Goal: Task Accomplishment & Management: Manage account settings

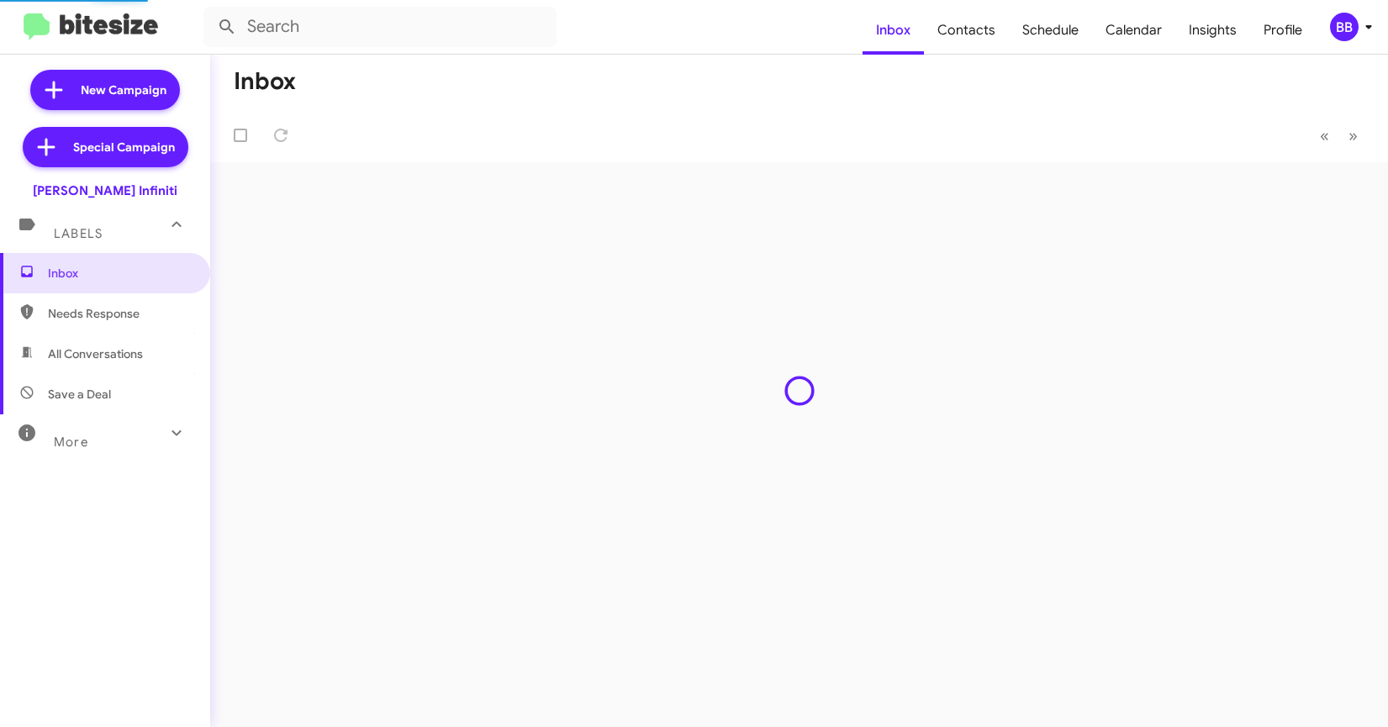
click at [1335, 31] on div "BB" at bounding box center [1344, 27] width 29 height 29
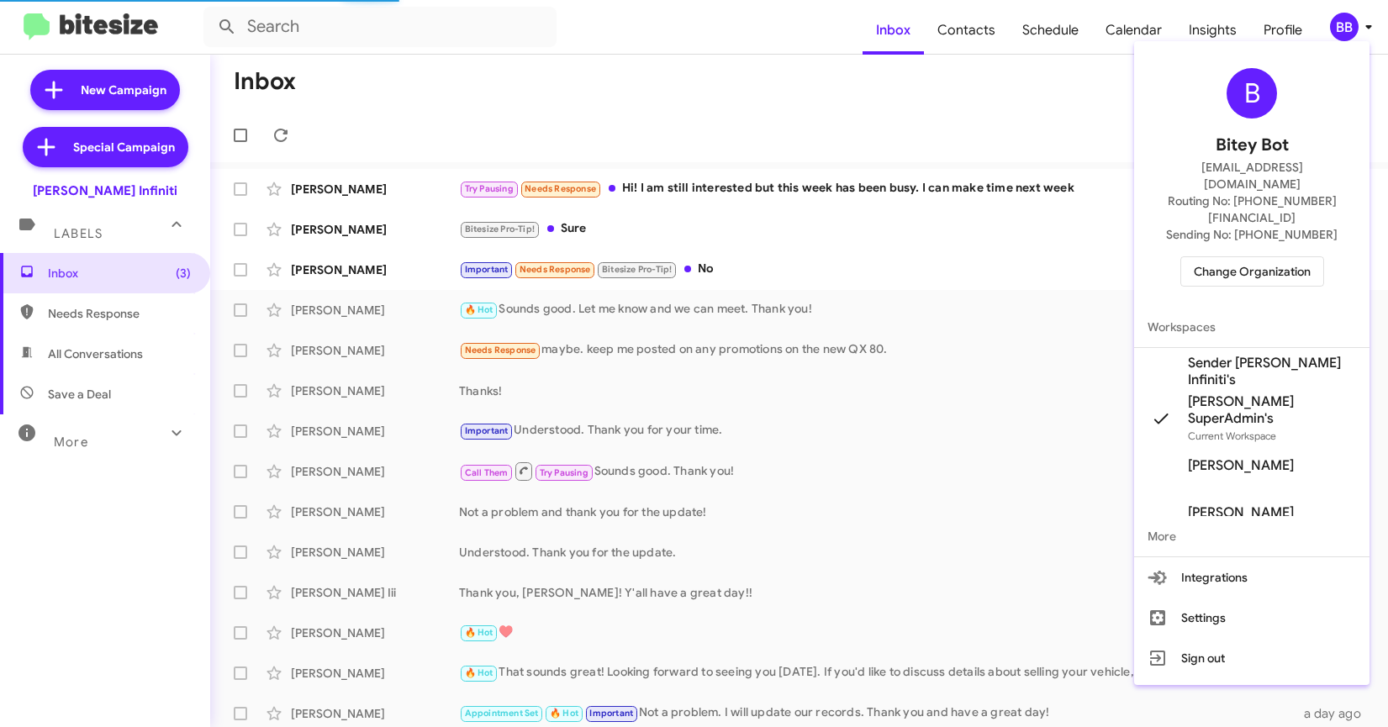
click at [1225, 257] on span "Change Organization" at bounding box center [1251, 271] width 117 height 29
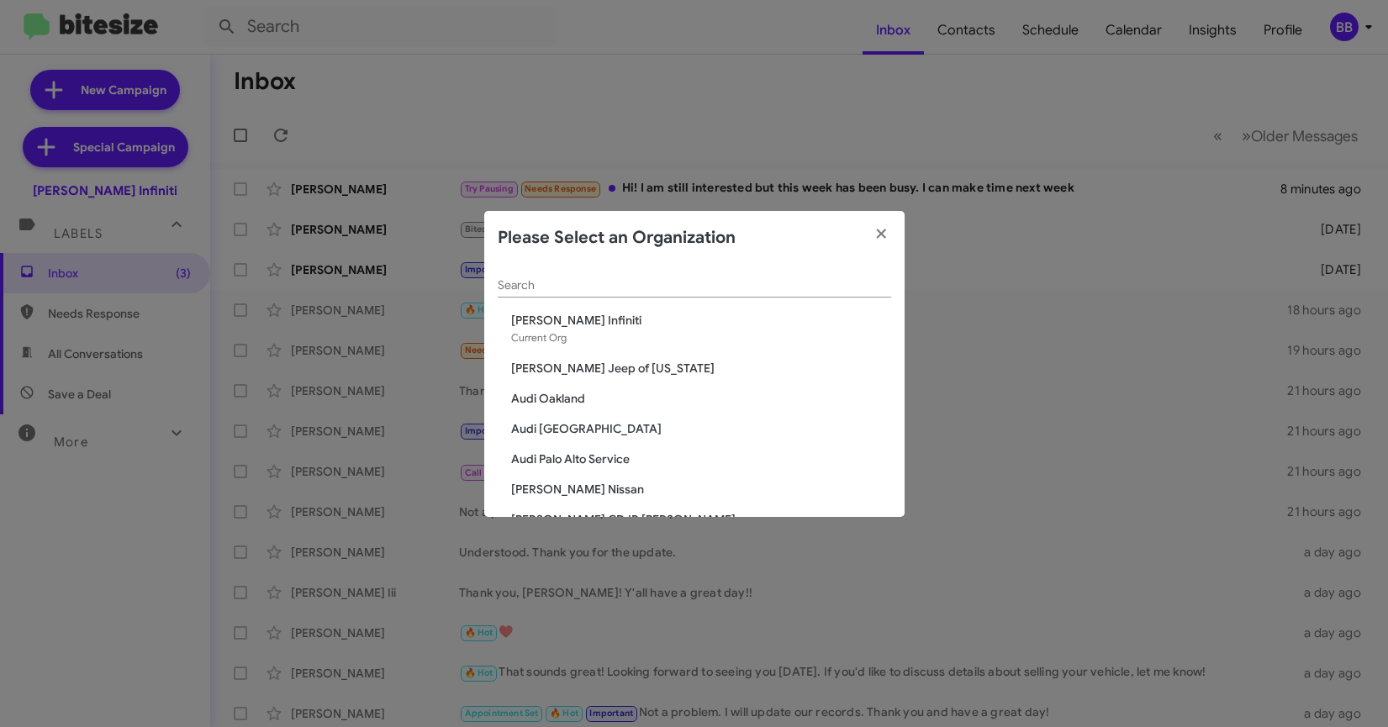
click at [530, 272] on div "Search" at bounding box center [694, 281] width 393 height 33
click at [523, 282] on input "Search" at bounding box center [694, 285] width 393 height 13
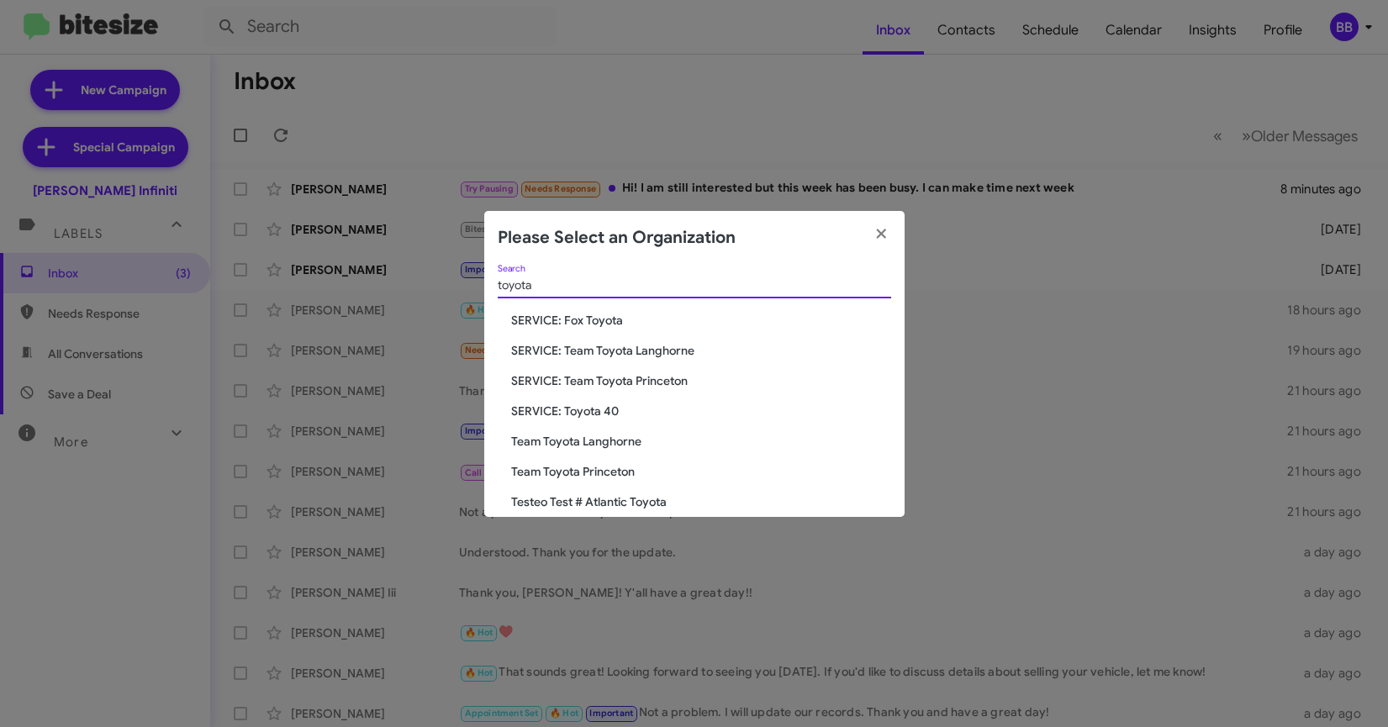
click at [520, 287] on input "toyota" at bounding box center [694, 285] width 393 height 13
click at [543, 287] on input "toyota" at bounding box center [694, 285] width 393 height 13
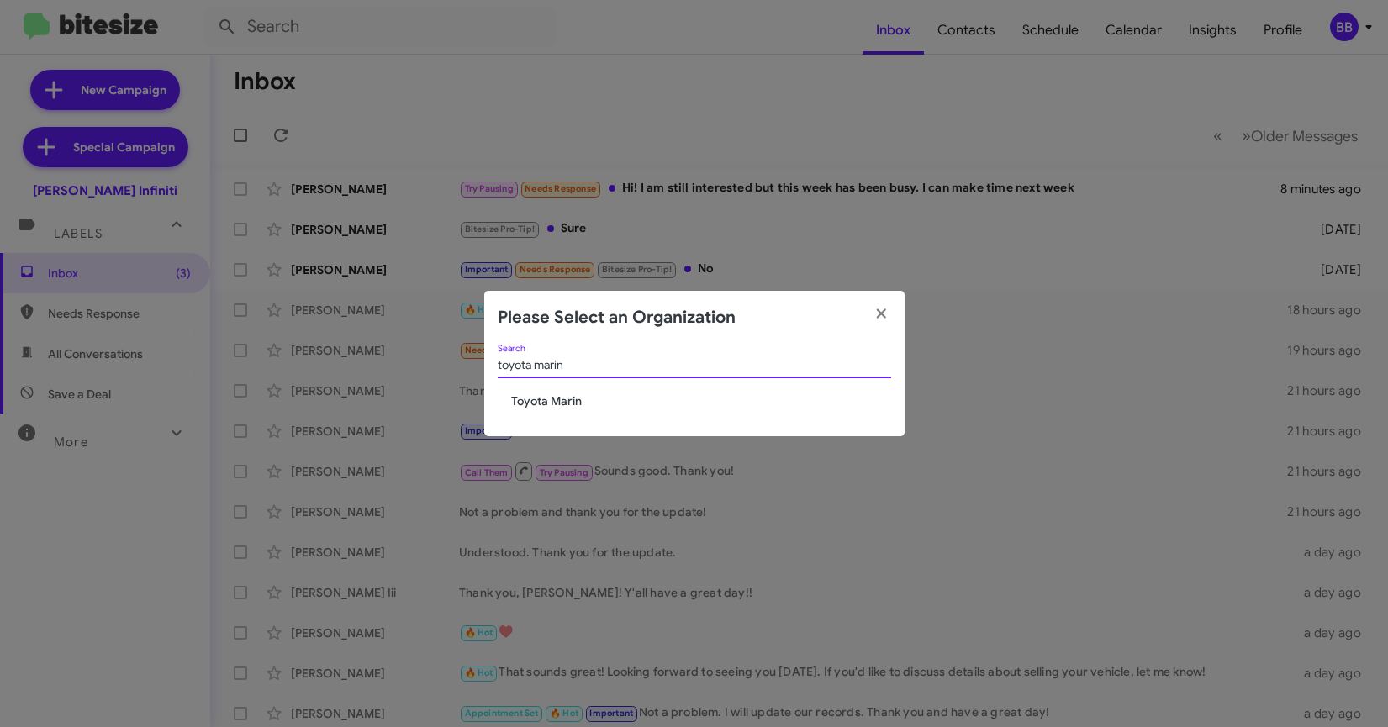
type input "toyota marin"
click at [534, 403] on span "Toyota Marin" at bounding box center [701, 400] width 380 height 17
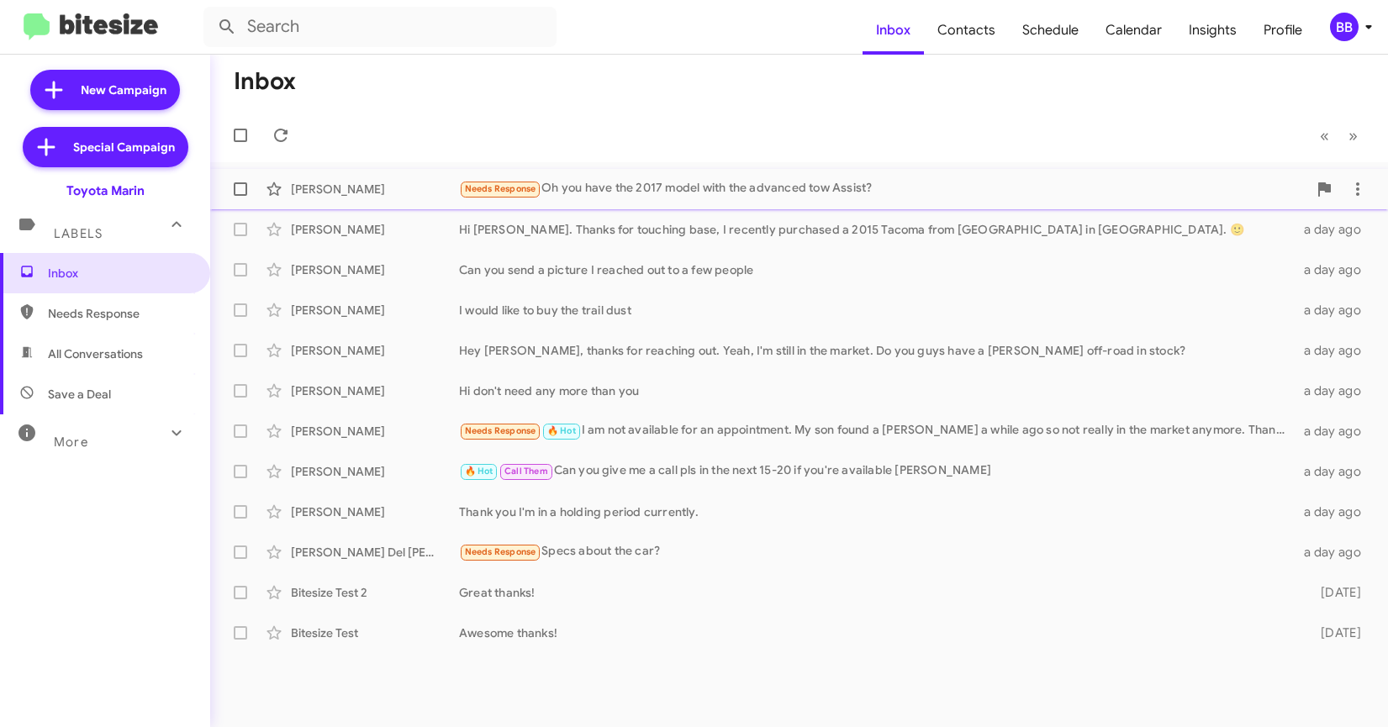
click at [637, 190] on div "Needs Response Oh you have the 2017 model with the advanced tow Assist?" at bounding box center [883, 188] width 848 height 19
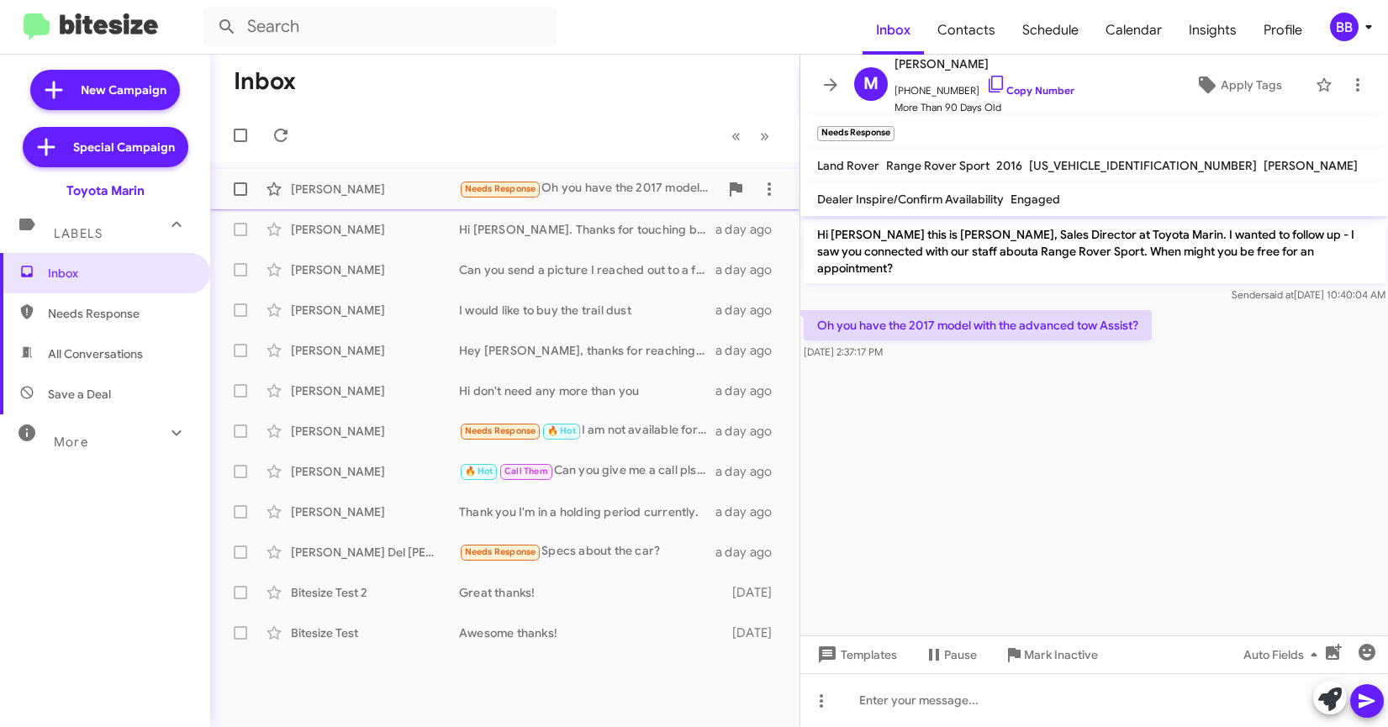
click at [395, 198] on div "Monroe Danio Needs Response Oh you have the 2017 model with the advanced tow As…" at bounding box center [505, 189] width 562 height 34
click at [532, 236] on div "Hi Nathan. Thanks for touching base, I recently purchased a 2015 Tacoma from To…" at bounding box center [589, 229] width 260 height 17
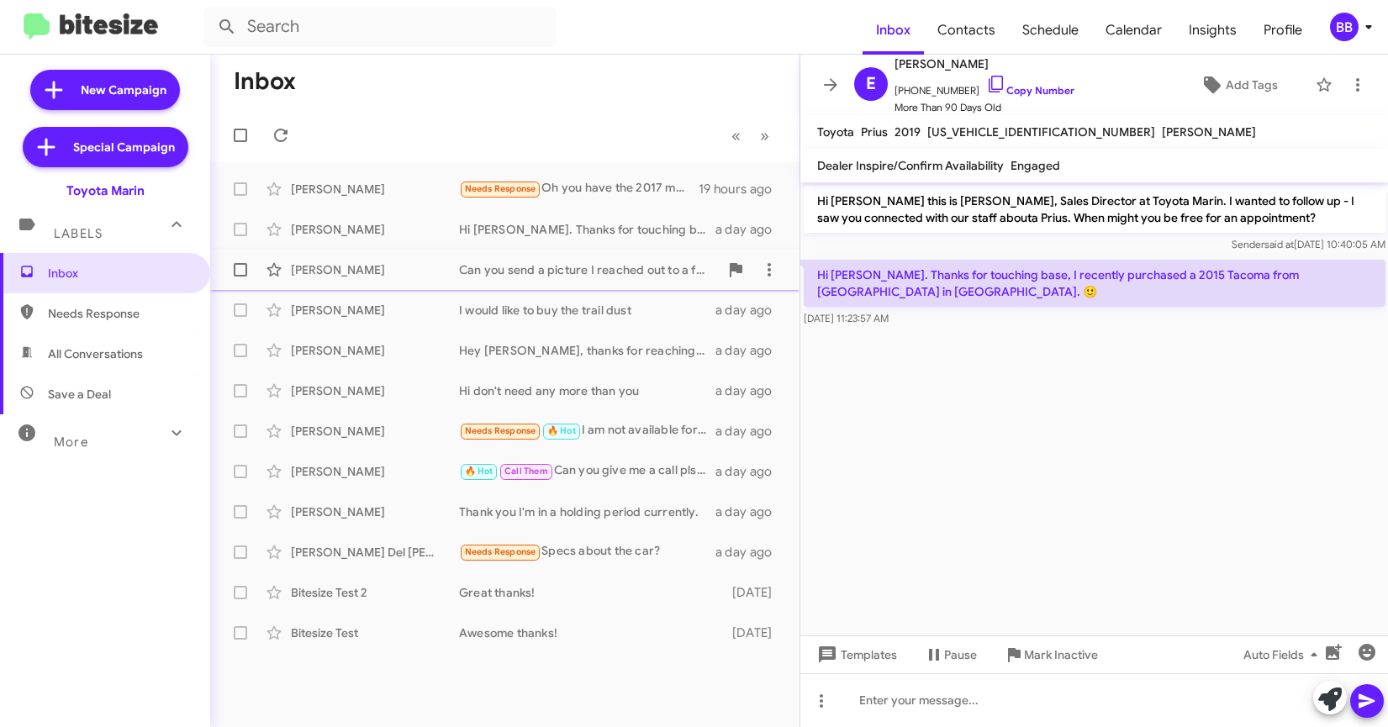
click at [521, 270] on div "Can you send a picture I reached out to a few people" at bounding box center [589, 269] width 260 height 17
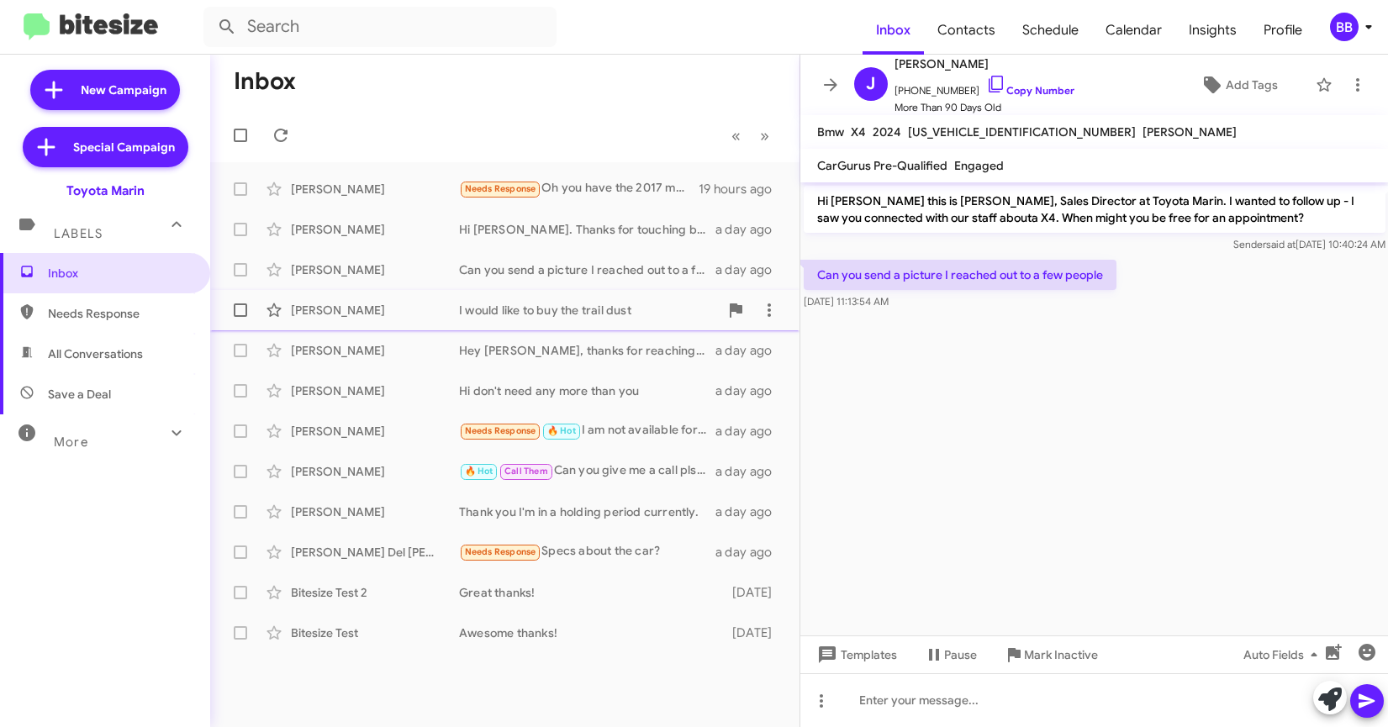
click at [513, 312] on div "I would like to buy the trail dust" at bounding box center [589, 310] width 260 height 17
click at [512, 342] on div "Hey Nathan, thanks for reaching out. Yeah, I'm still in the market. Do you guys…" at bounding box center [589, 350] width 260 height 17
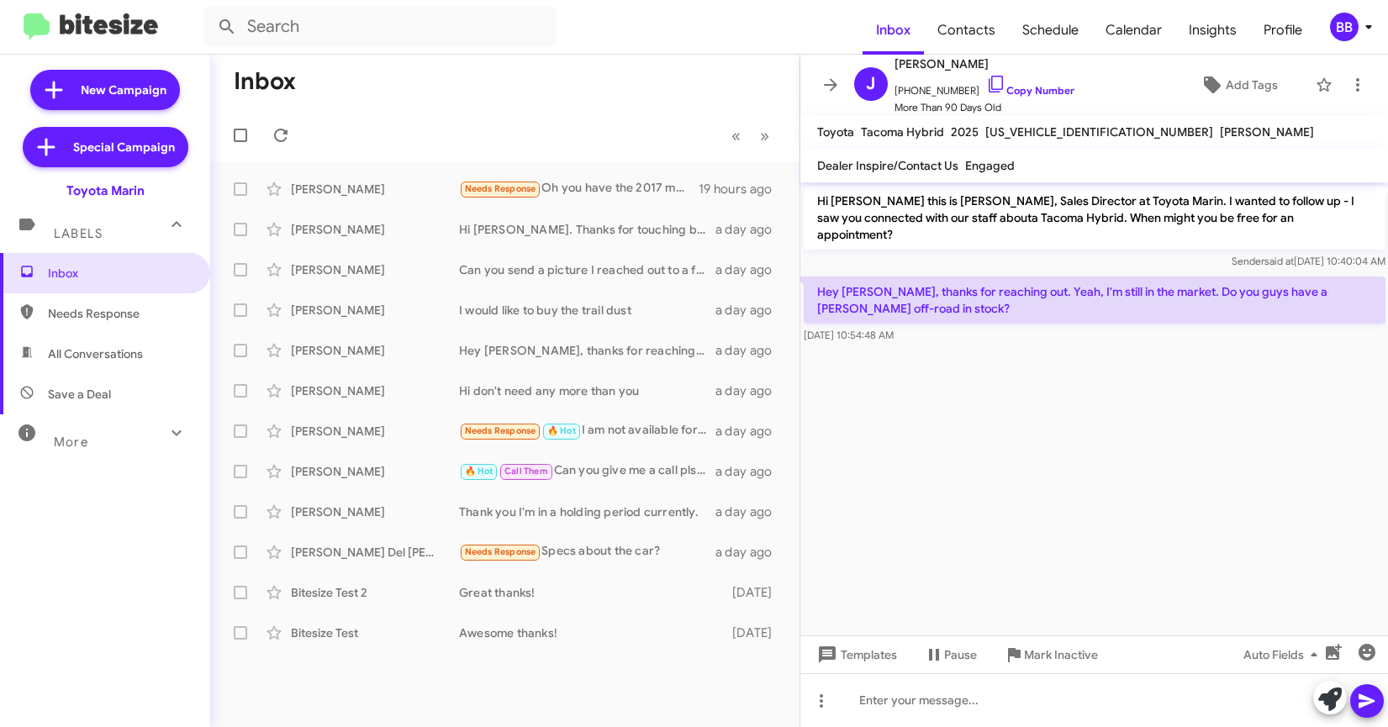
drag, startPoint x: 1278, startPoint y: 274, endPoint x: 1338, endPoint y: 274, distance: 59.7
click at [1338, 277] on p "Hey Nathan, thanks for reaching out. Yeah, I'm still in the market. Do you guys…" at bounding box center [1094, 300] width 582 height 47
click at [1295, 277] on p "Hey Nathan, thanks for reaching out. Yeah, I'm still in the market. Do you guys…" at bounding box center [1094, 300] width 582 height 47
click at [829, 80] on icon at bounding box center [830, 85] width 20 height 20
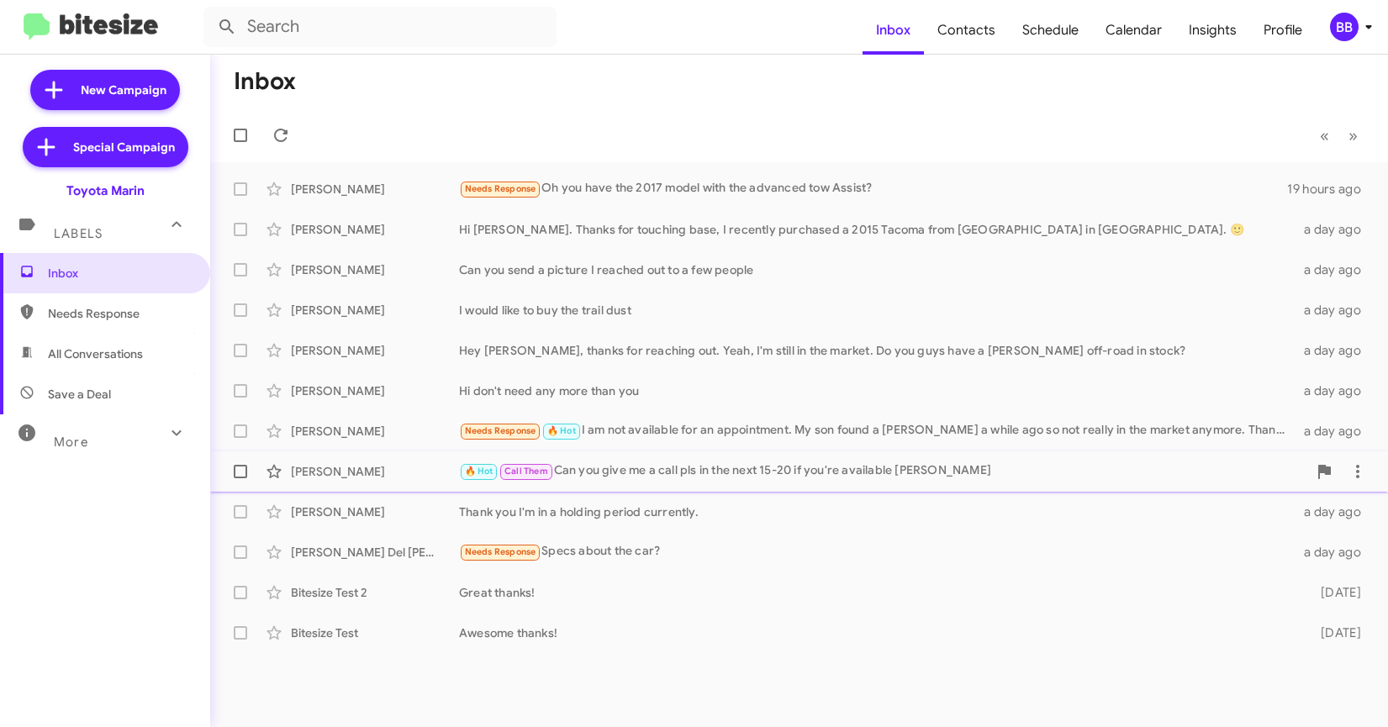
click at [729, 459] on div "Juan Cespedes 🔥 Hot Call Them Can you give me a call pls in the next 15-20 if y…" at bounding box center [799, 472] width 1151 height 34
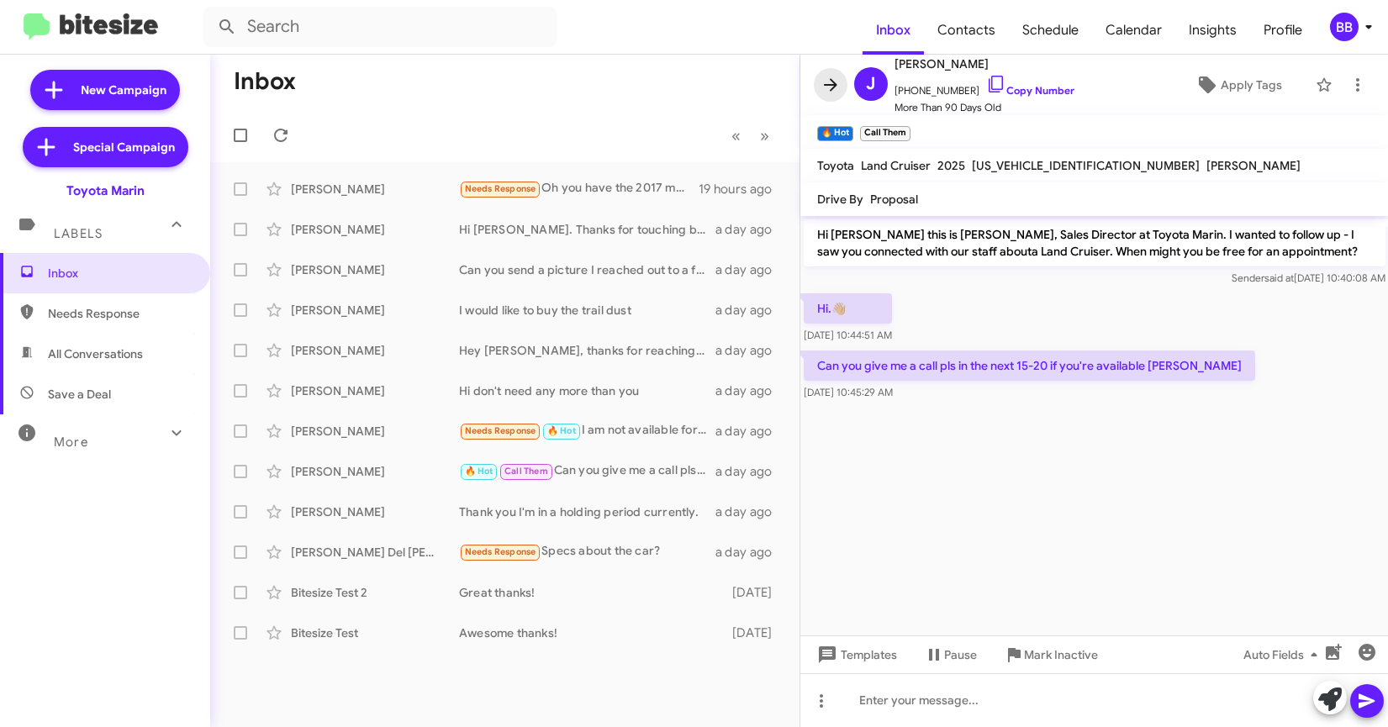
click at [826, 86] on icon at bounding box center [830, 85] width 20 height 20
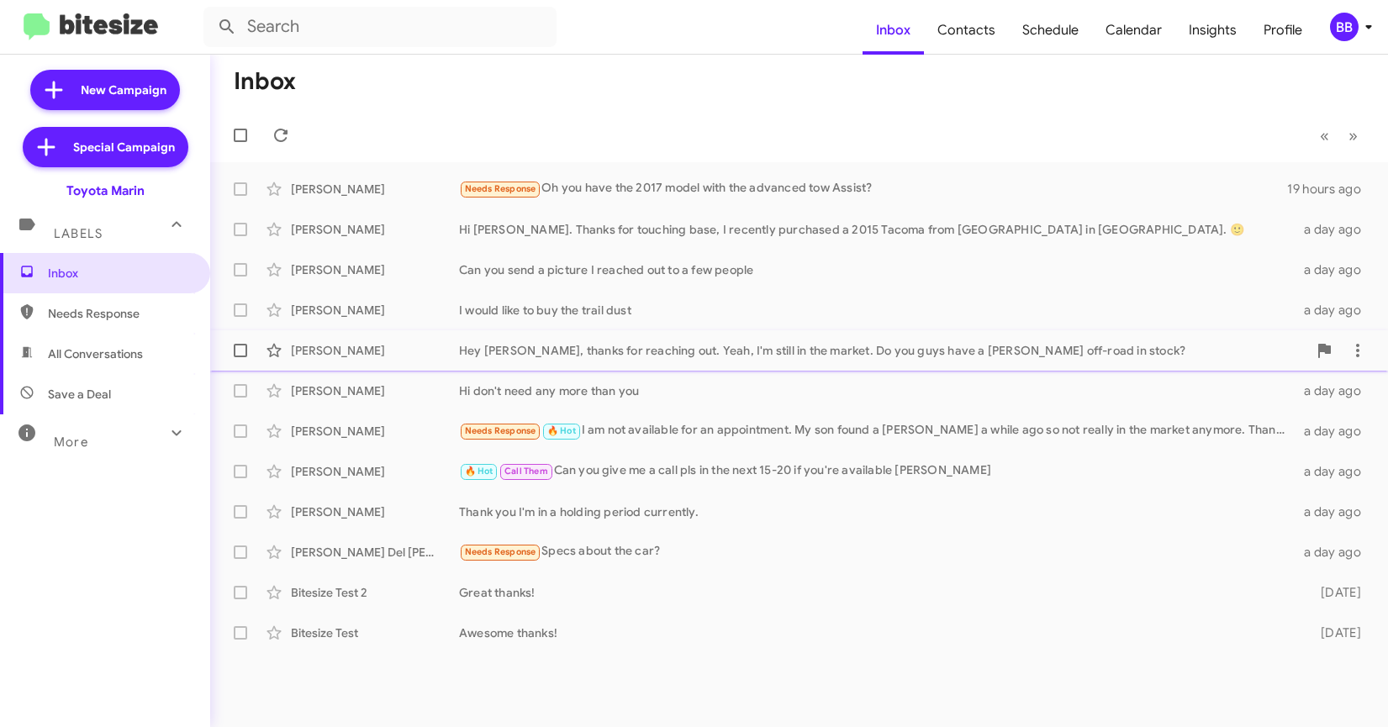
click at [634, 347] on div "Hey Nathan, thanks for reaching out. Yeah, I'm still in the market. Do you guys…" at bounding box center [883, 350] width 848 height 17
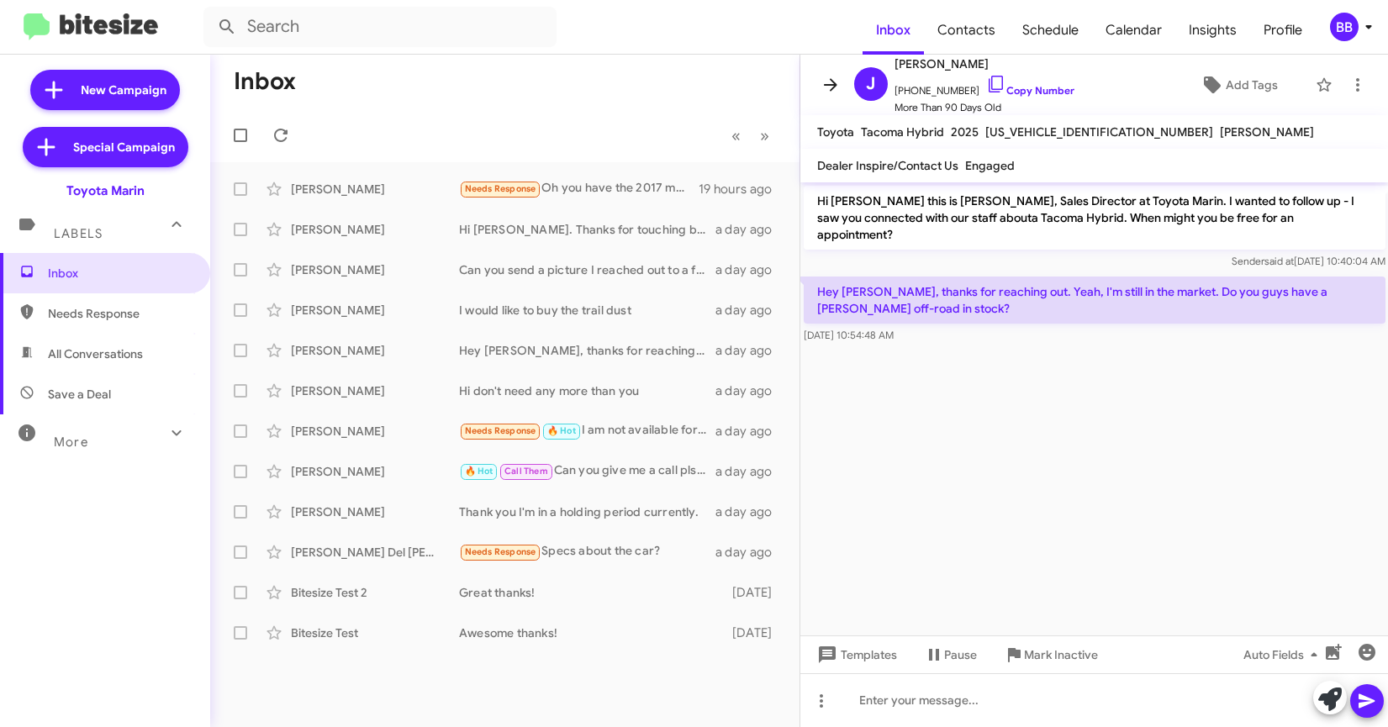
click at [833, 75] on icon at bounding box center [830, 85] width 20 height 20
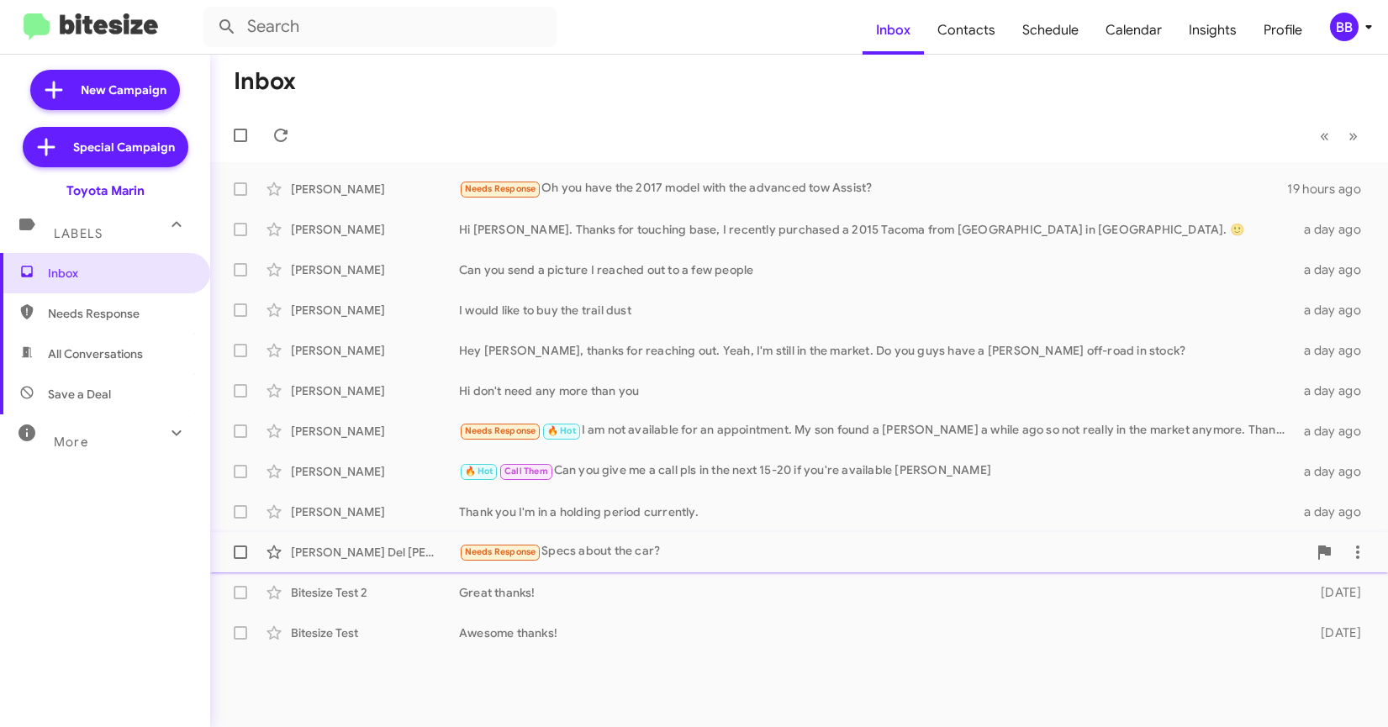
click at [231, 552] on label at bounding box center [241, 552] width 34 height 34
click at [240, 559] on input "checkbox" at bounding box center [240, 559] width 1 height 1
checkbox input "true"
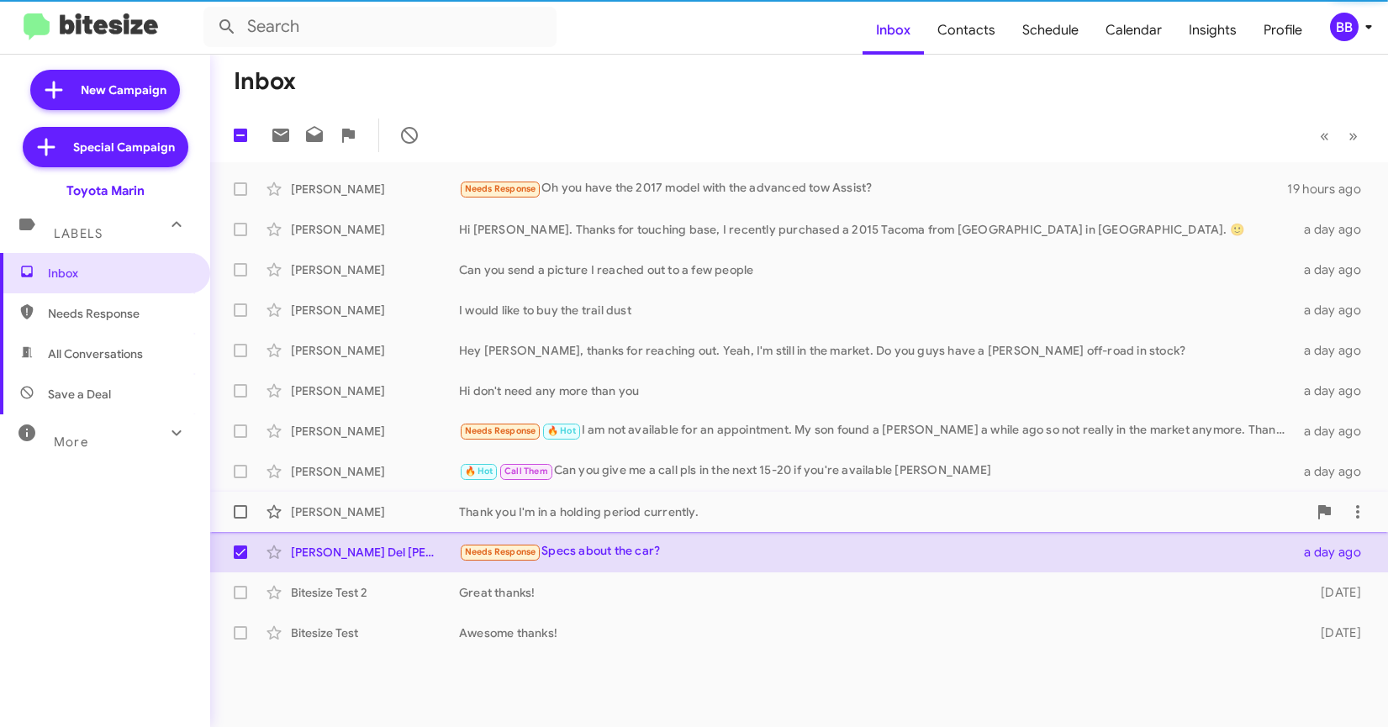
click at [234, 503] on label at bounding box center [241, 512] width 34 height 34
click at [240, 519] on input "checkbox" at bounding box center [240, 519] width 1 height 1
checkbox input "true"
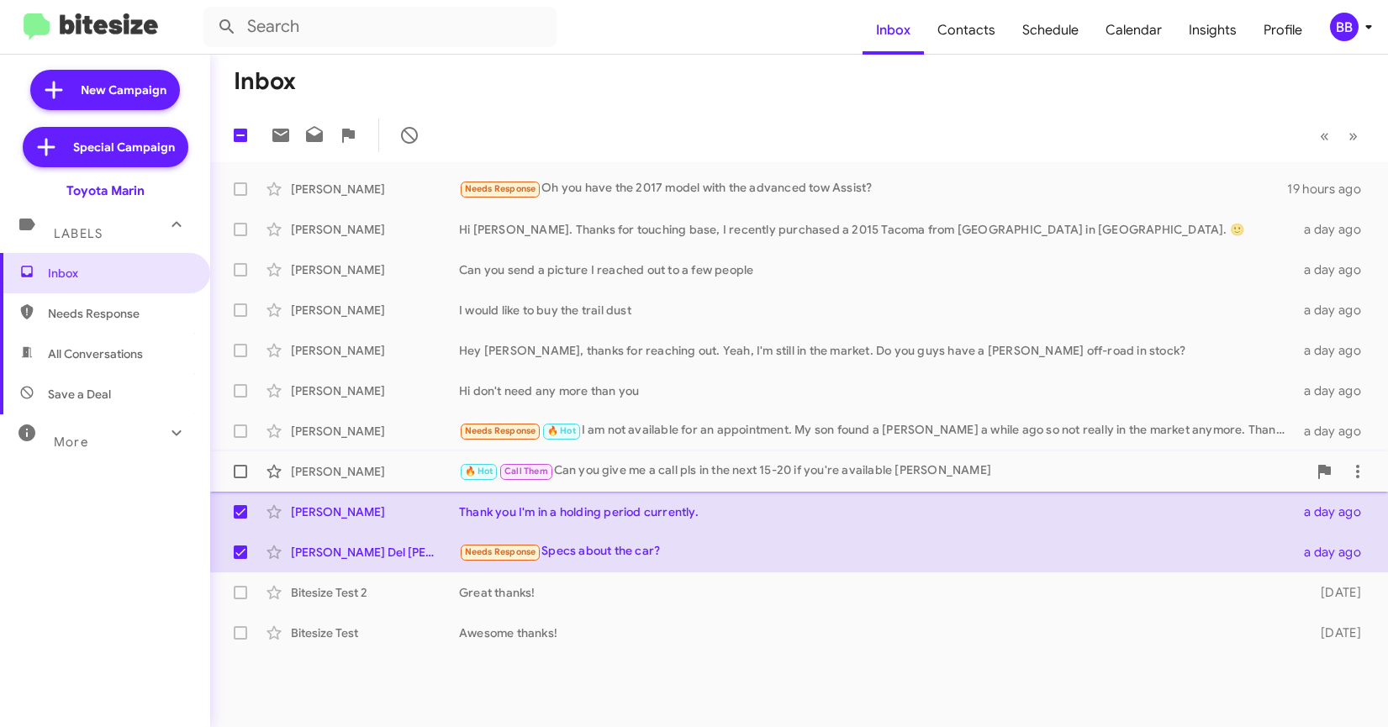
click at [238, 475] on span at bounding box center [240, 471] width 13 height 13
click at [240, 478] on input "checkbox" at bounding box center [240, 478] width 1 height 1
checkbox input "true"
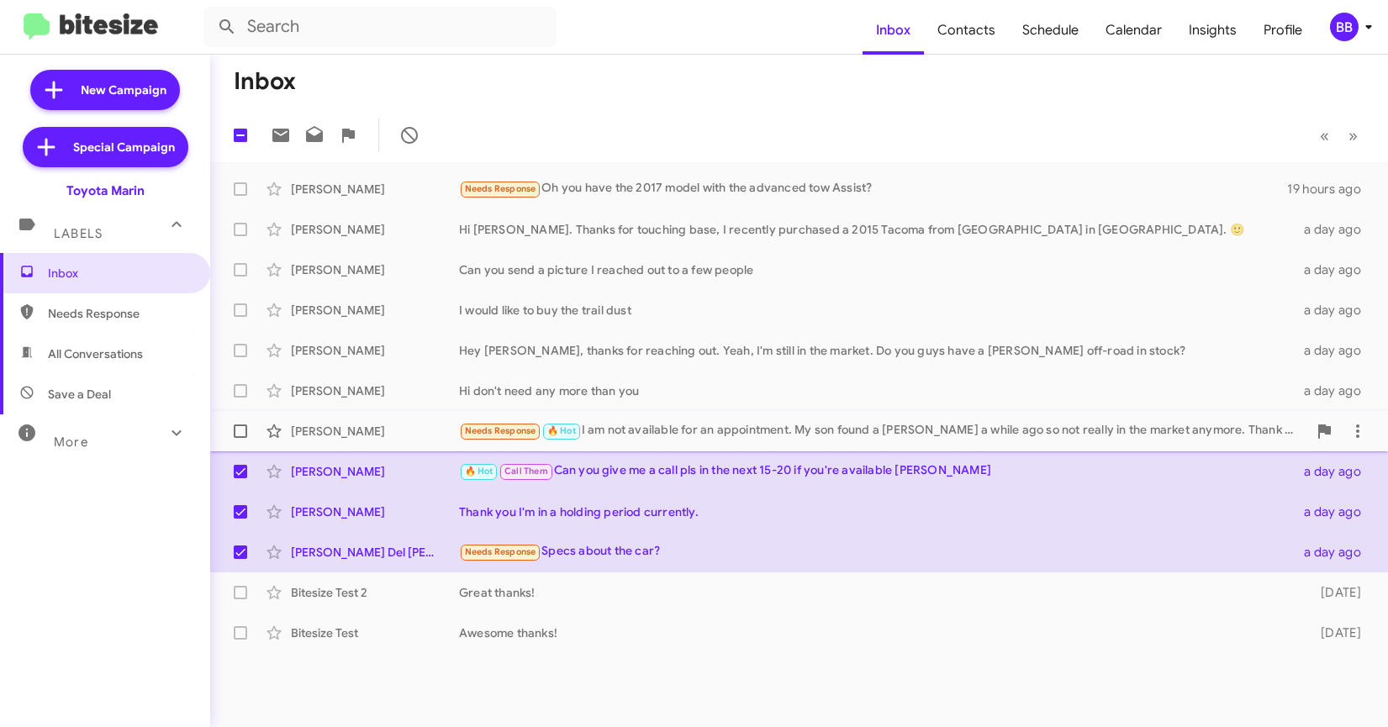
click at [237, 426] on span at bounding box center [240, 430] width 13 height 13
click at [240, 438] on input "checkbox" at bounding box center [240, 438] width 1 height 1
checkbox input "true"
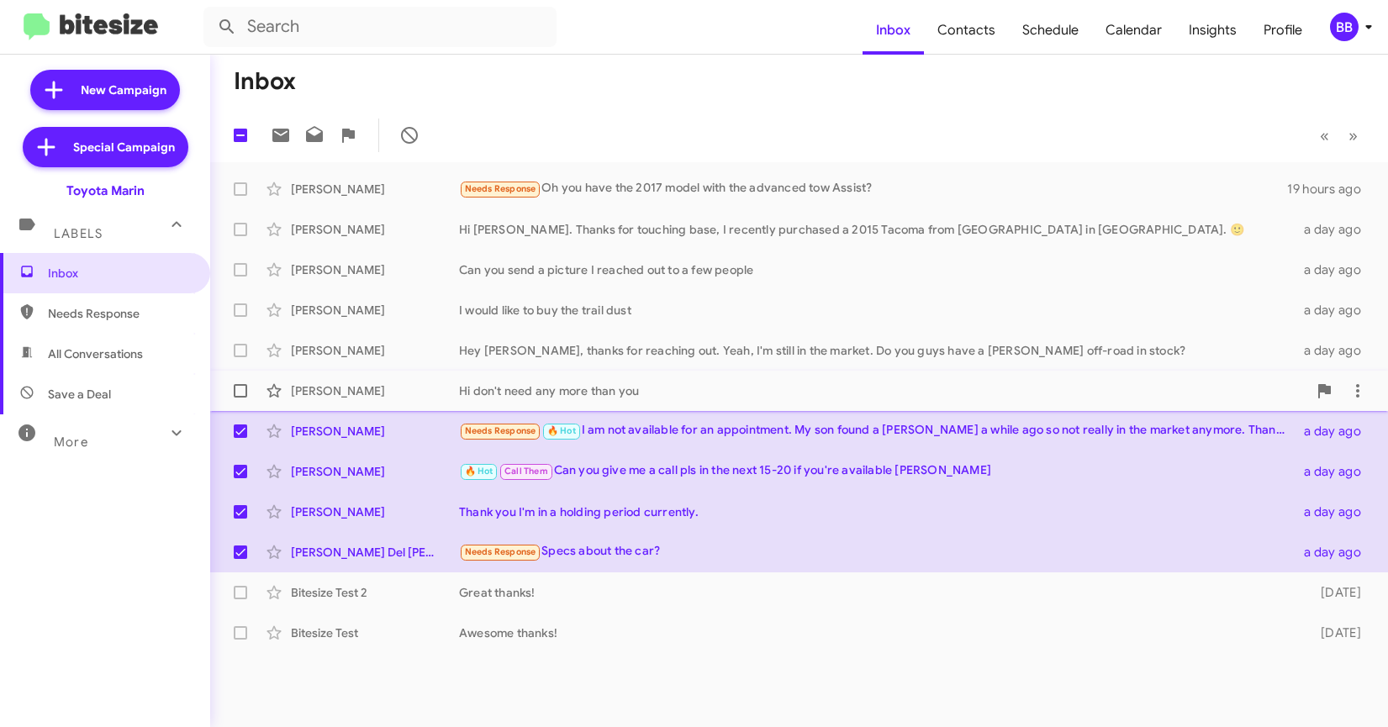
click at [238, 393] on span at bounding box center [240, 390] width 13 height 13
click at [240, 398] on input "checkbox" at bounding box center [240, 398] width 1 height 1
checkbox input "true"
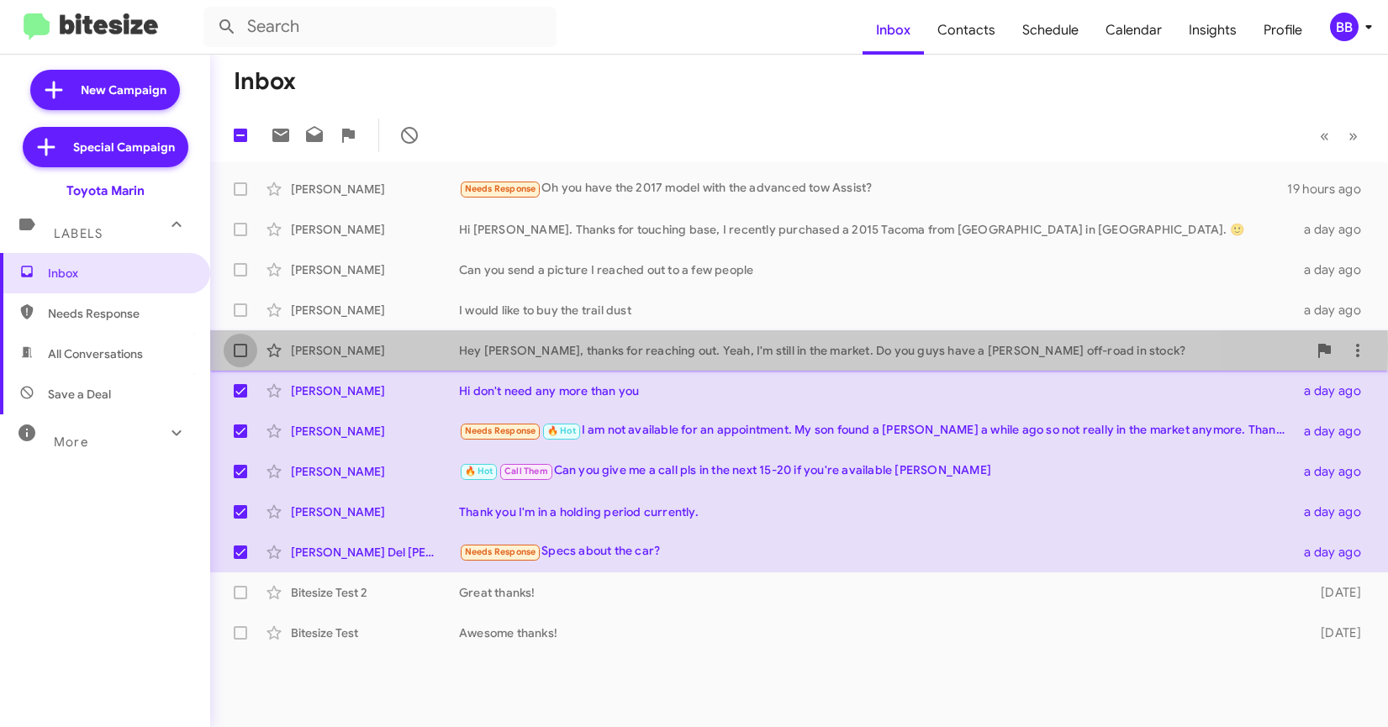
click at [236, 348] on span at bounding box center [240, 350] width 13 height 13
click at [240, 357] on input "checkbox" at bounding box center [240, 357] width 1 height 1
checkbox input "true"
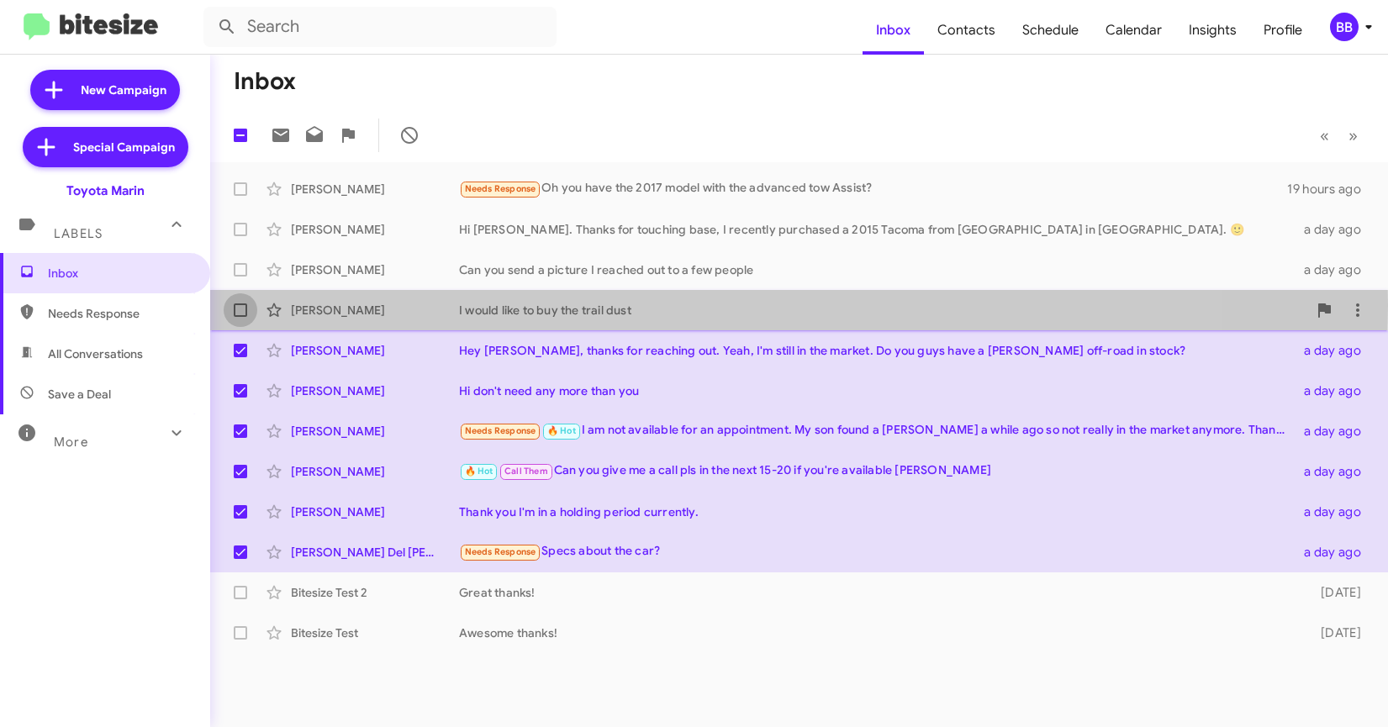
click at [237, 305] on span at bounding box center [240, 309] width 13 height 13
click at [240, 317] on input "checkbox" at bounding box center [240, 317] width 1 height 1
checkbox input "true"
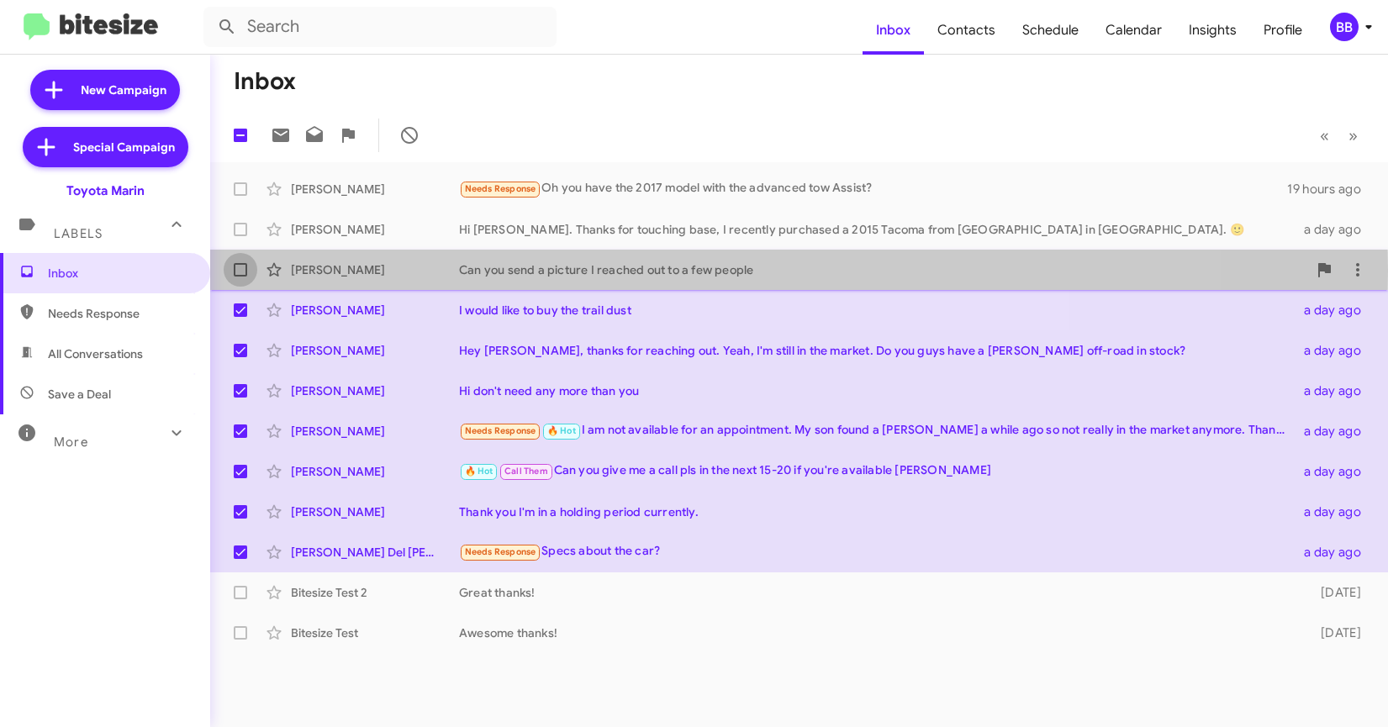
click at [236, 271] on span at bounding box center [240, 269] width 13 height 13
click at [240, 277] on input "checkbox" at bounding box center [240, 277] width 1 height 1
checkbox input "true"
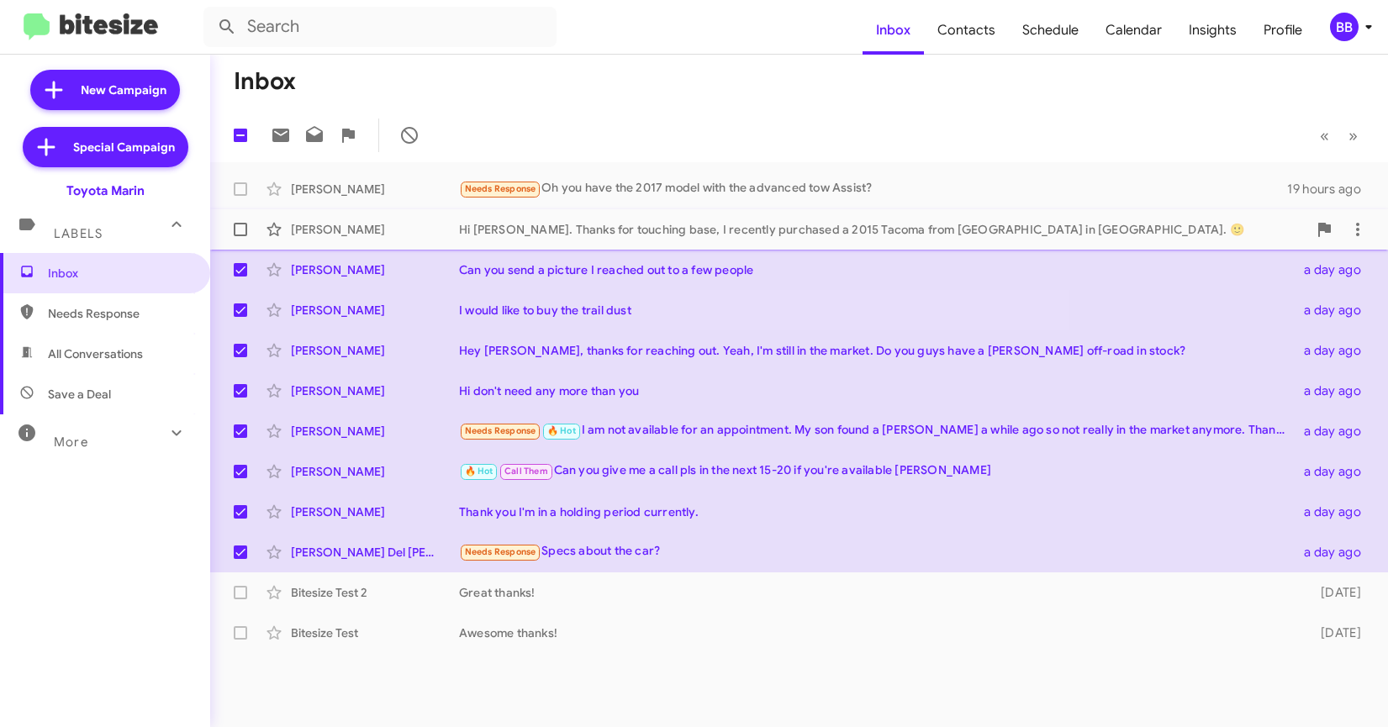
click at [240, 213] on label at bounding box center [241, 230] width 34 height 34
click at [240, 236] on input "checkbox" at bounding box center [240, 236] width 1 height 1
checkbox input "true"
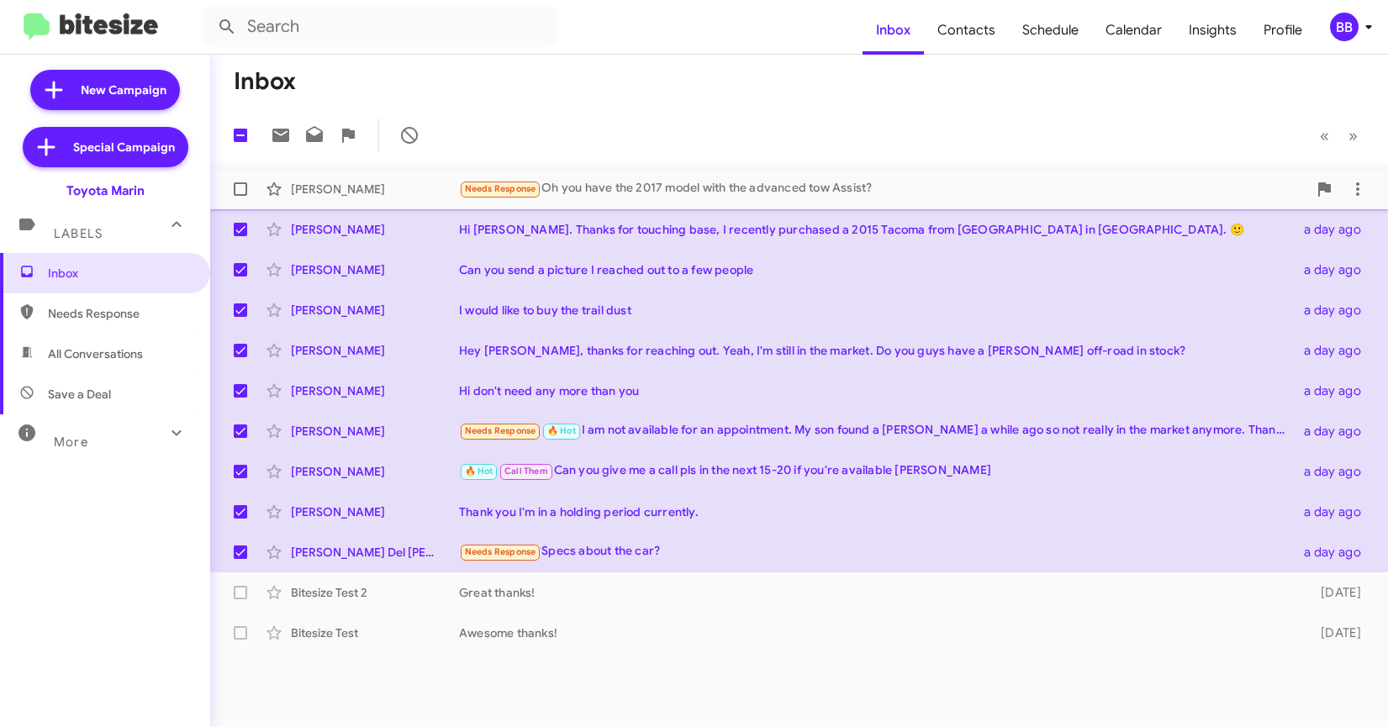
click at [240, 194] on span at bounding box center [240, 188] width 13 height 13
click at [240, 196] on input "checkbox" at bounding box center [240, 196] width 1 height 1
checkbox input "true"
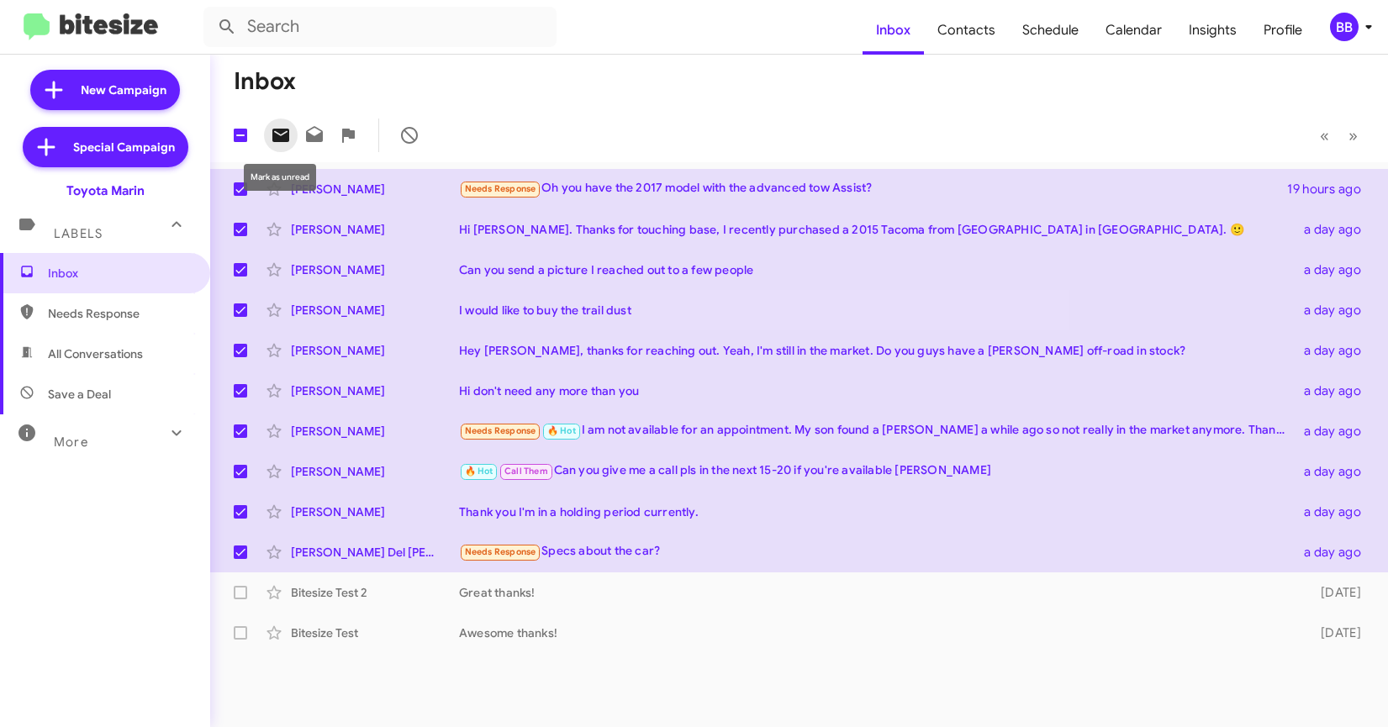
click at [283, 141] on icon at bounding box center [280, 135] width 17 height 13
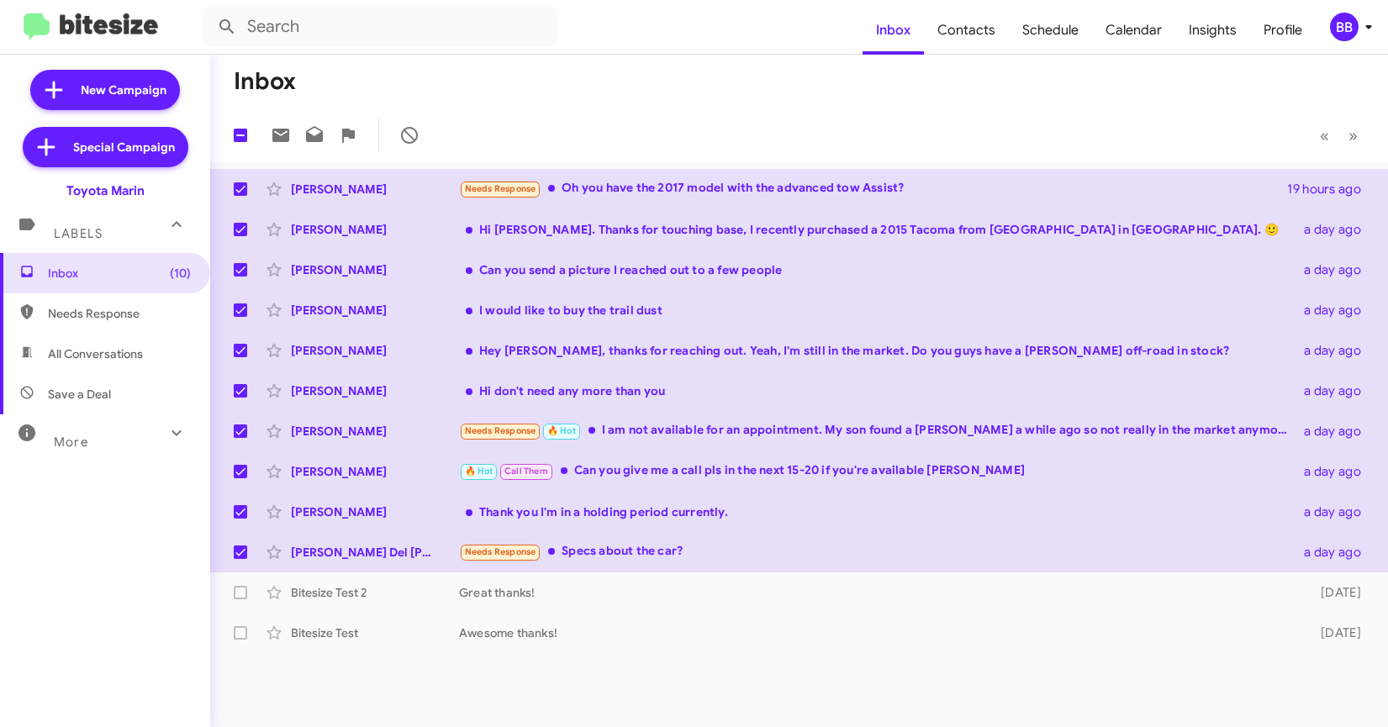
click at [611, 81] on mat-toolbar-row "Inbox" at bounding box center [798, 82] width 1177 height 54
click at [145, 40] on mat-toolbar "Inbox Contacts Schedule Calendar Insights Profile BB" at bounding box center [694, 27] width 1388 height 54
click at [121, 23] on img at bounding box center [91, 27] width 134 height 28
click at [235, 134] on span at bounding box center [240, 135] width 13 height 13
click at [240, 142] on input "checkbox" at bounding box center [240, 142] width 1 height 1
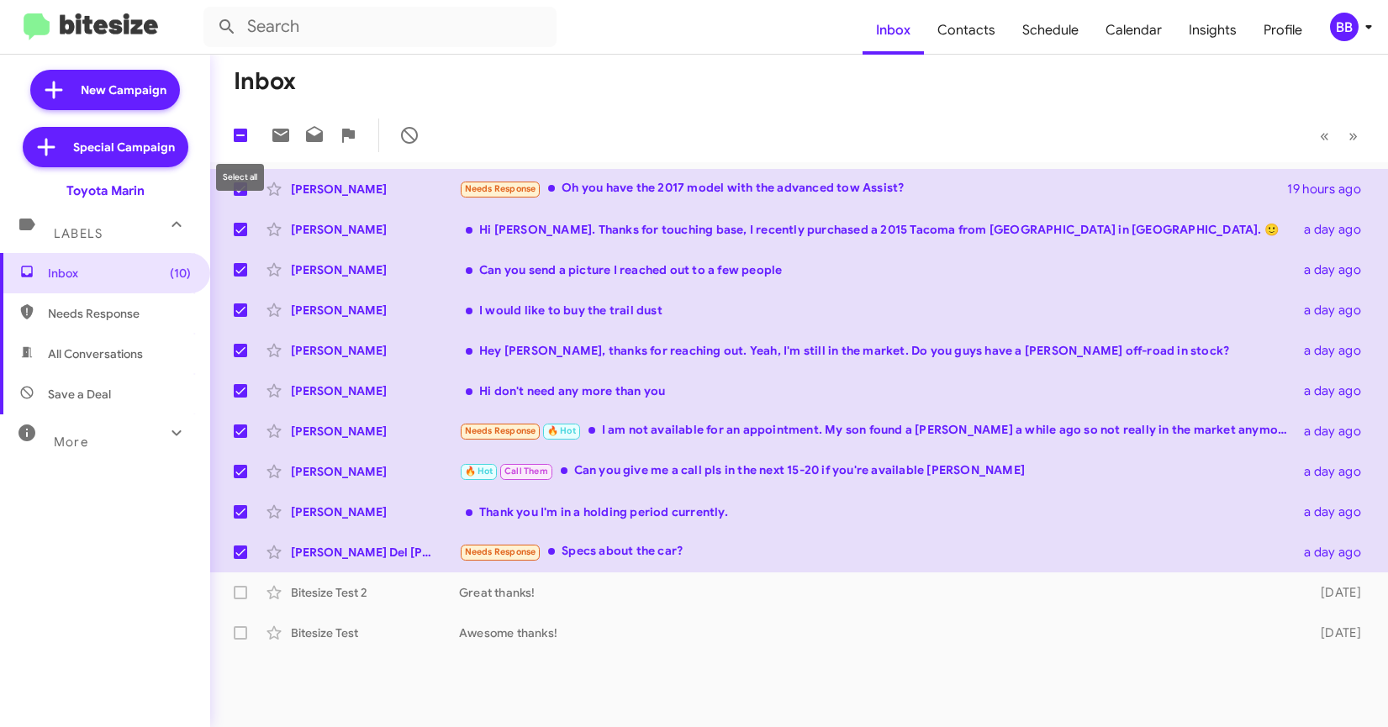
checkbox input "true"
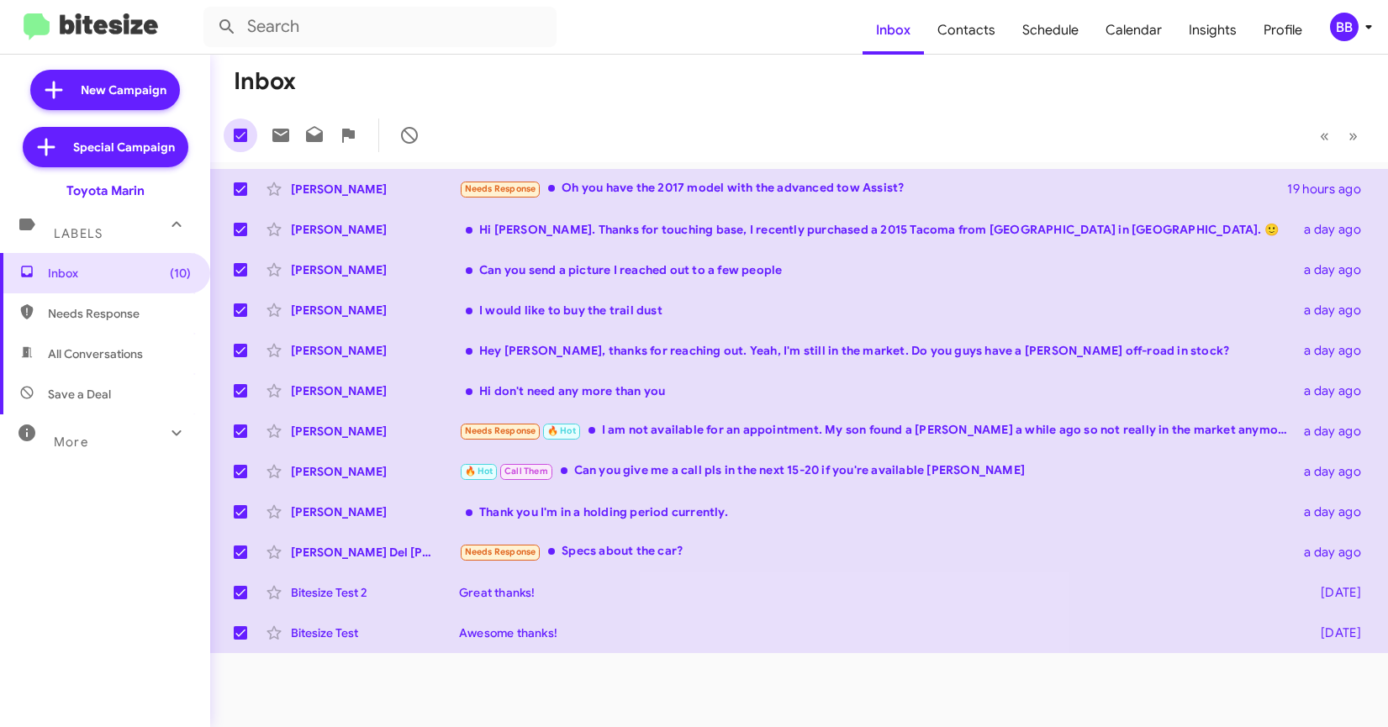
click at [235, 129] on span at bounding box center [240, 135] width 13 height 13
click at [240, 142] on input "checkbox" at bounding box center [240, 142] width 1 height 1
checkbox input "false"
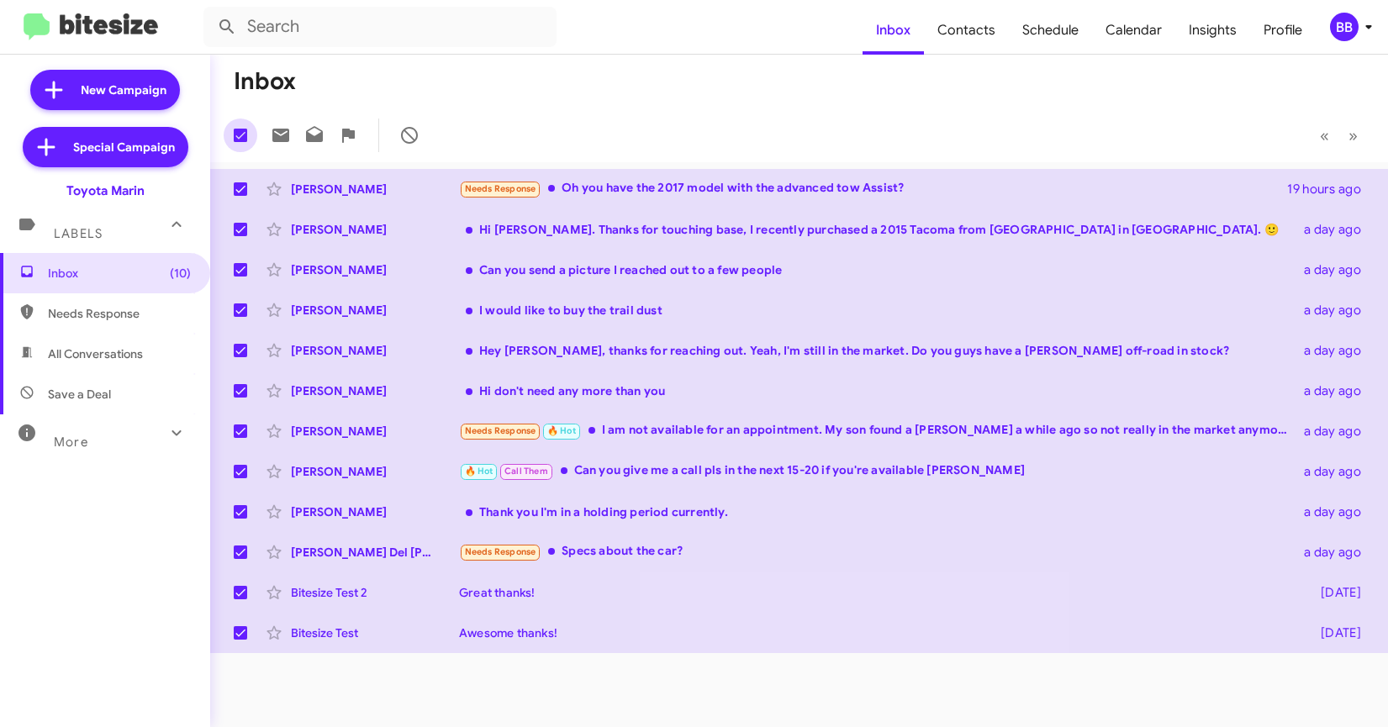
checkbox input "false"
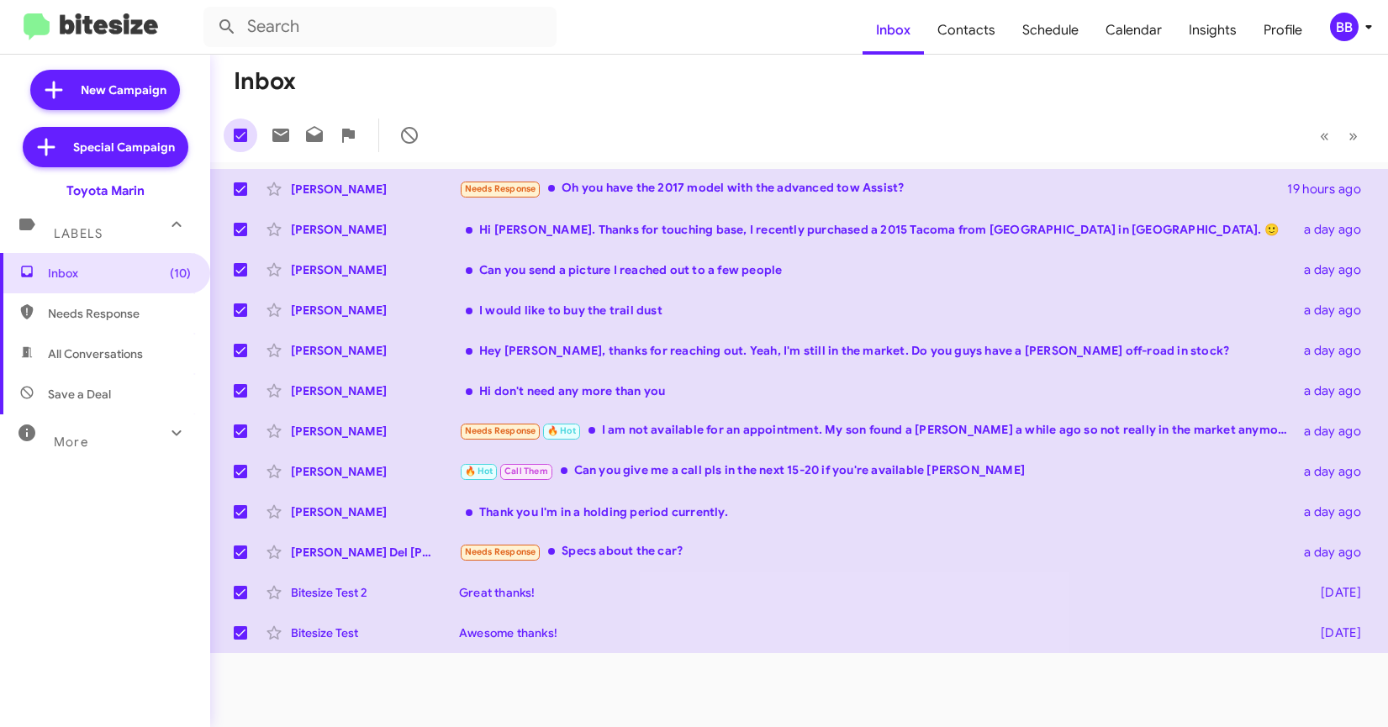
checkbox input "false"
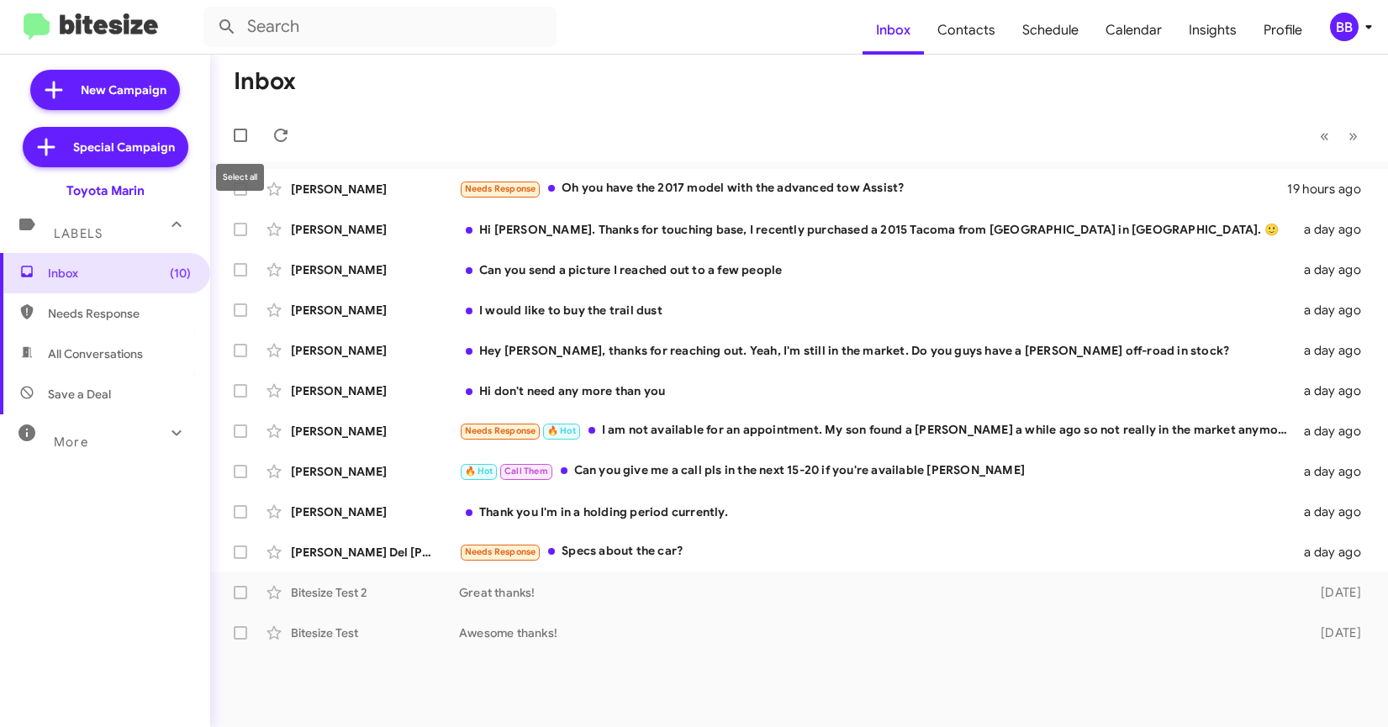
click at [240, 139] on span at bounding box center [240, 135] width 13 height 13
click at [240, 142] on input "checkbox" at bounding box center [240, 142] width 1 height 1
checkbox input "true"
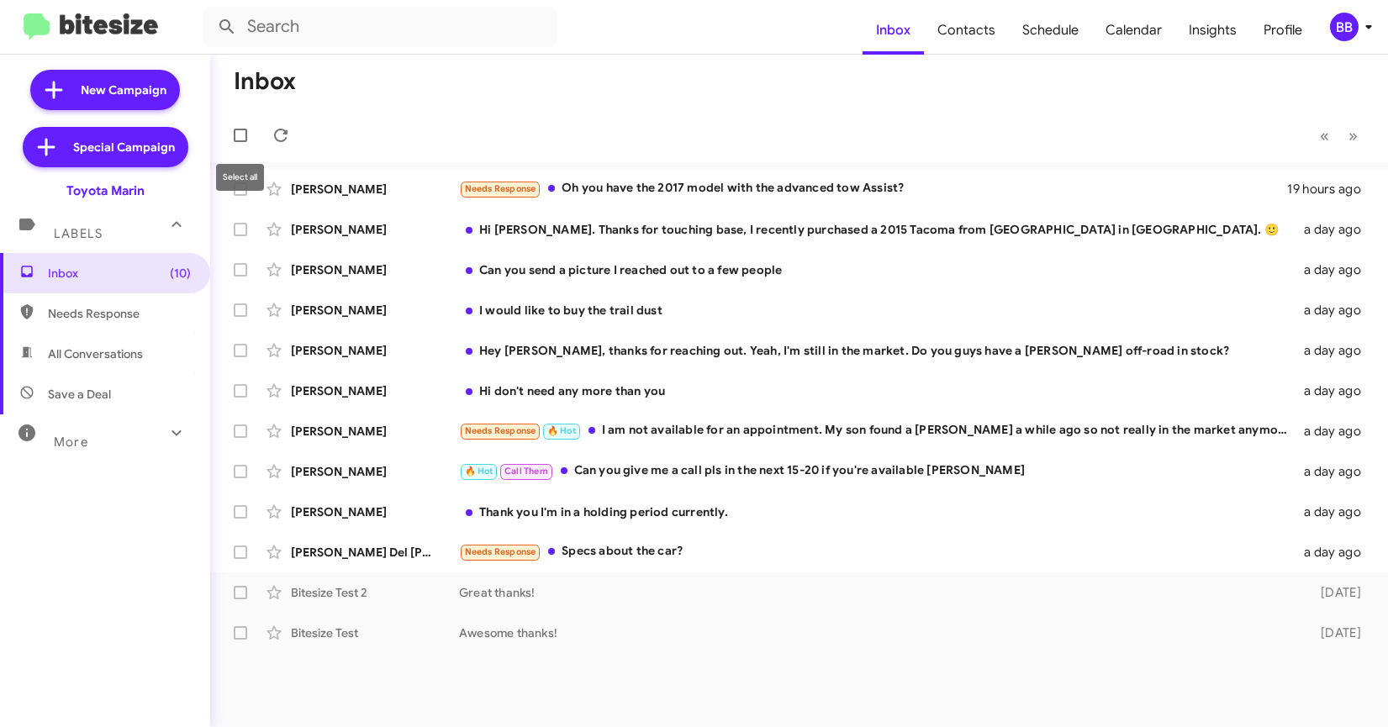
checkbox input "true"
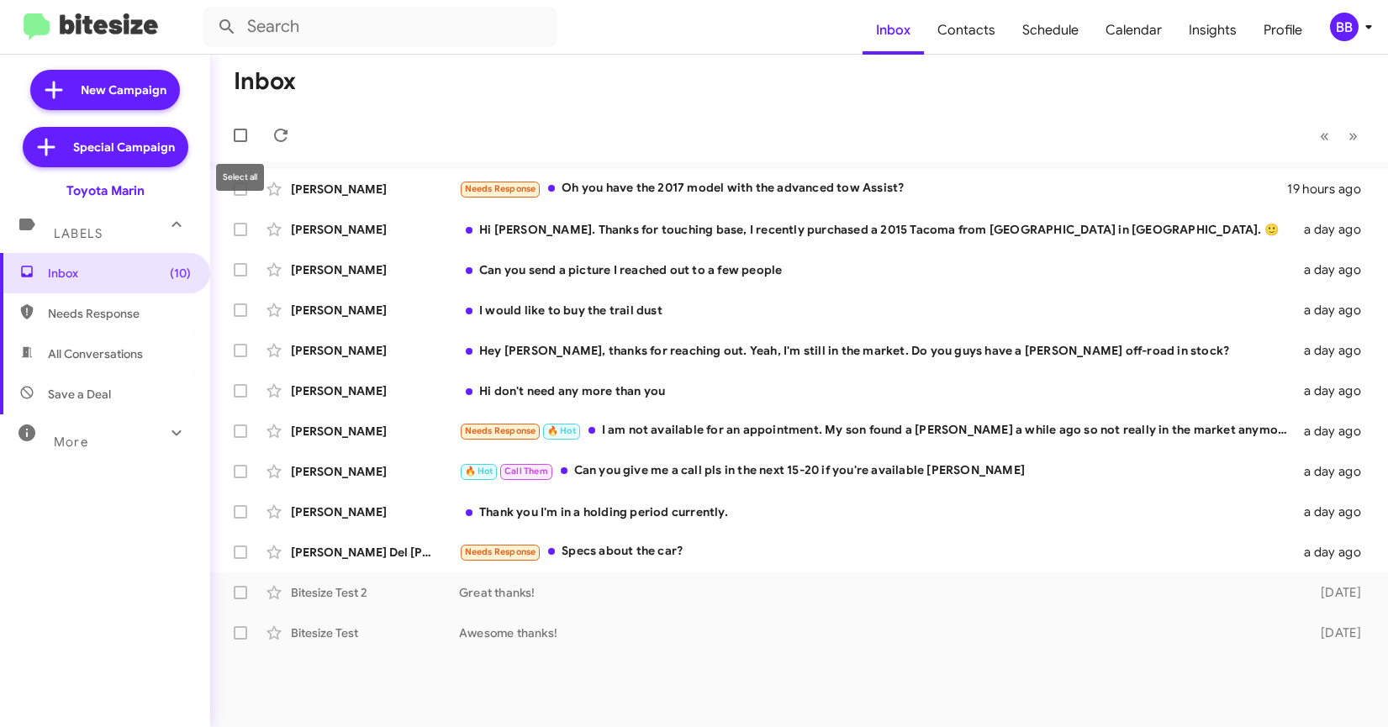
checkbox input "true"
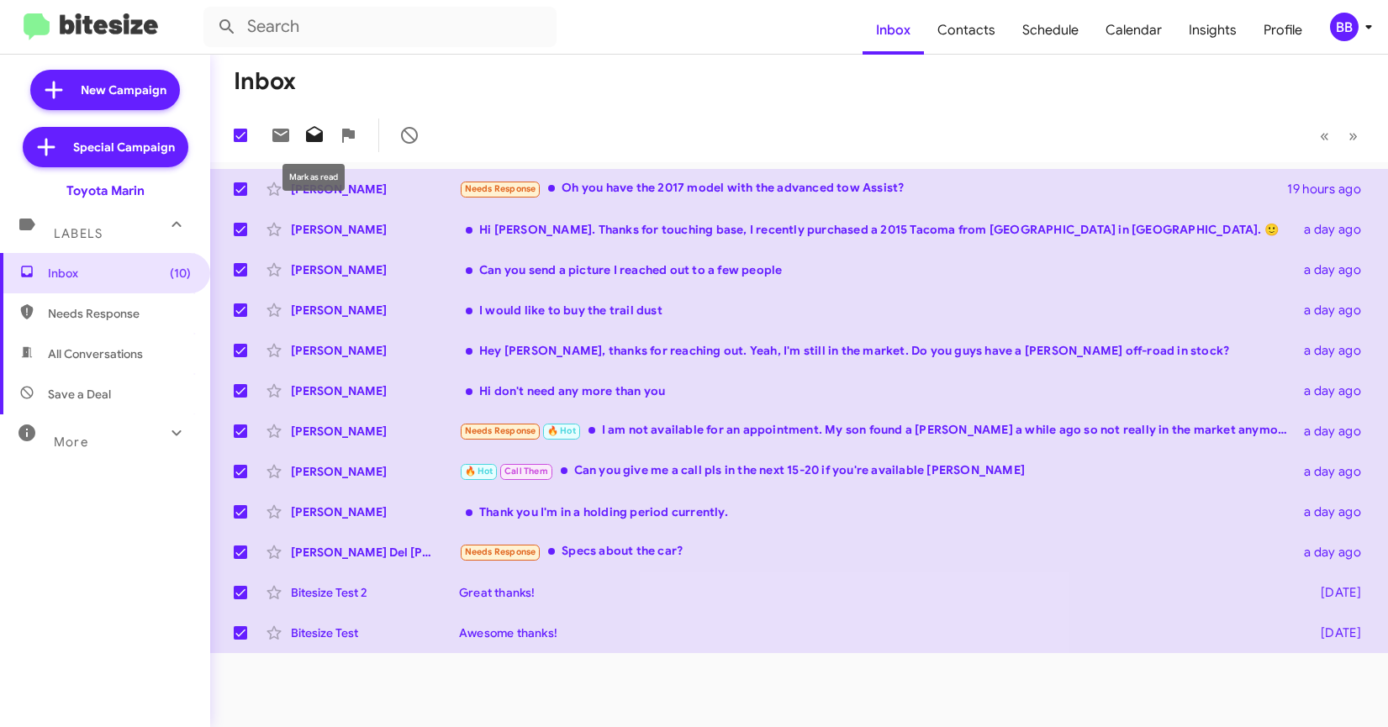
click at [313, 134] on icon at bounding box center [314, 135] width 20 height 20
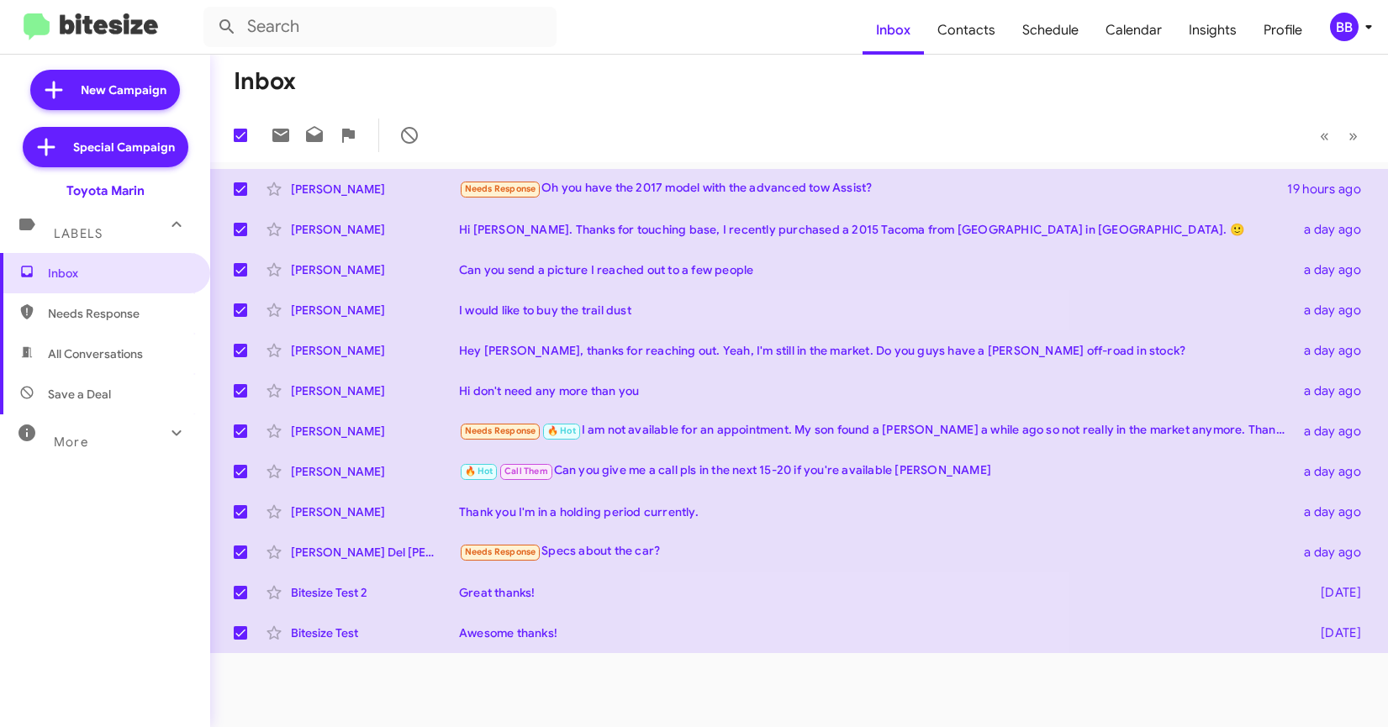
click at [103, 29] on img at bounding box center [91, 27] width 134 height 28
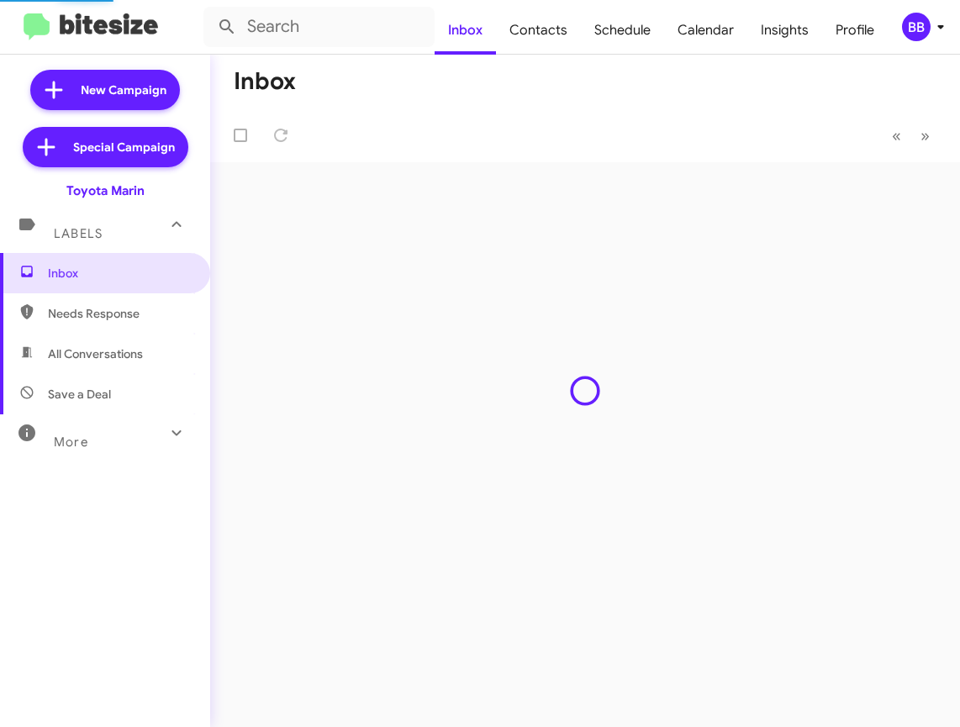
click at [911, 24] on div "BB" at bounding box center [916, 27] width 29 height 29
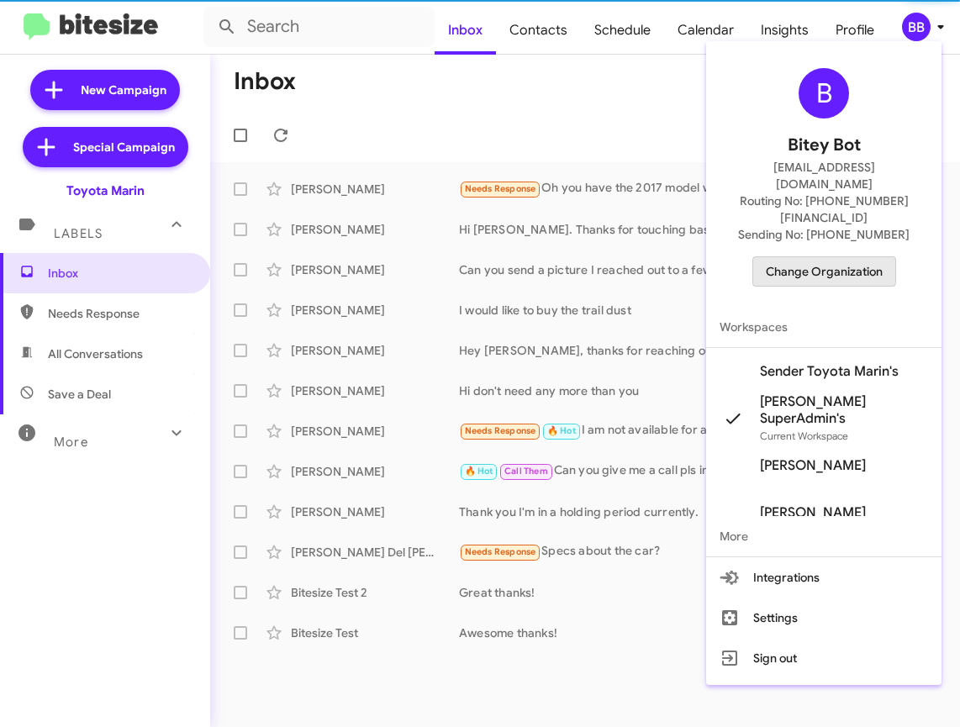
click at [819, 257] on span "Change Organization" at bounding box center [824, 271] width 117 height 29
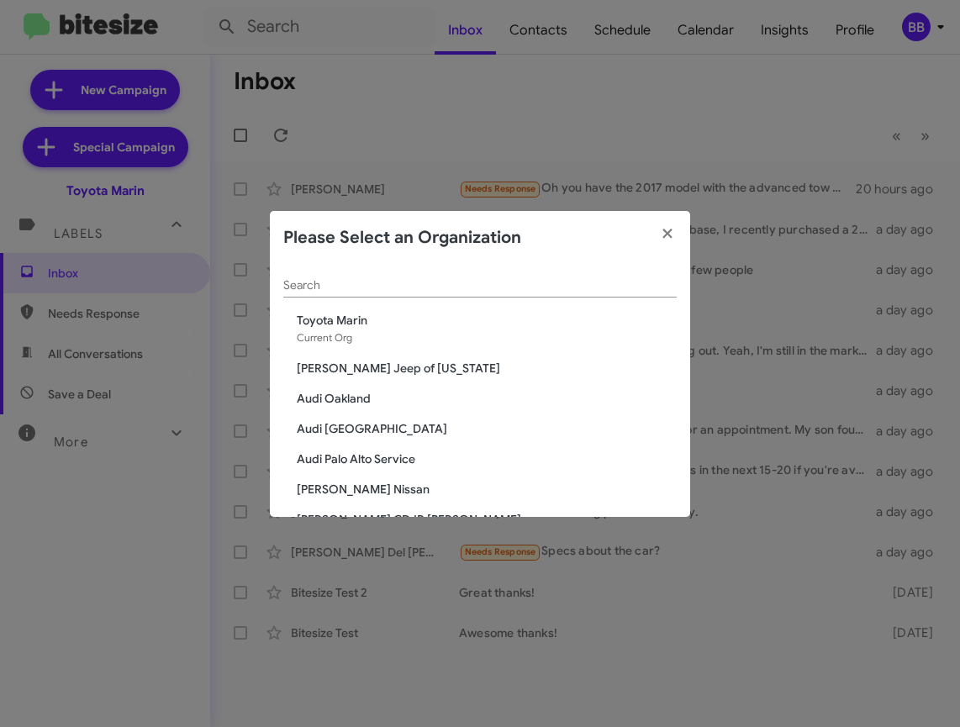
click at [370, 285] on input "Search" at bounding box center [479, 285] width 393 height 13
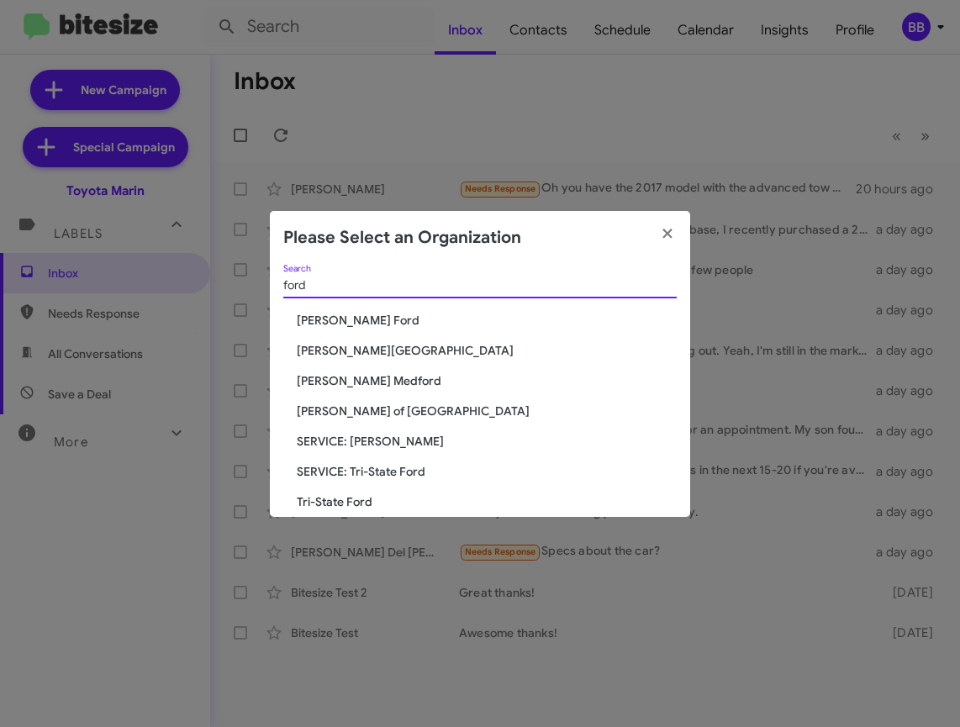
scroll to position [21, 0]
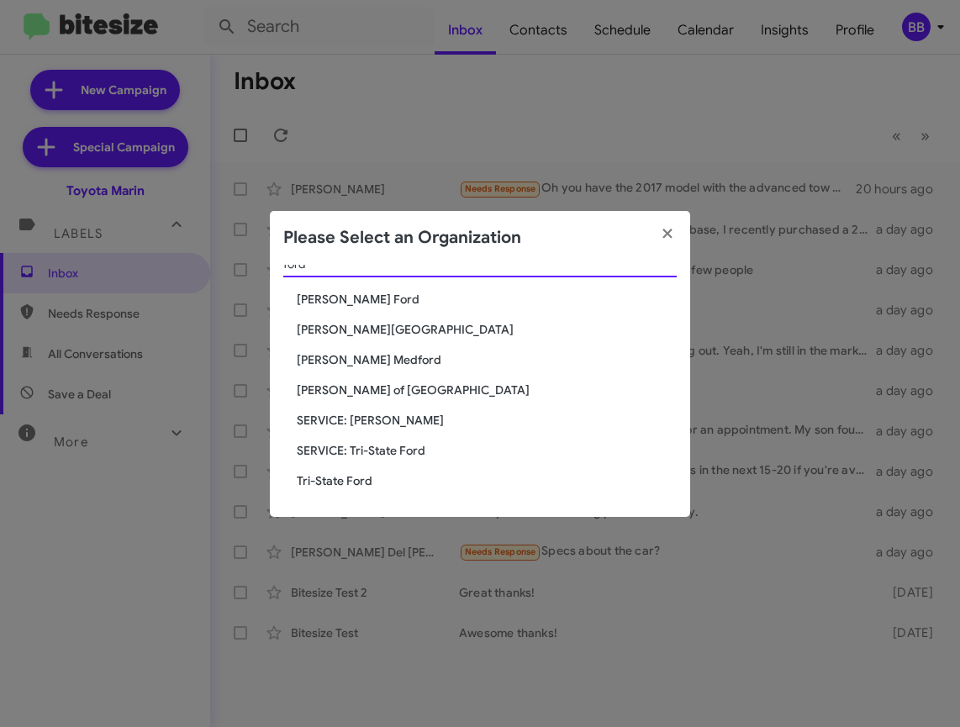
type input "ford"
click at [345, 479] on span "Tri-State Ford" at bounding box center [487, 480] width 380 height 17
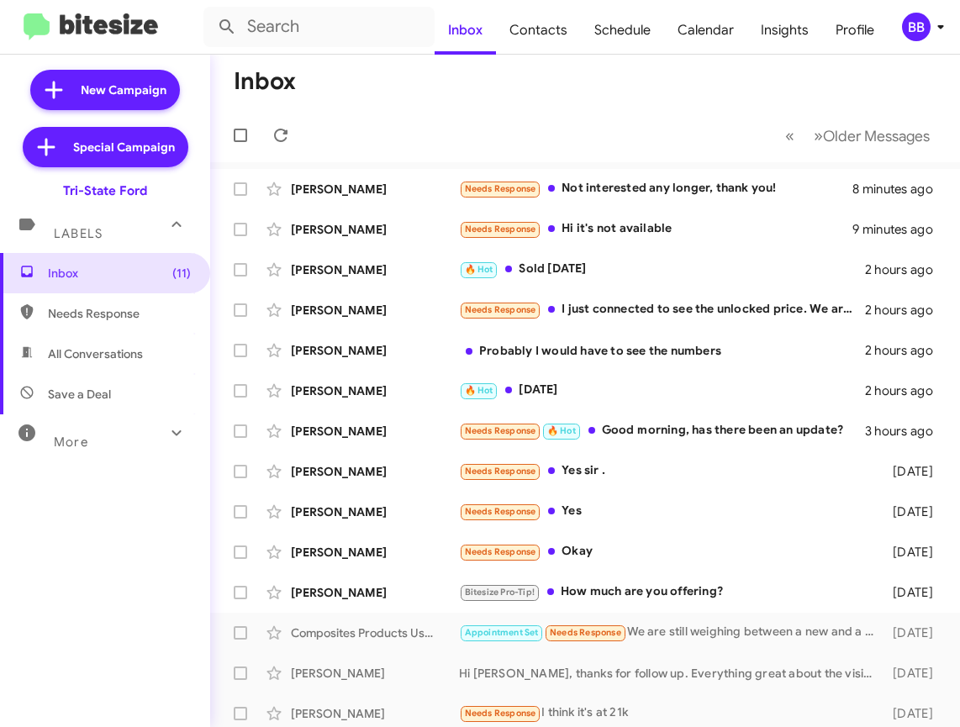
click at [87, 437] on span "More" at bounding box center [71, 442] width 34 height 15
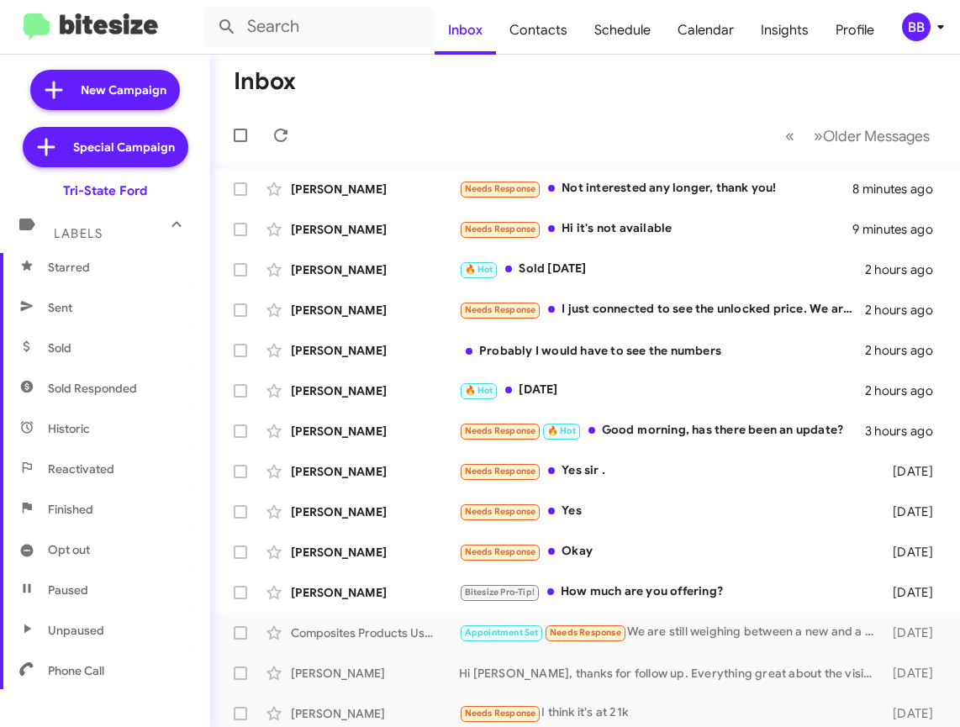
scroll to position [357, 0]
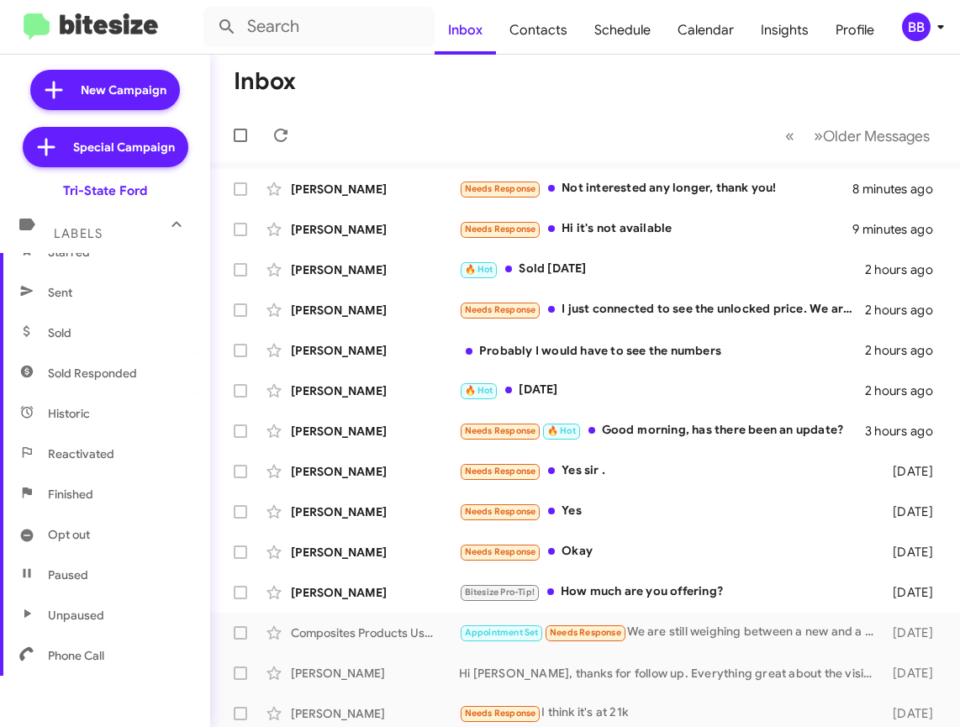
click at [113, 374] on span "Sold Responded" at bounding box center [92, 373] width 89 height 17
type input "in:sold-verified"
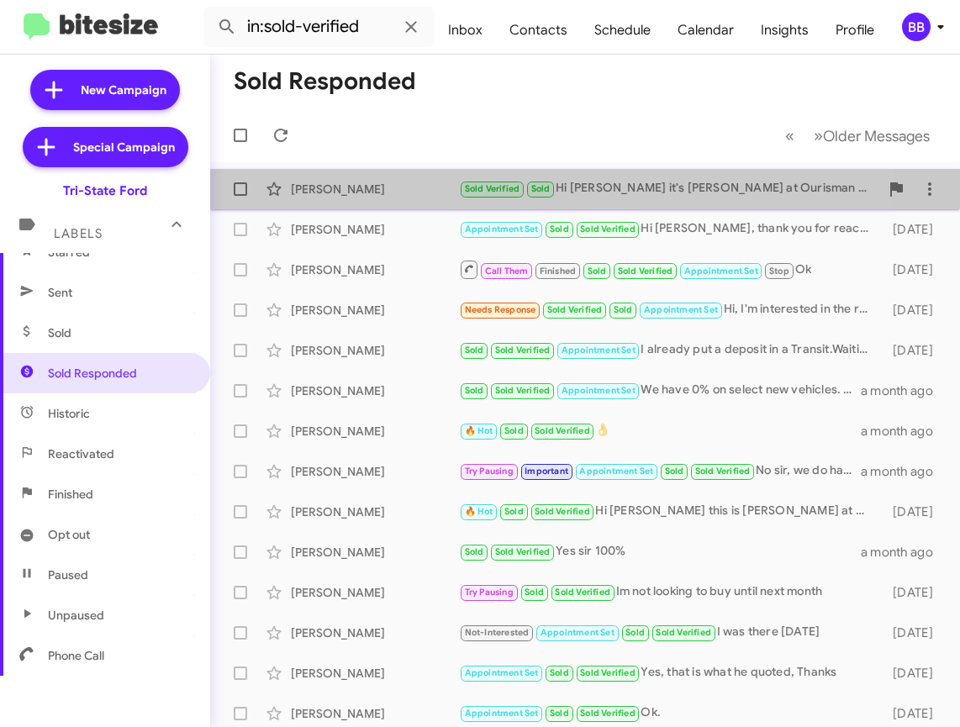
click at [393, 177] on div "[PERSON_NAME] Sold Verified Sold Hi [PERSON_NAME] it's [PERSON_NAME] at Ourisma…" at bounding box center [585, 189] width 723 height 34
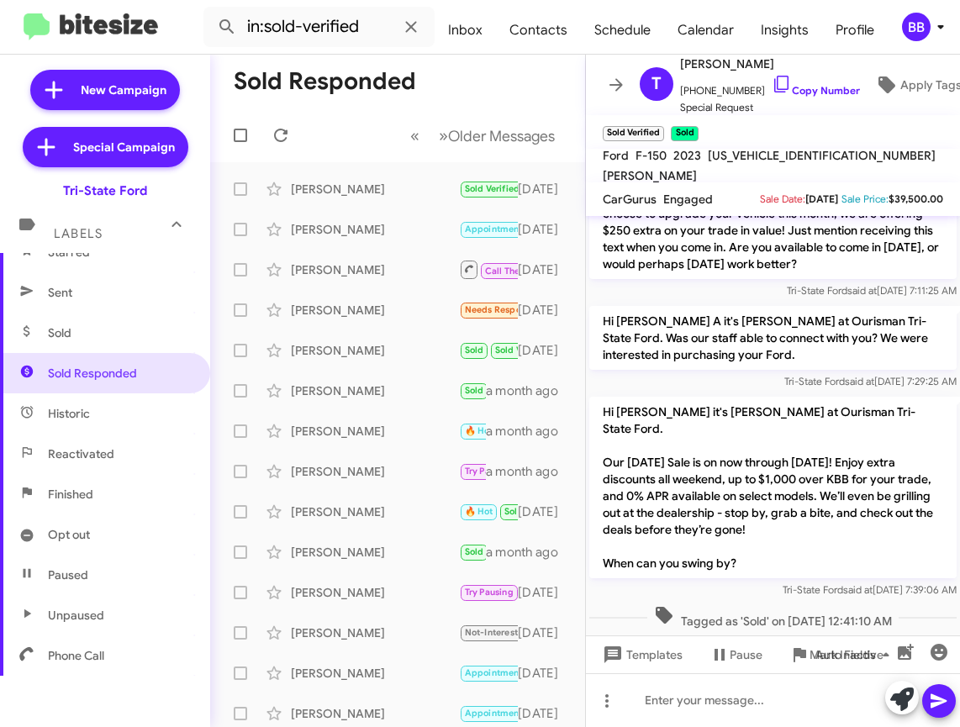
scroll to position [519, 0]
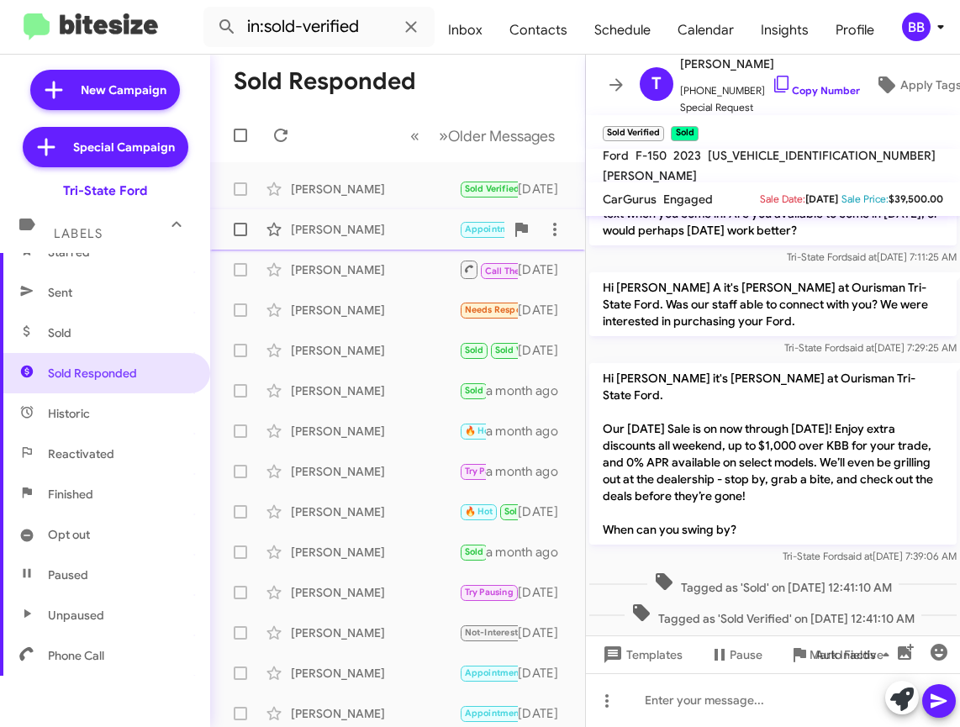
click at [371, 224] on div "Kristine Gawrych" at bounding box center [375, 229] width 168 height 17
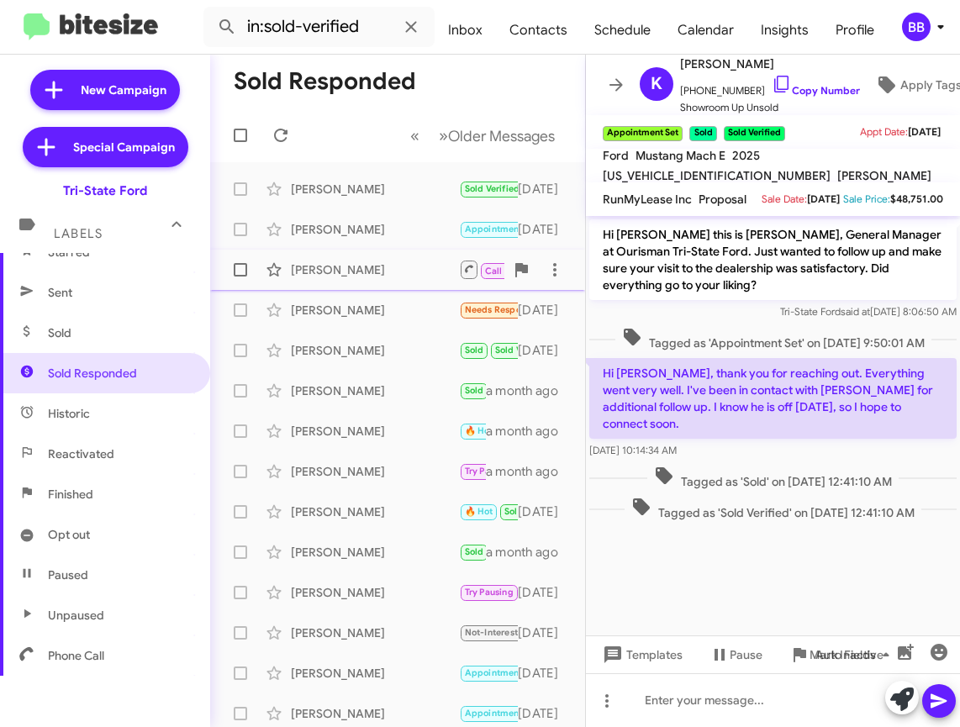
click at [367, 284] on div "Larry Hall Call Them Finished Sold Sold Verified Appointment Set Stop Ok 16 day…" at bounding box center [398, 270] width 348 height 34
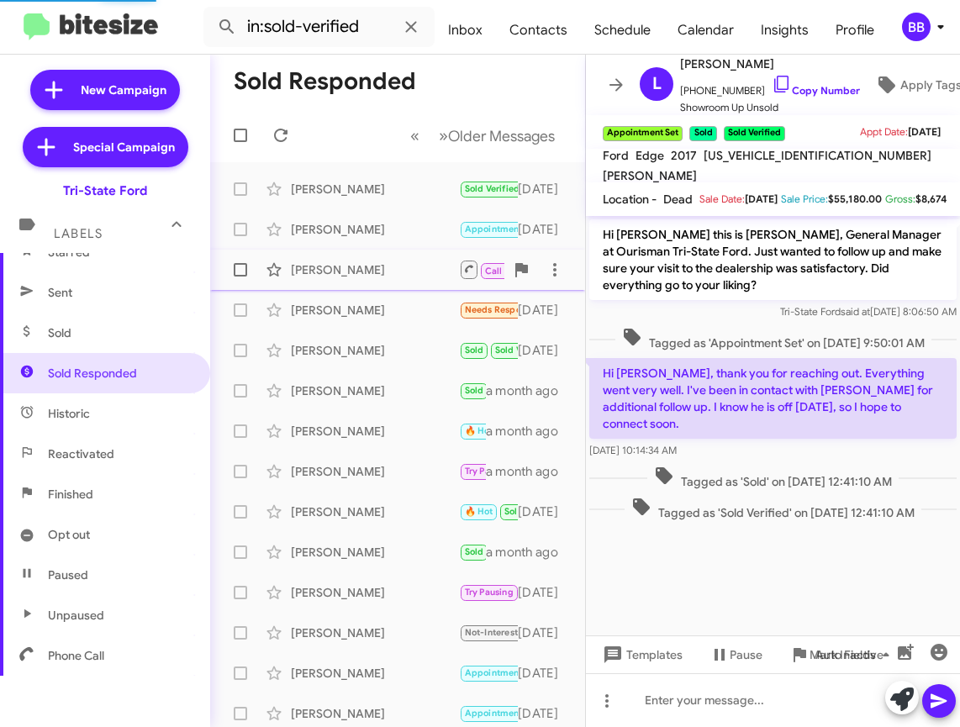
scroll to position [2049, 0]
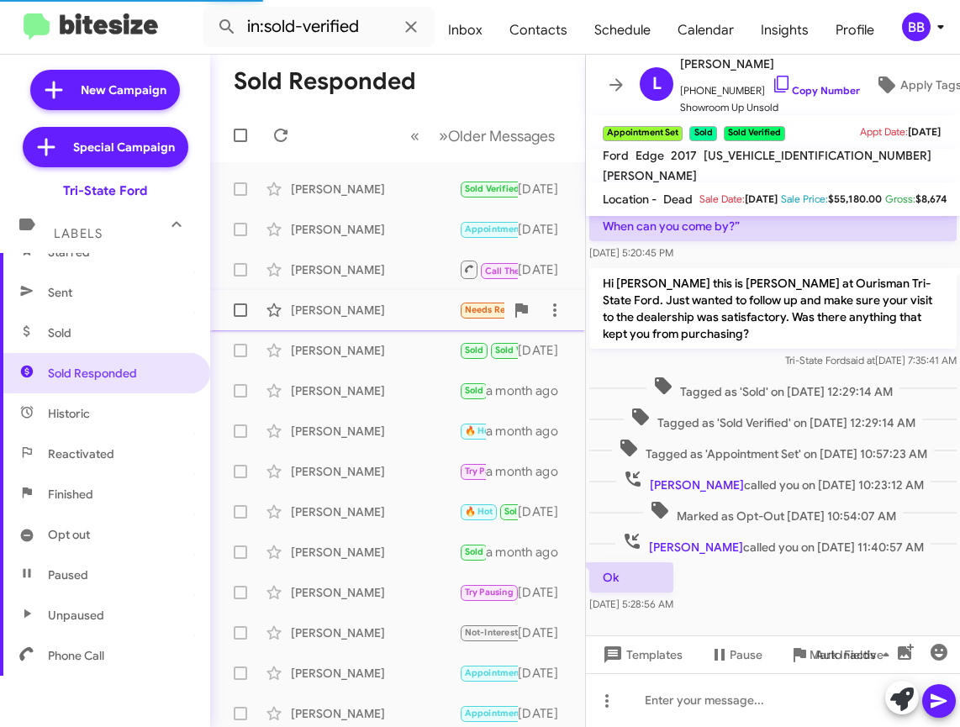
click at [371, 308] on div "Paul Zajac" at bounding box center [375, 310] width 168 height 17
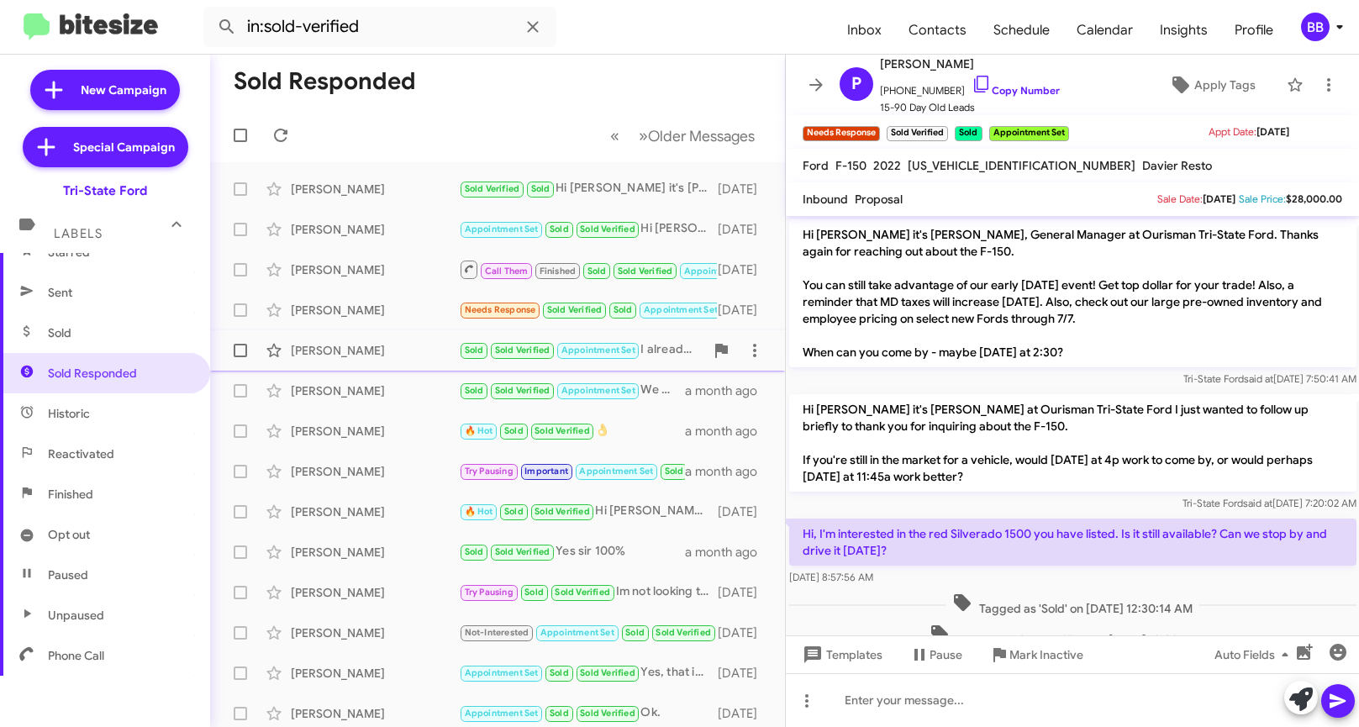
click at [384, 342] on div "Harold Mccanick" at bounding box center [375, 350] width 168 height 17
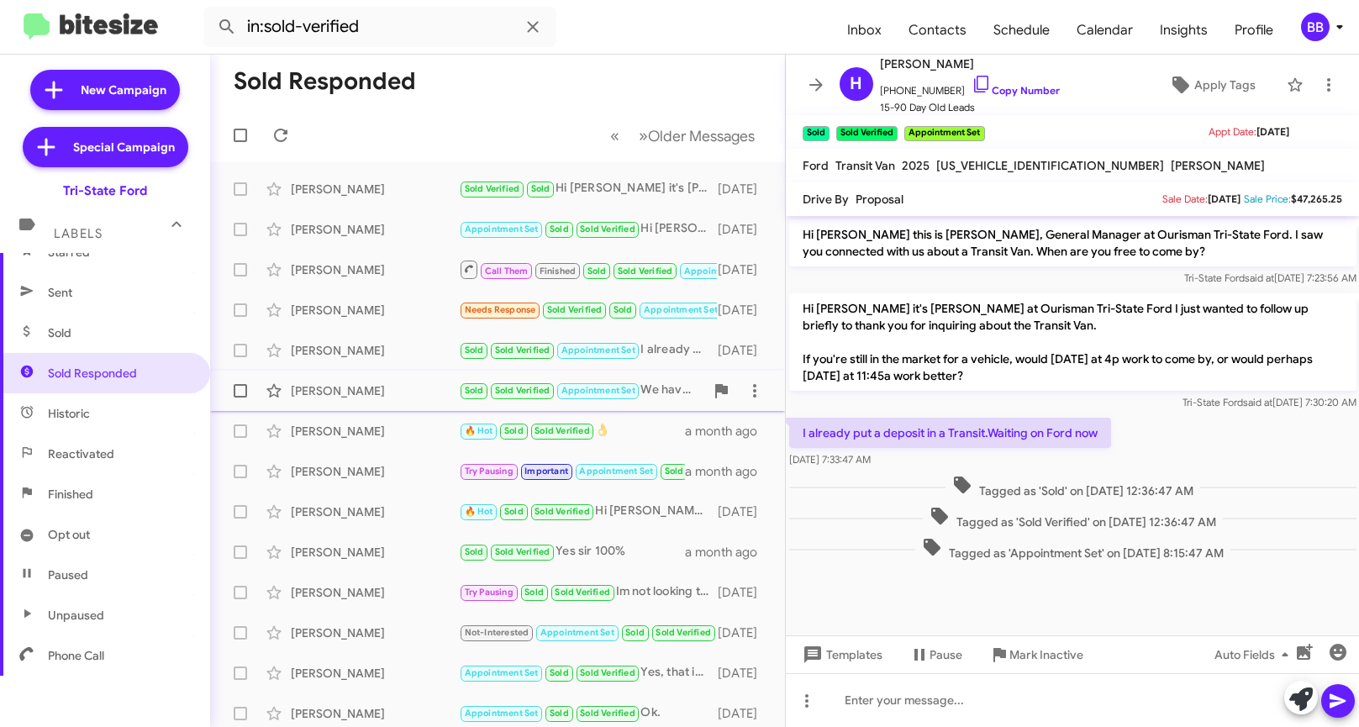
click at [384, 382] on div "Sterling Seemans" at bounding box center [375, 390] width 168 height 17
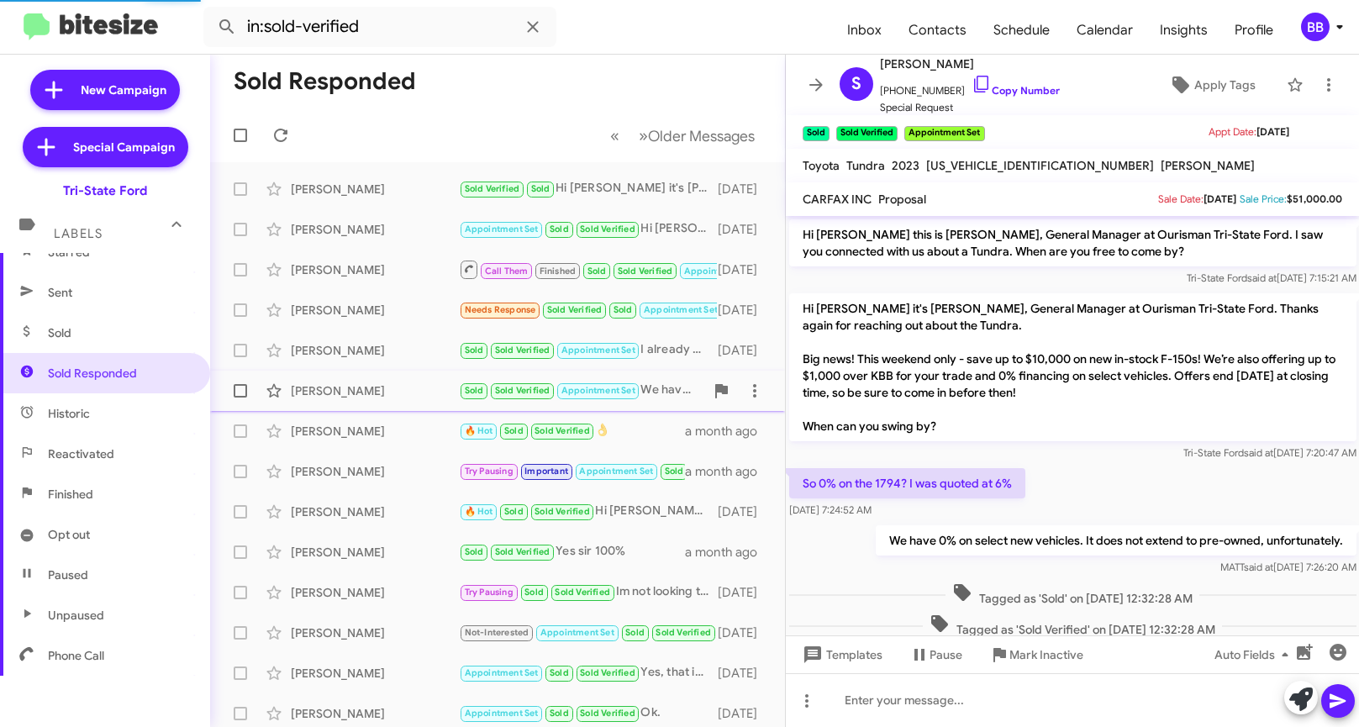
scroll to position [67, 0]
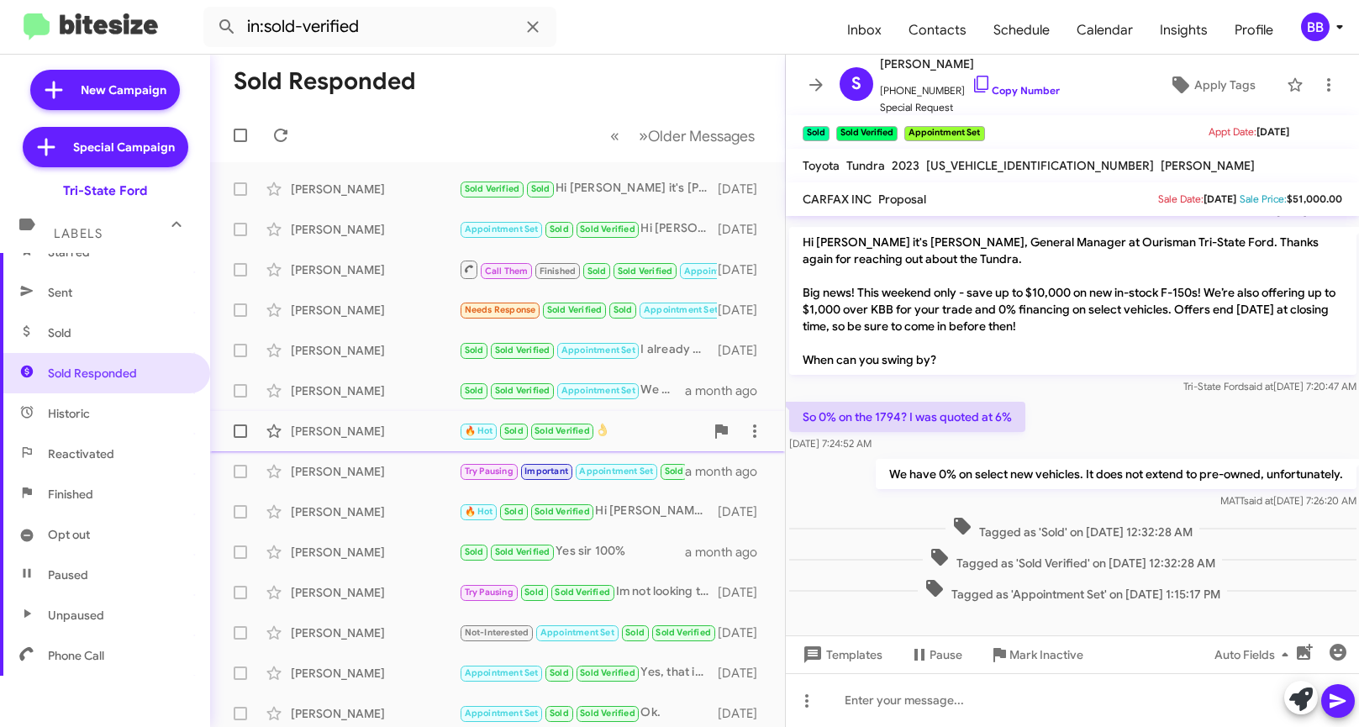
click at [387, 428] on div "John Sagers" at bounding box center [375, 431] width 168 height 17
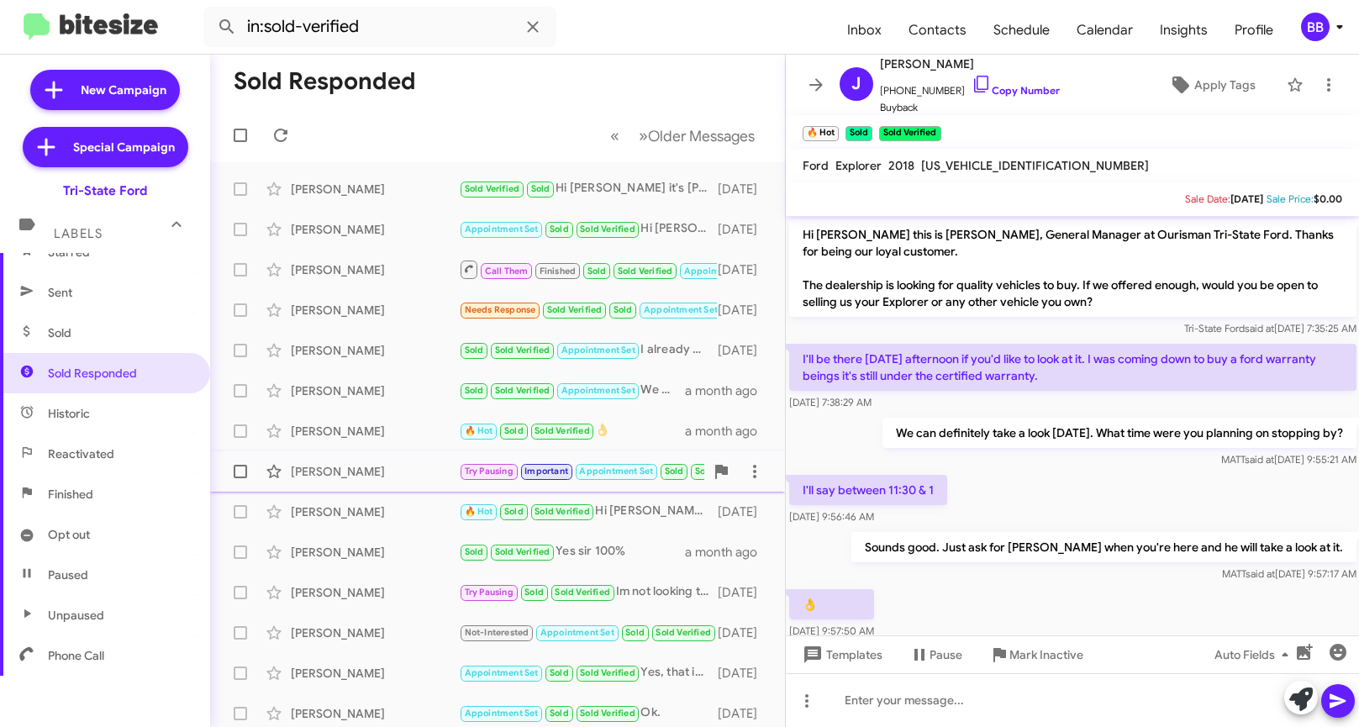
click at [374, 484] on div "Kenneth Keesee Try Pausing Important Appointment Set Sold Sold Verified No sir,…" at bounding box center [498, 472] width 548 height 34
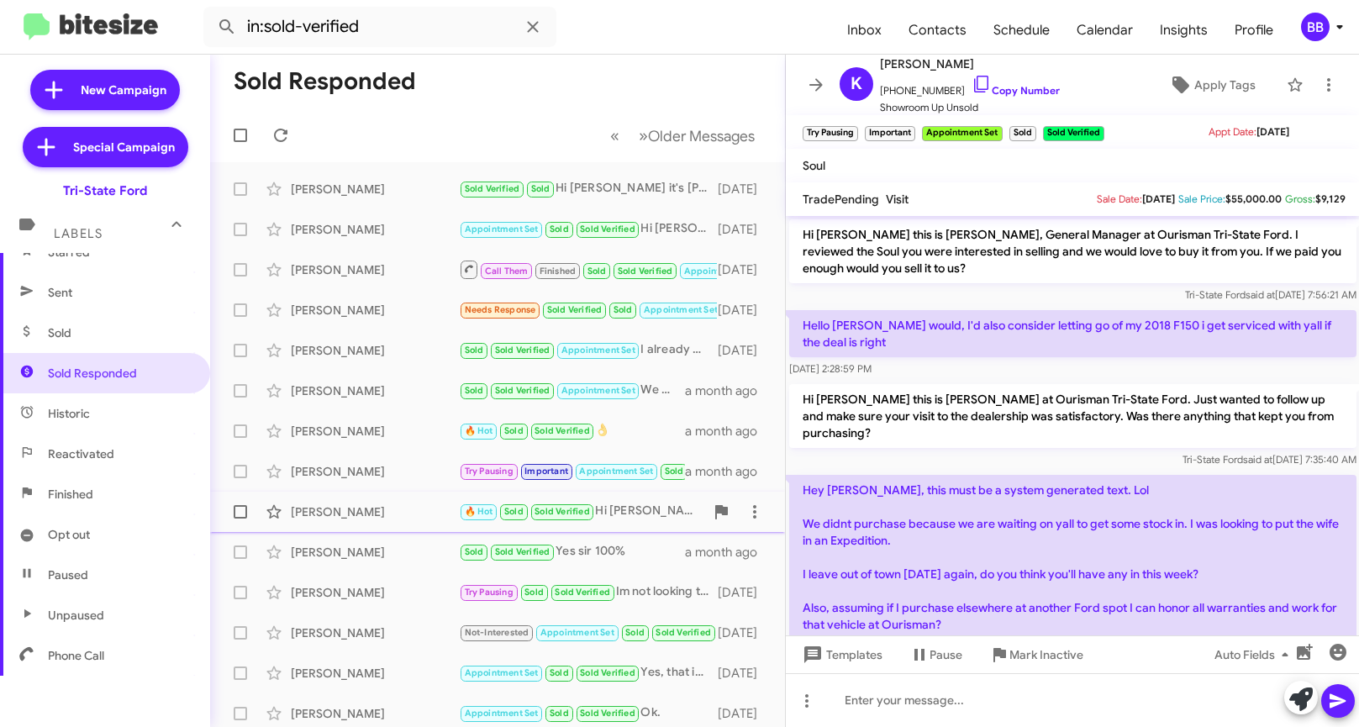
click at [429, 507] on div "Timothy Adams" at bounding box center [375, 511] width 168 height 17
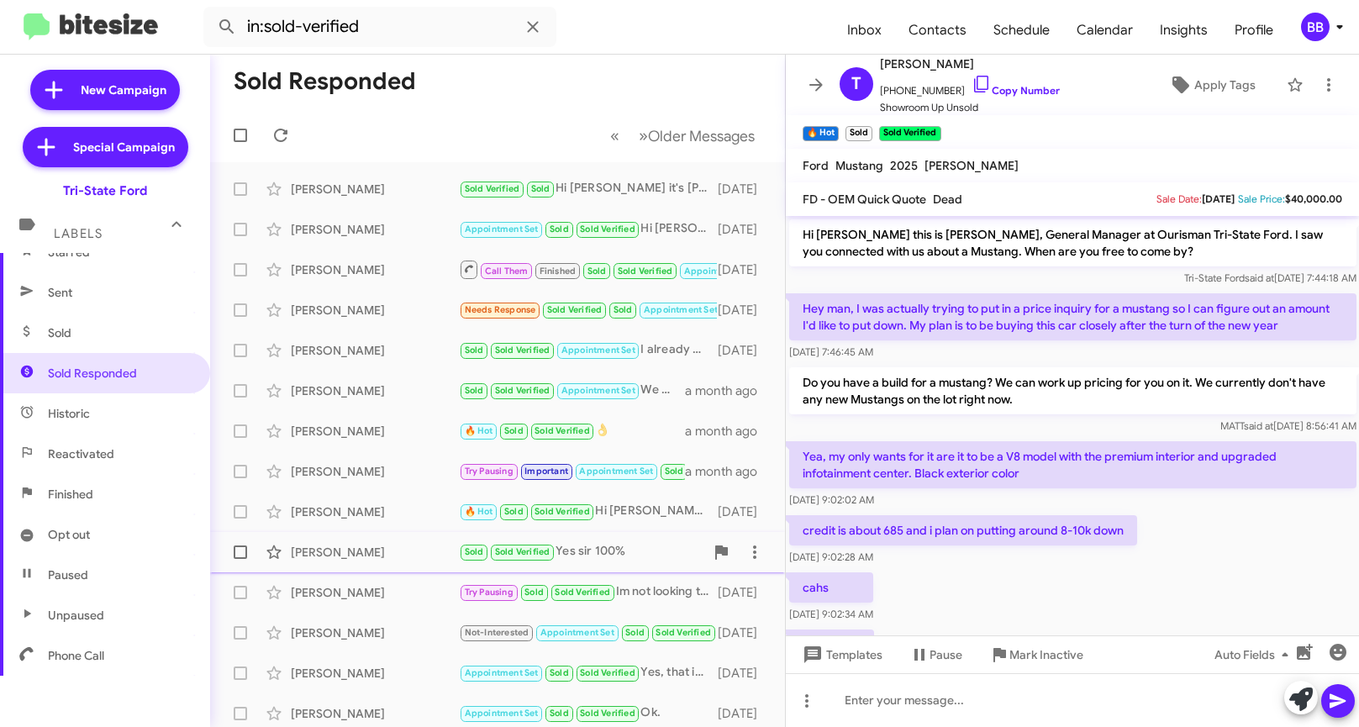
click at [408, 553] on div "Doug Nelson" at bounding box center [375, 552] width 168 height 17
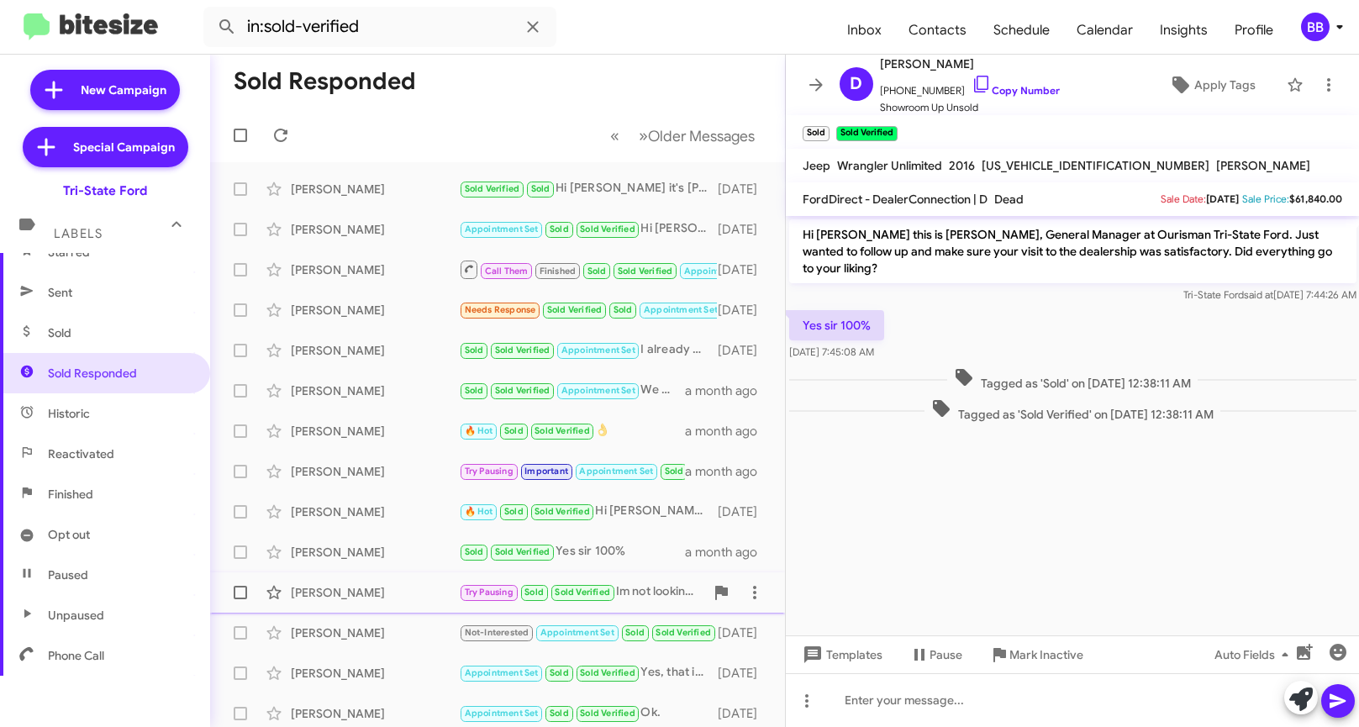
click at [359, 583] on div "Bess Dicken Try Pausing Sold Sold Verified Im not looking to buy until next mon…" at bounding box center [498, 593] width 548 height 34
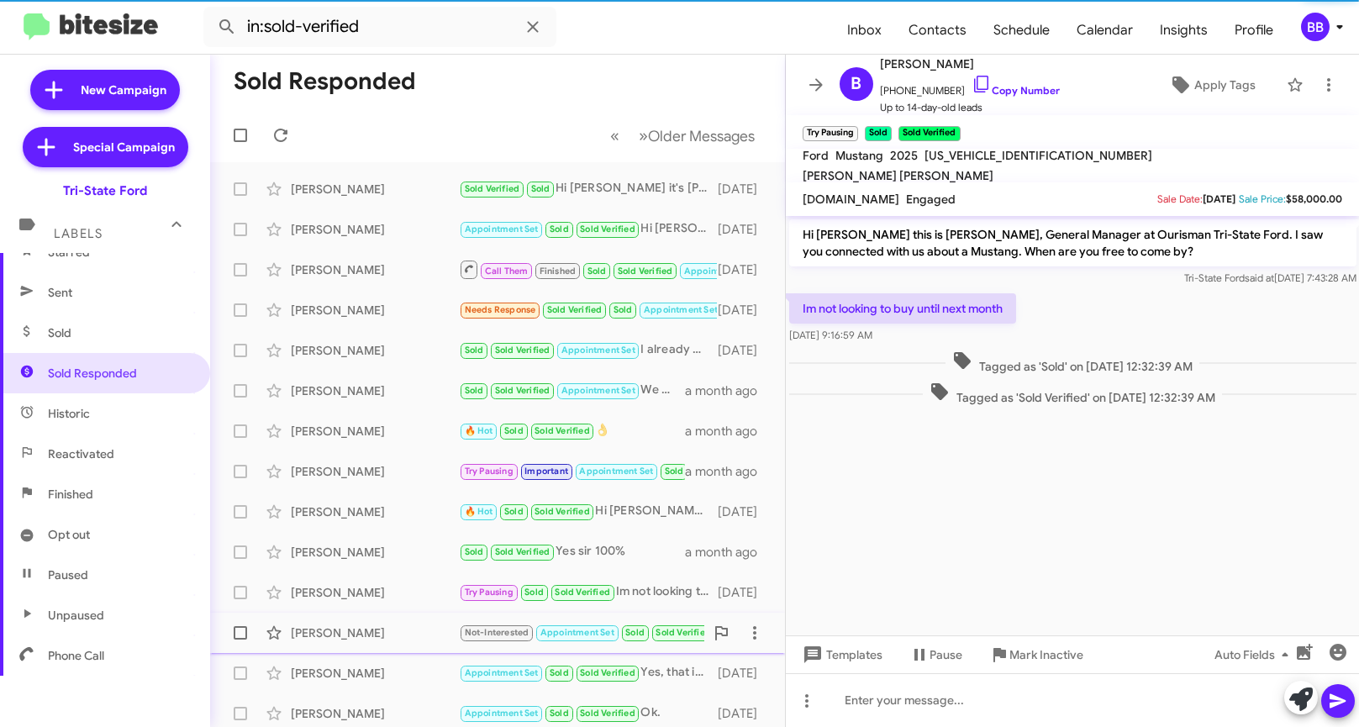
click at [371, 625] on div "Michael Williams Jr" at bounding box center [375, 632] width 168 height 17
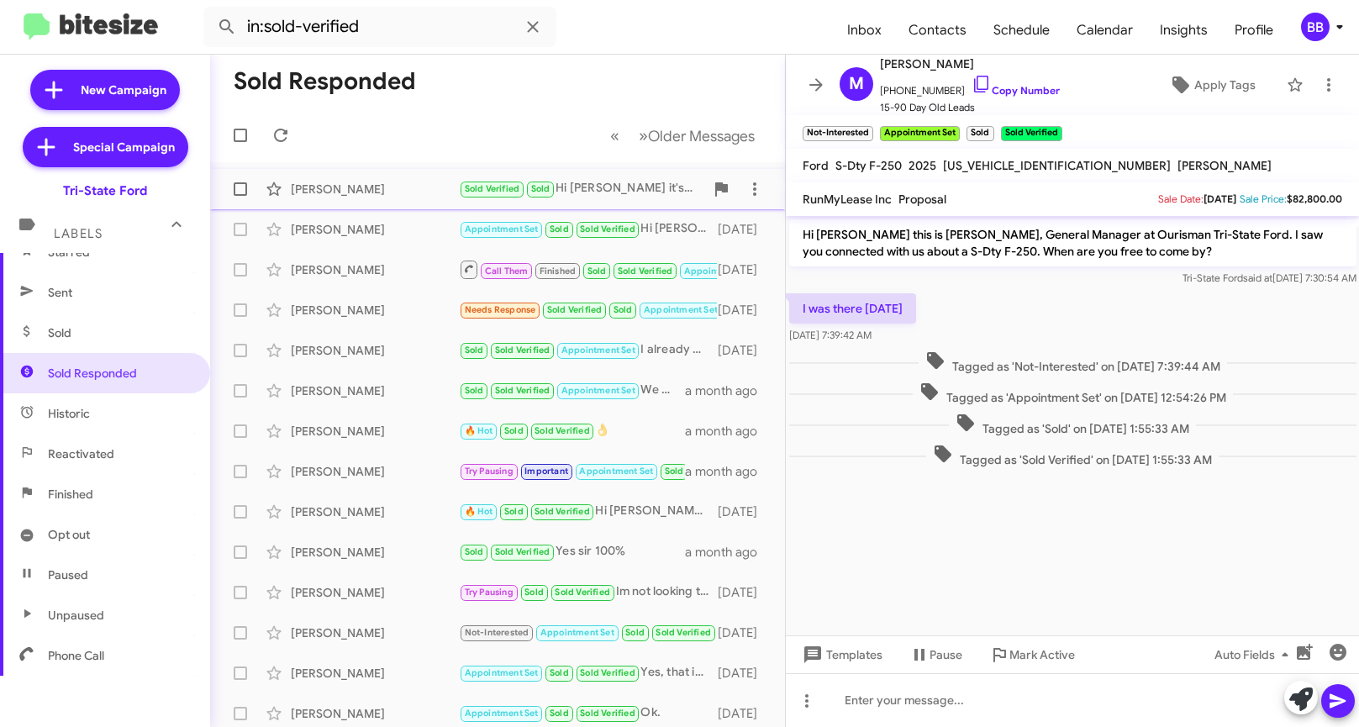
click at [440, 179] on div "Timothy Ramsey Sold Verified Sold Hi Timothy it's Derek Haga at Ourisman Tri-St…" at bounding box center [498, 189] width 548 height 34
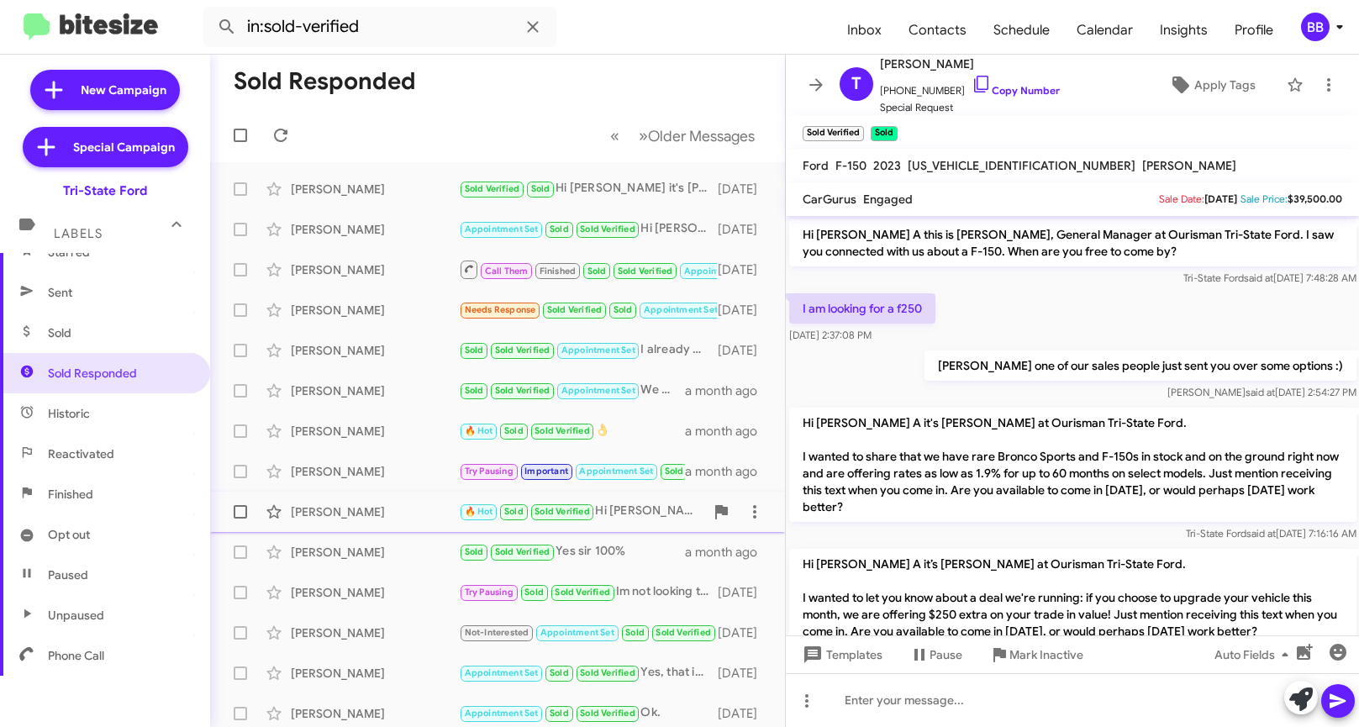
click at [406, 514] on div "Timothy Adams" at bounding box center [375, 511] width 168 height 17
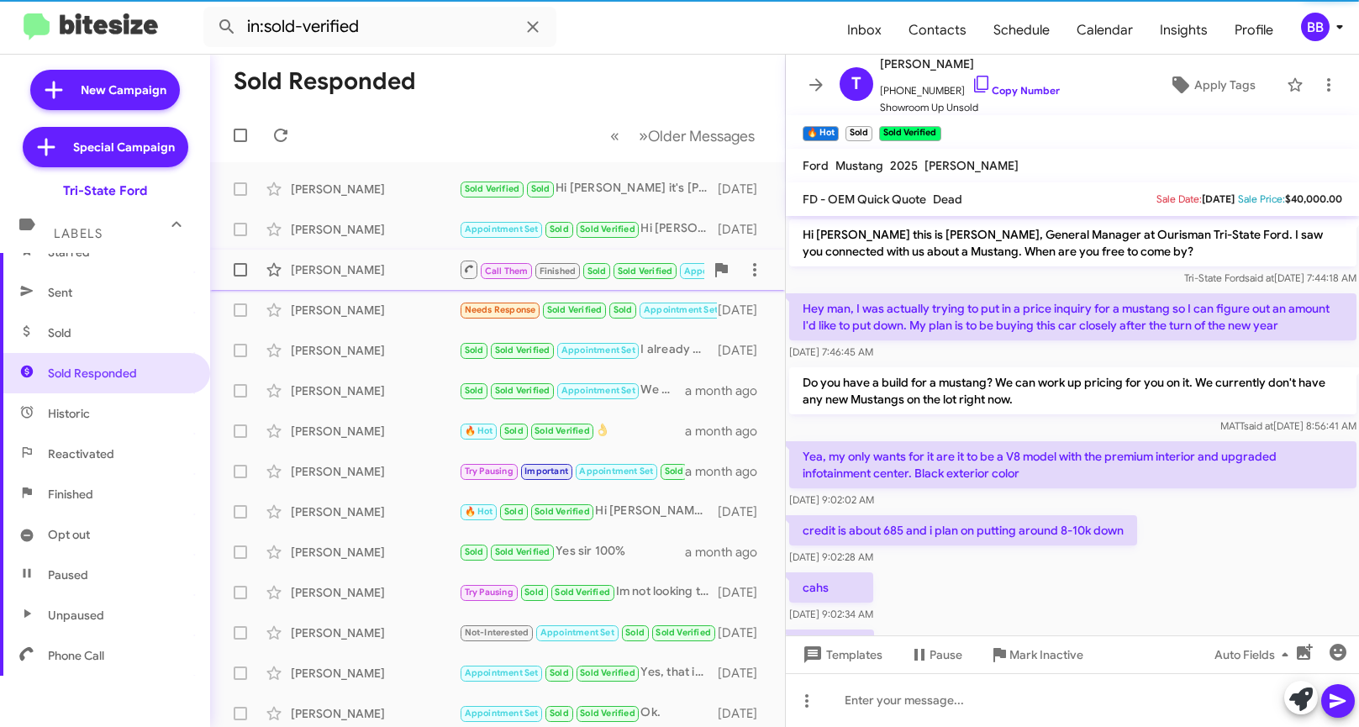
scroll to position [84, 0]
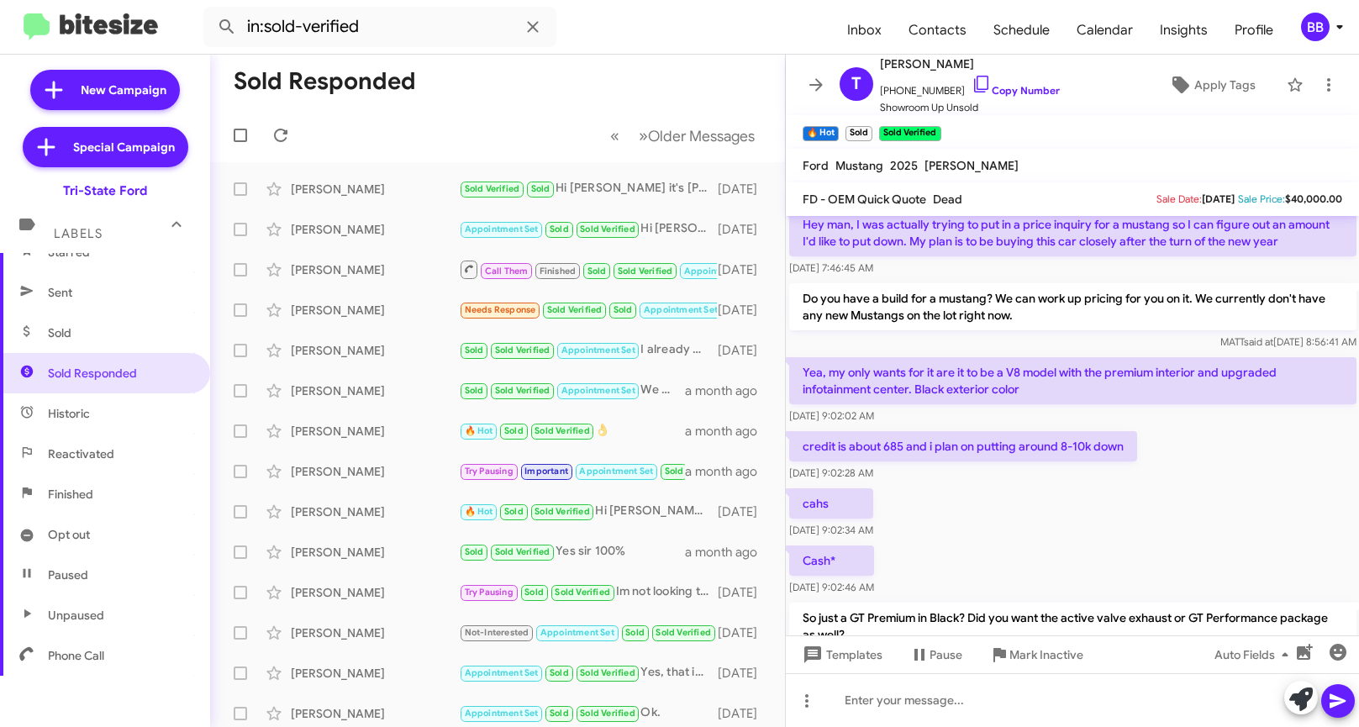
click at [959, 24] on button "BB" at bounding box center [1314, 27] width 54 height 29
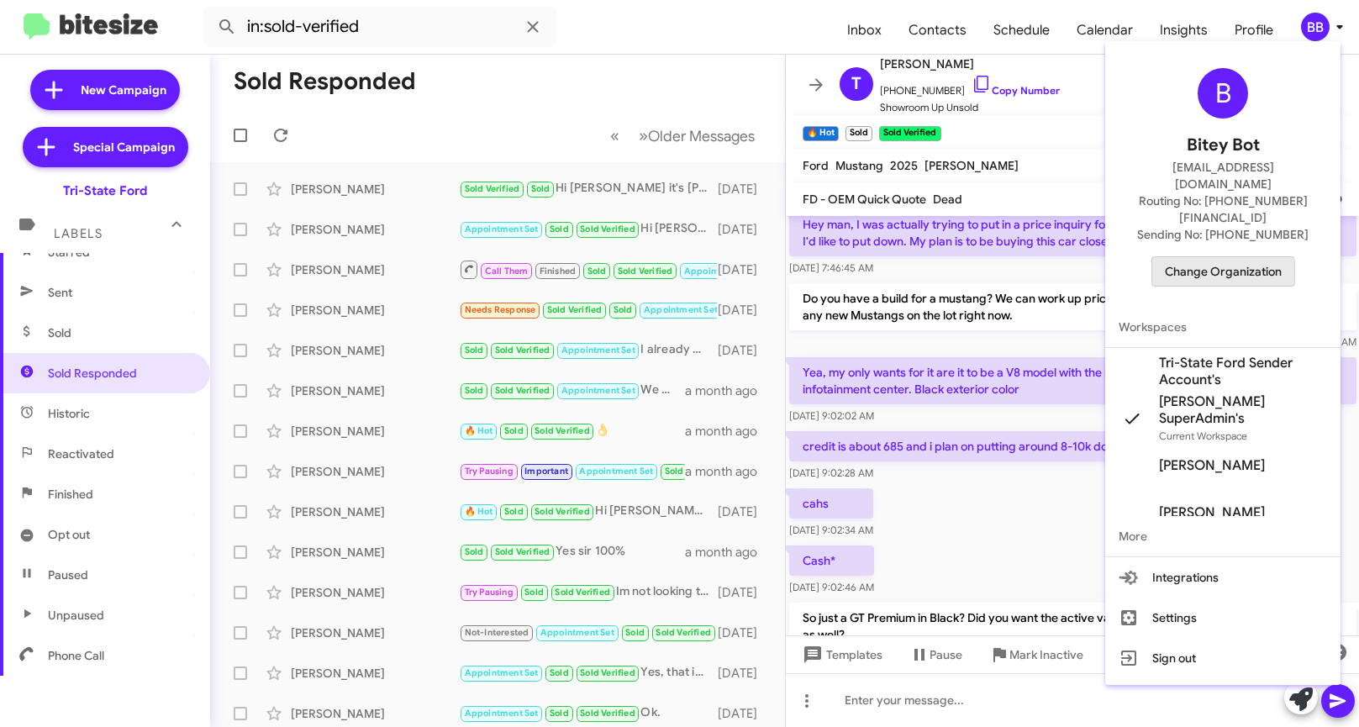
click at [959, 257] on span "Change Organization" at bounding box center [1223, 271] width 117 height 29
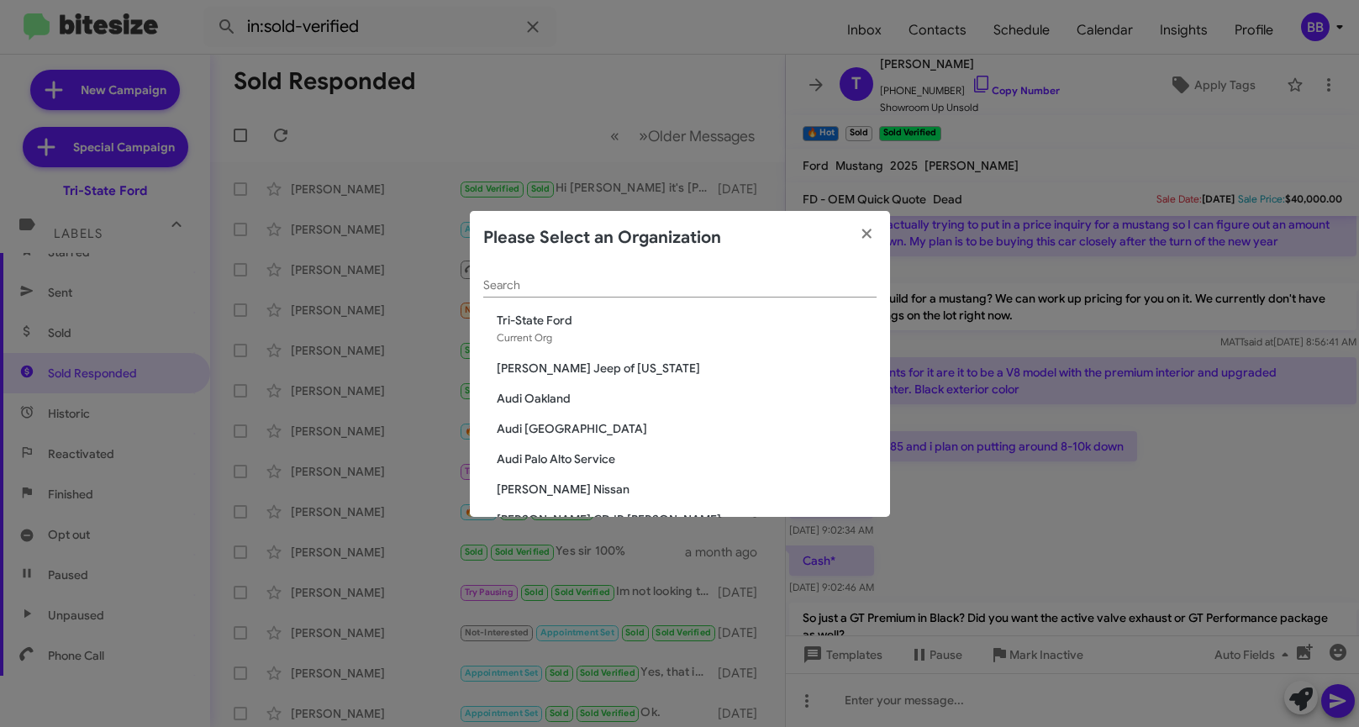
click at [587, 294] on div "Search" at bounding box center [679, 281] width 393 height 33
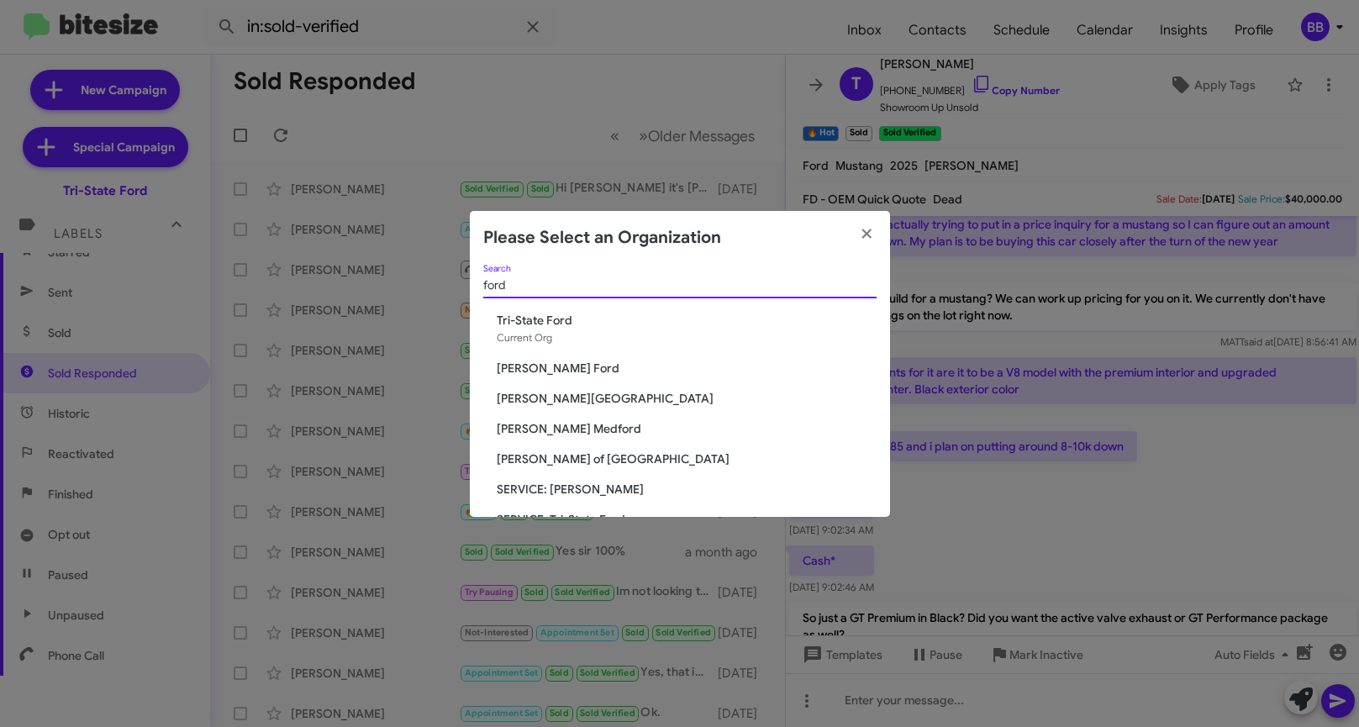
scroll to position [38, 0]
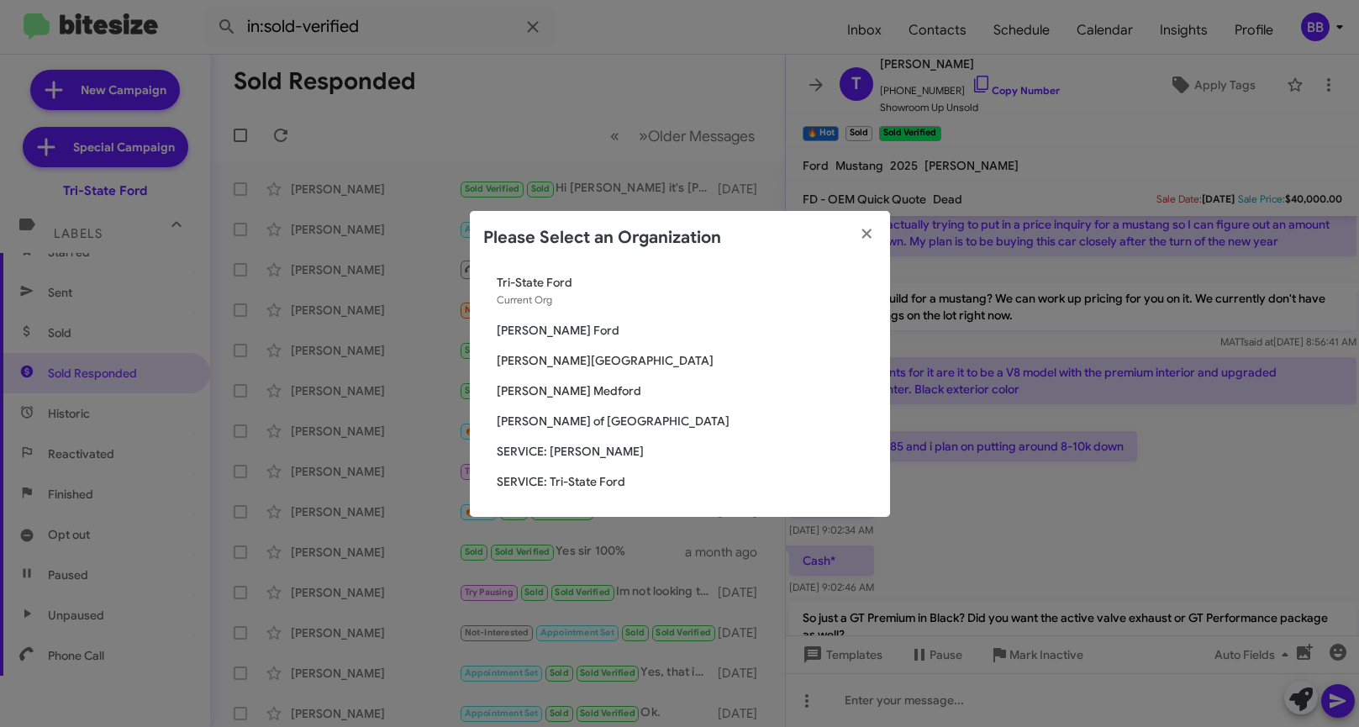
type input "ford"
click at [540, 327] on span "[PERSON_NAME] Ford" at bounding box center [687, 330] width 380 height 17
click at [538, 334] on span "[PERSON_NAME] Ford" at bounding box center [687, 330] width 380 height 17
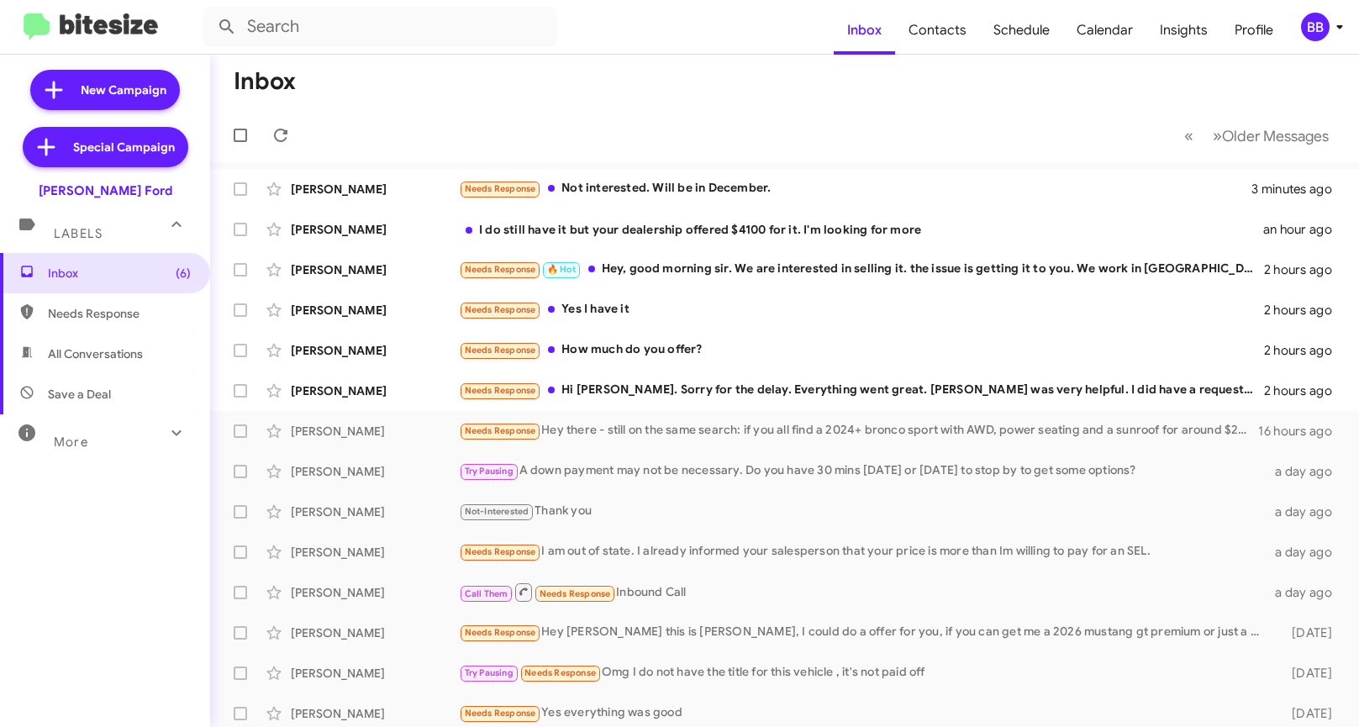
click at [129, 426] on div "More" at bounding box center [88, 434] width 150 height 31
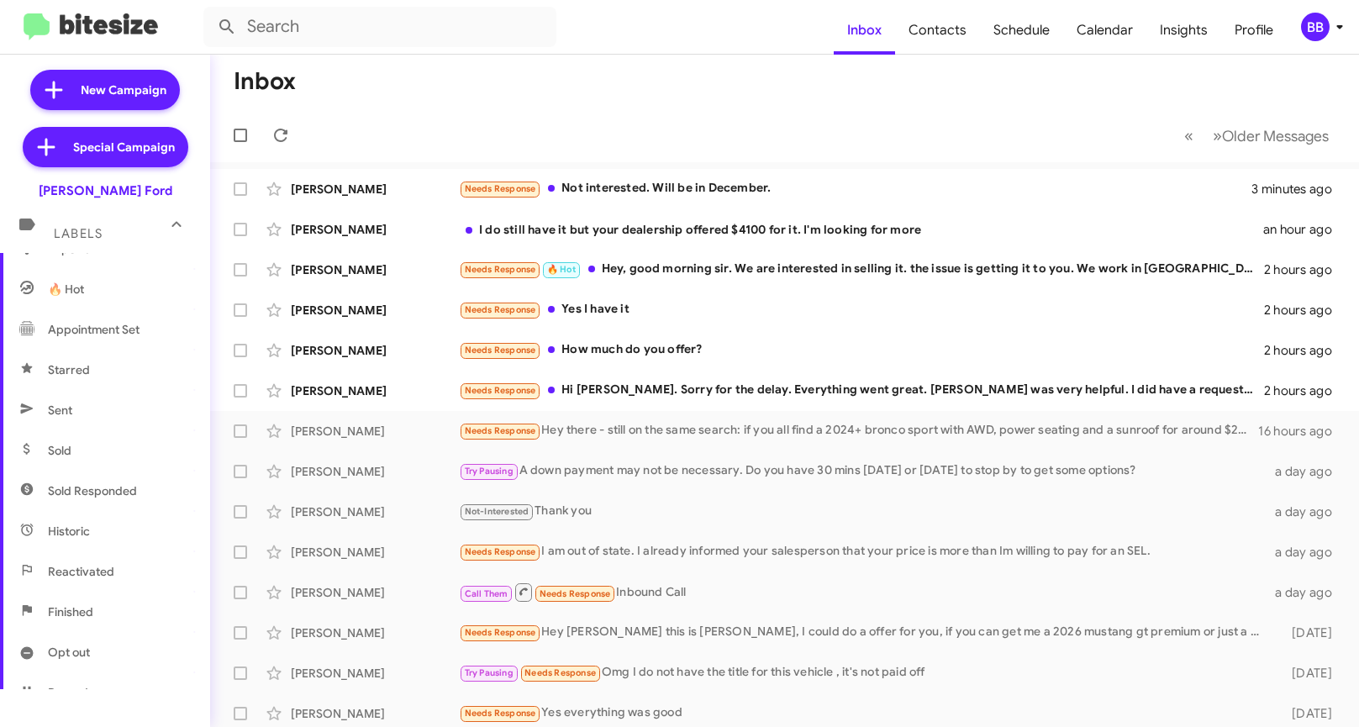
scroll to position [357, 0]
click at [114, 366] on span "Sold Responded" at bounding box center [92, 373] width 89 height 17
type input "in:sold-verified"
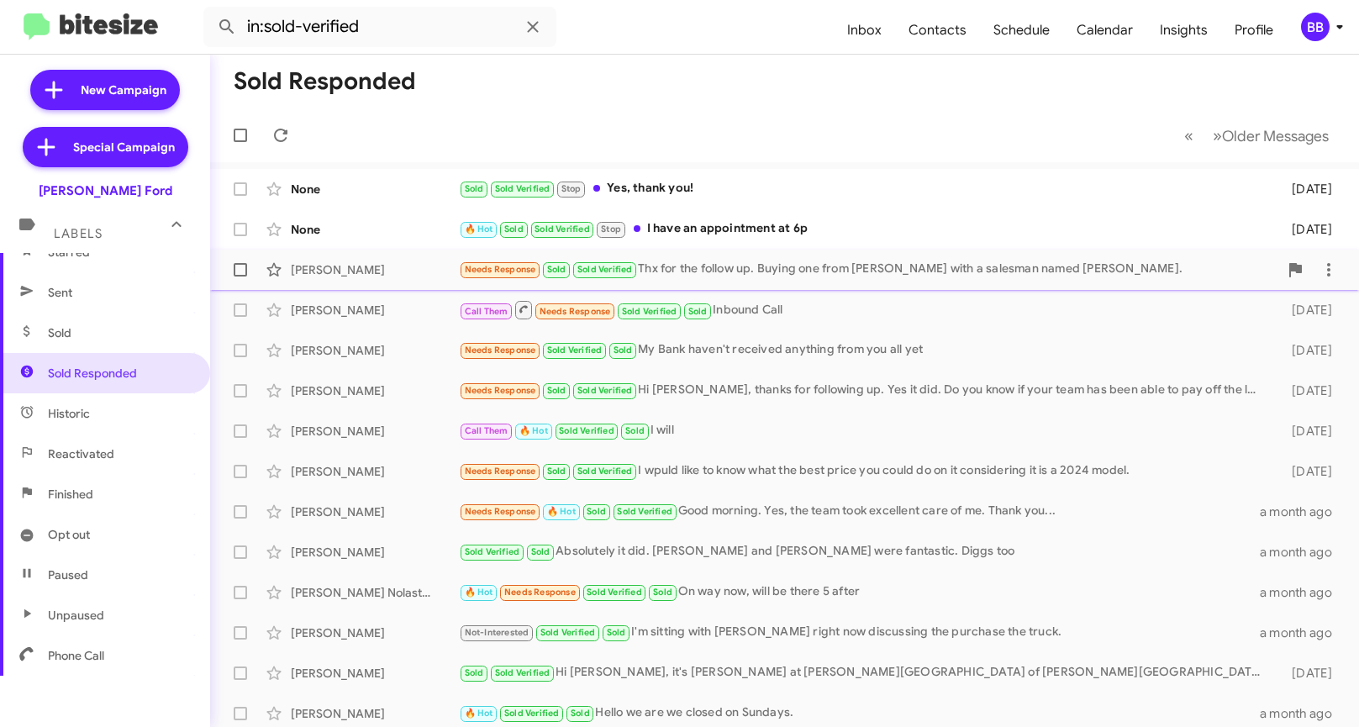
click at [350, 266] on div "[PERSON_NAME]" at bounding box center [375, 269] width 168 height 17
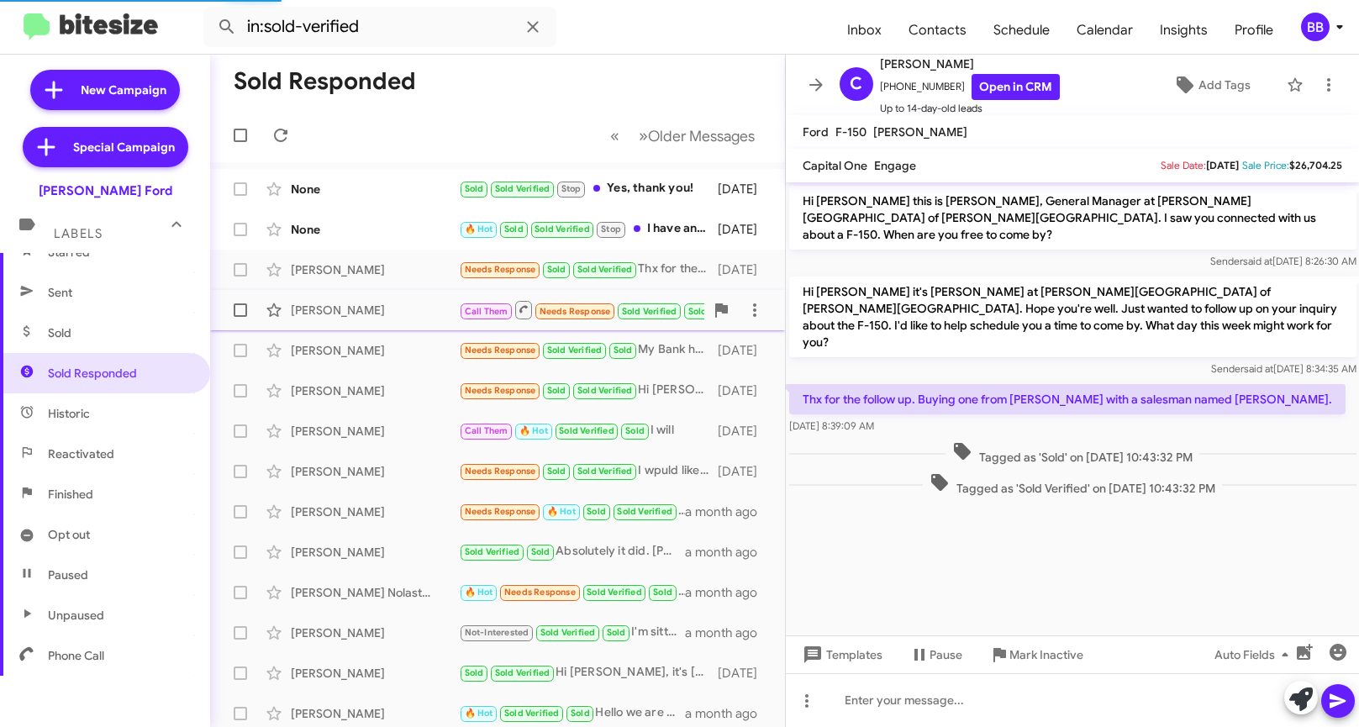
click at [362, 309] on div "[PERSON_NAME]" at bounding box center [375, 310] width 168 height 17
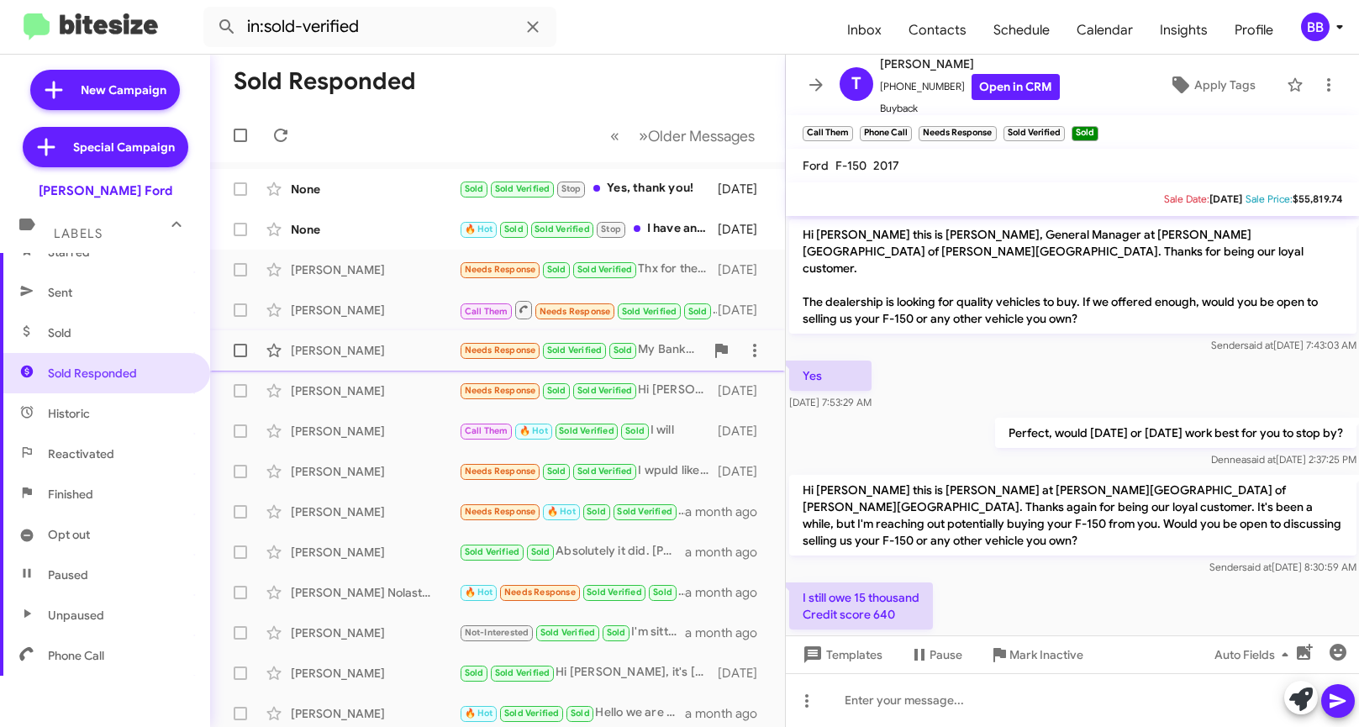
click at [389, 340] on div "[PERSON_NAME] Needs Response Sold Verified Sold My Bank haven't received anythi…" at bounding box center [498, 351] width 548 height 34
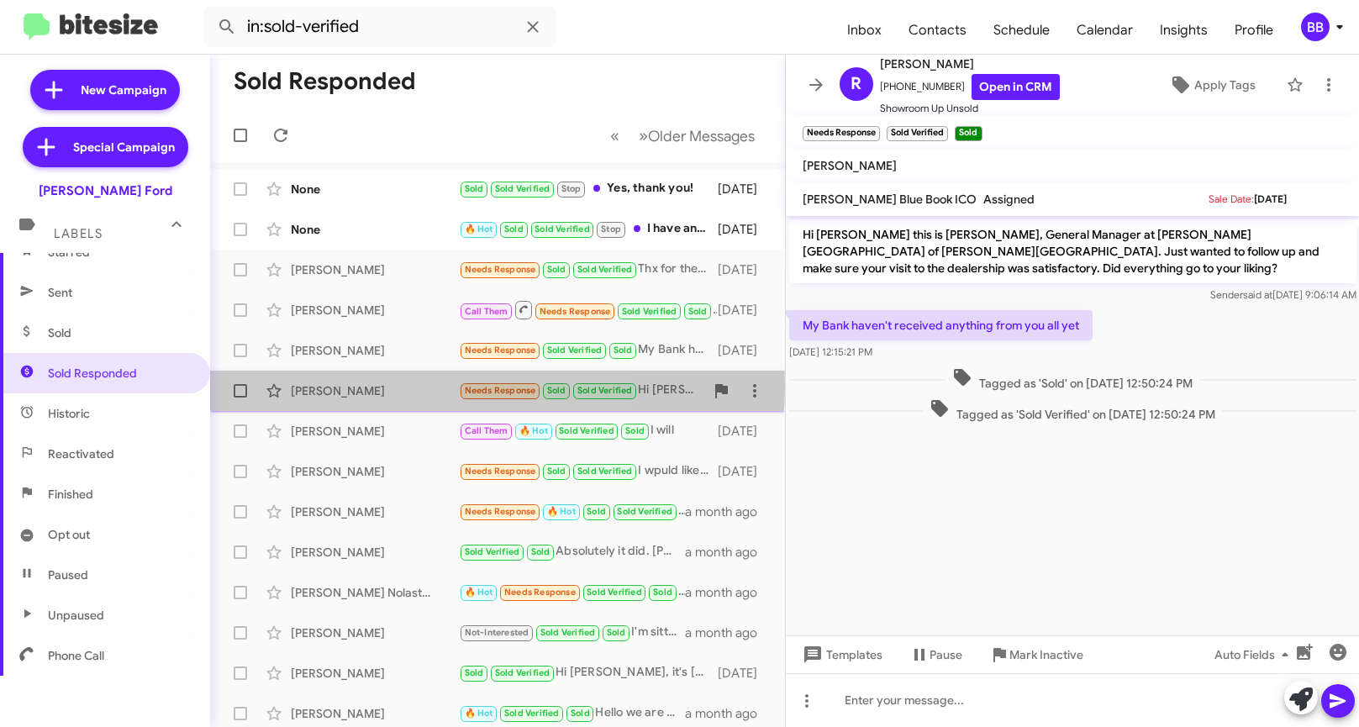
click at [391, 386] on div "[PERSON_NAME]" at bounding box center [375, 390] width 168 height 17
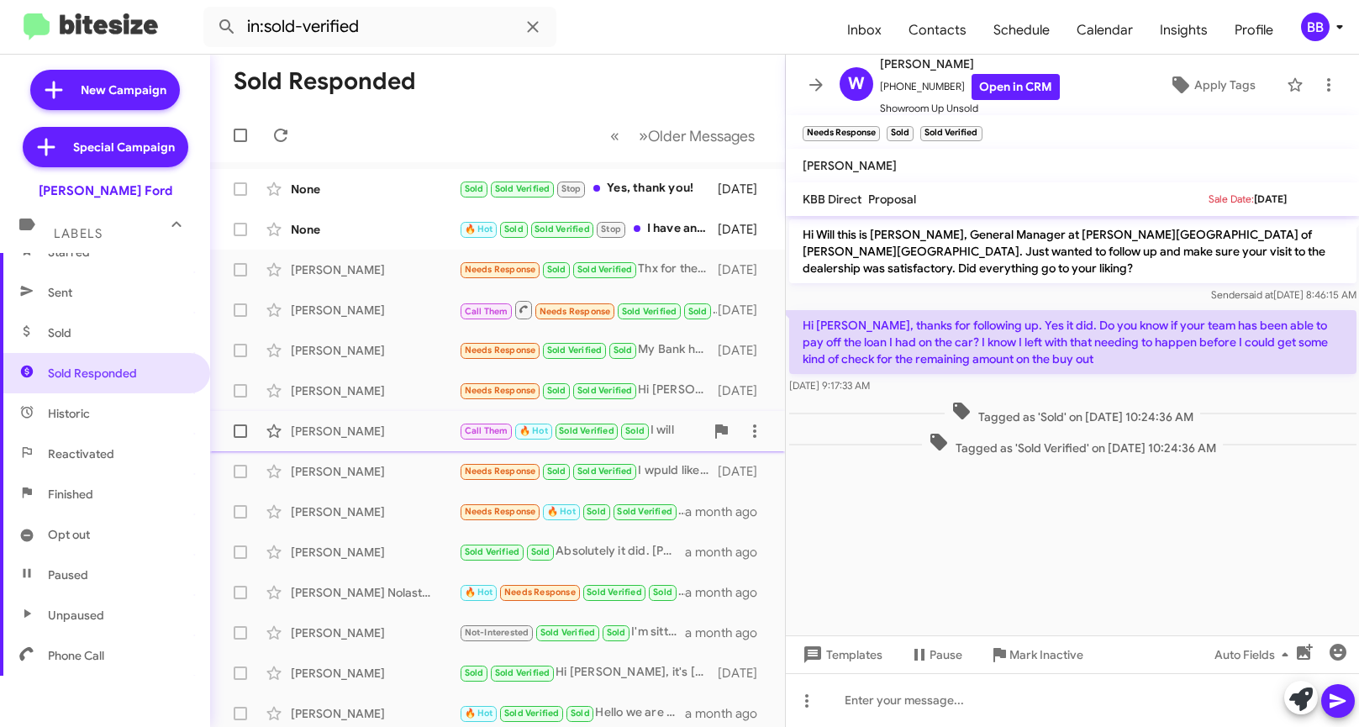
click at [384, 424] on div "[PERSON_NAME]" at bounding box center [375, 431] width 168 height 17
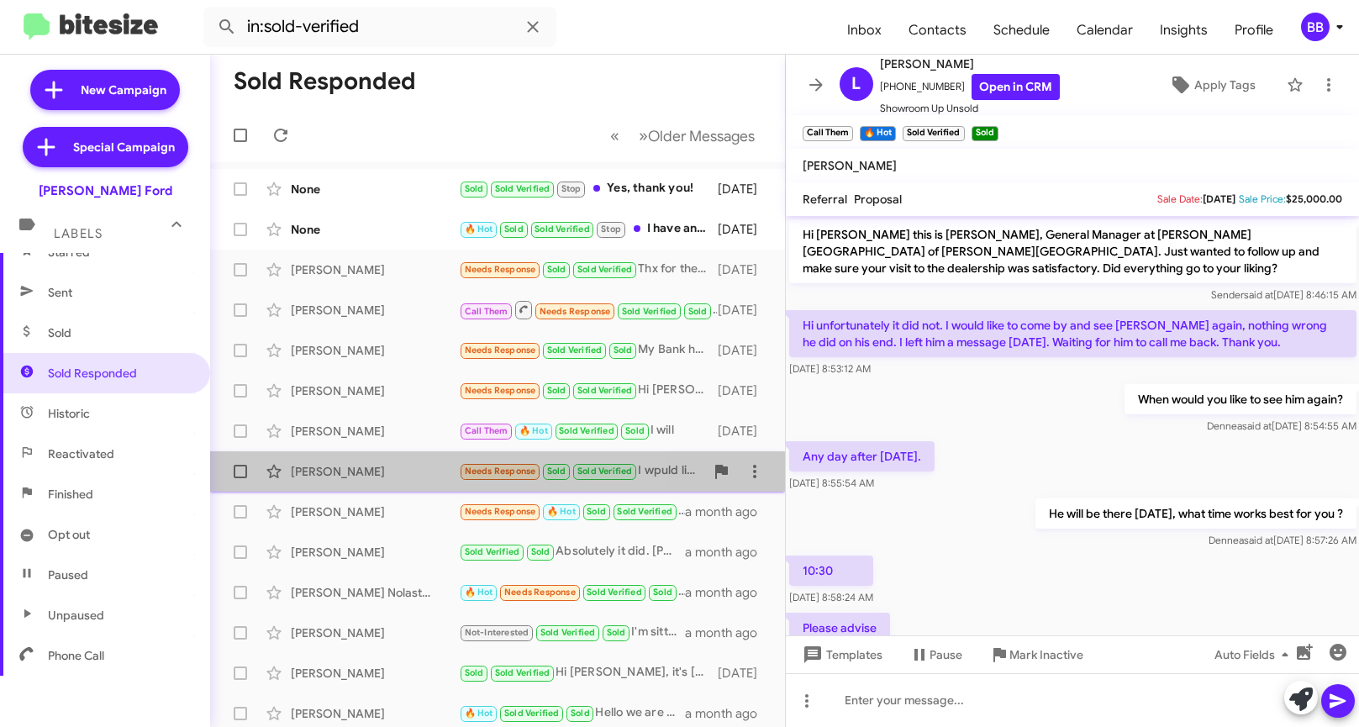
click at [405, 477] on div "[PERSON_NAME]" at bounding box center [375, 471] width 168 height 17
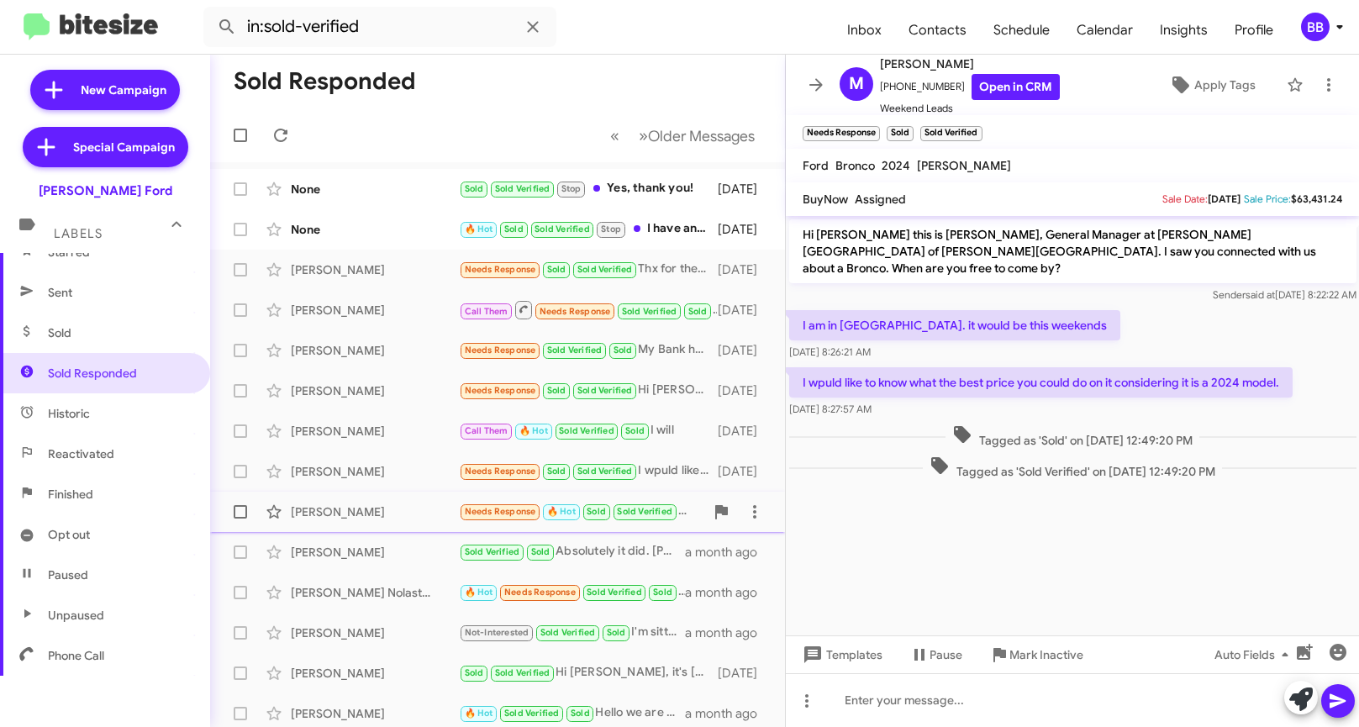
click at [400, 511] on div "[PERSON_NAME]" at bounding box center [375, 511] width 168 height 17
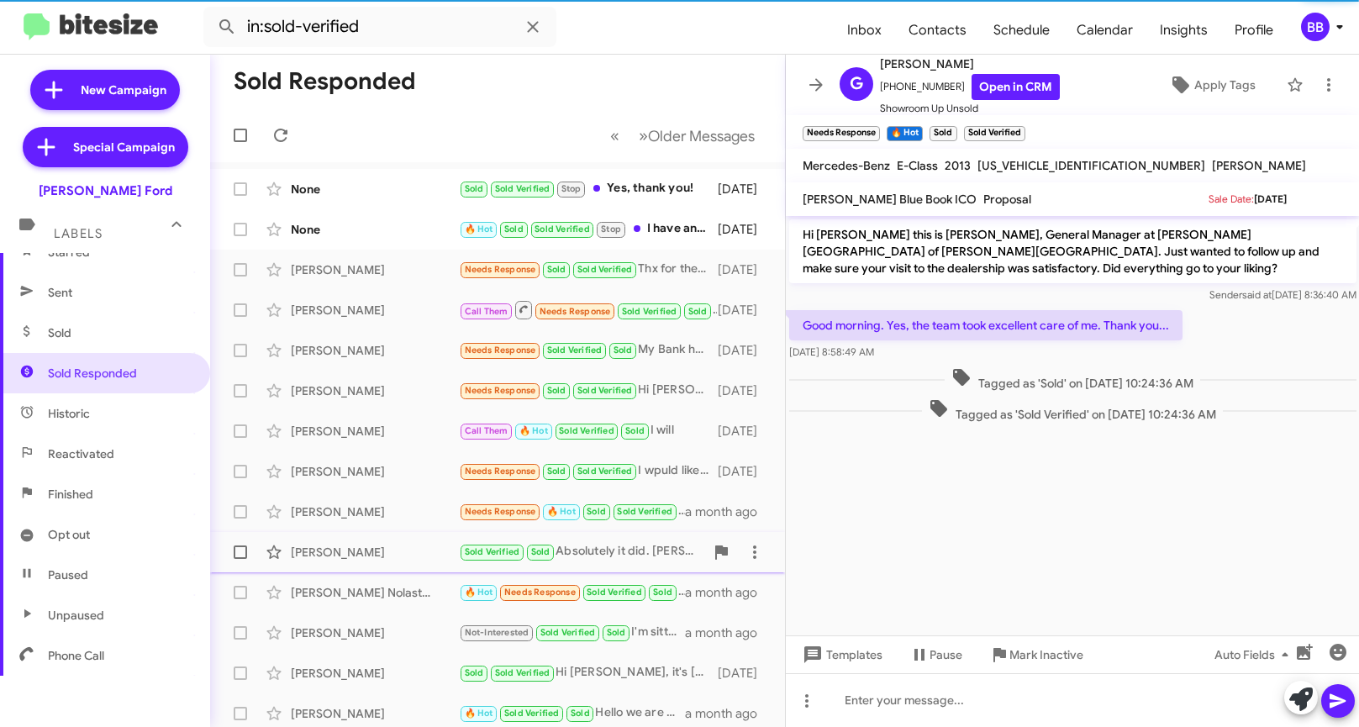
click at [400, 548] on div "[PERSON_NAME]" at bounding box center [375, 552] width 168 height 17
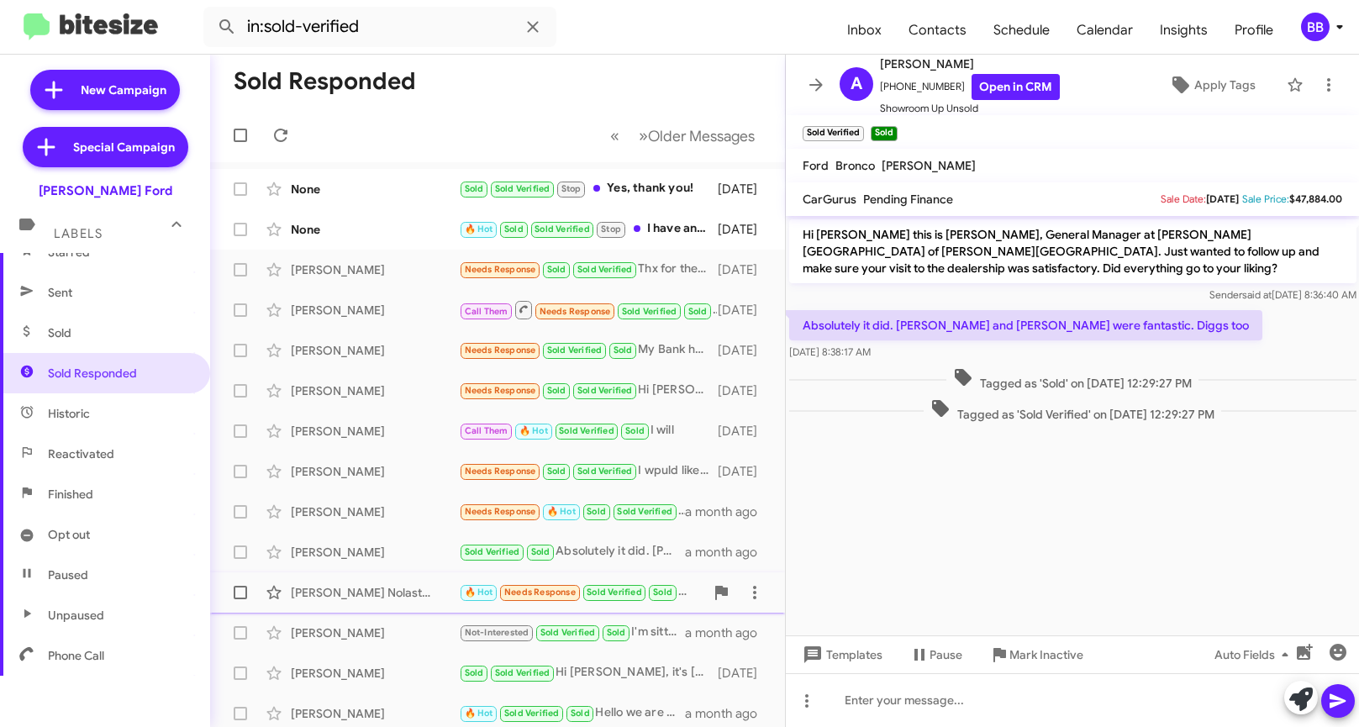
click at [402, 582] on div "[PERSON_NAME] Nolastname119605019 🔥 Hot Needs Response Sold Verified Sold On wa…" at bounding box center [498, 593] width 548 height 34
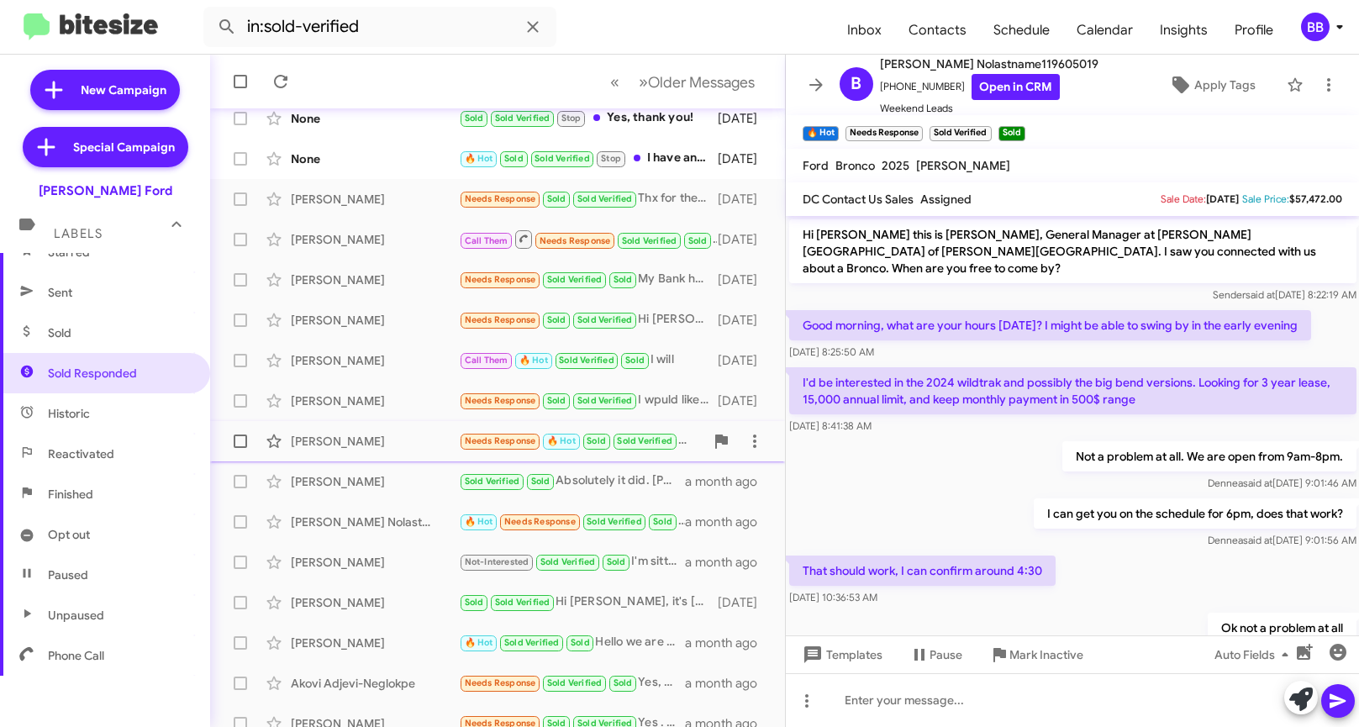
scroll to position [88, 0]
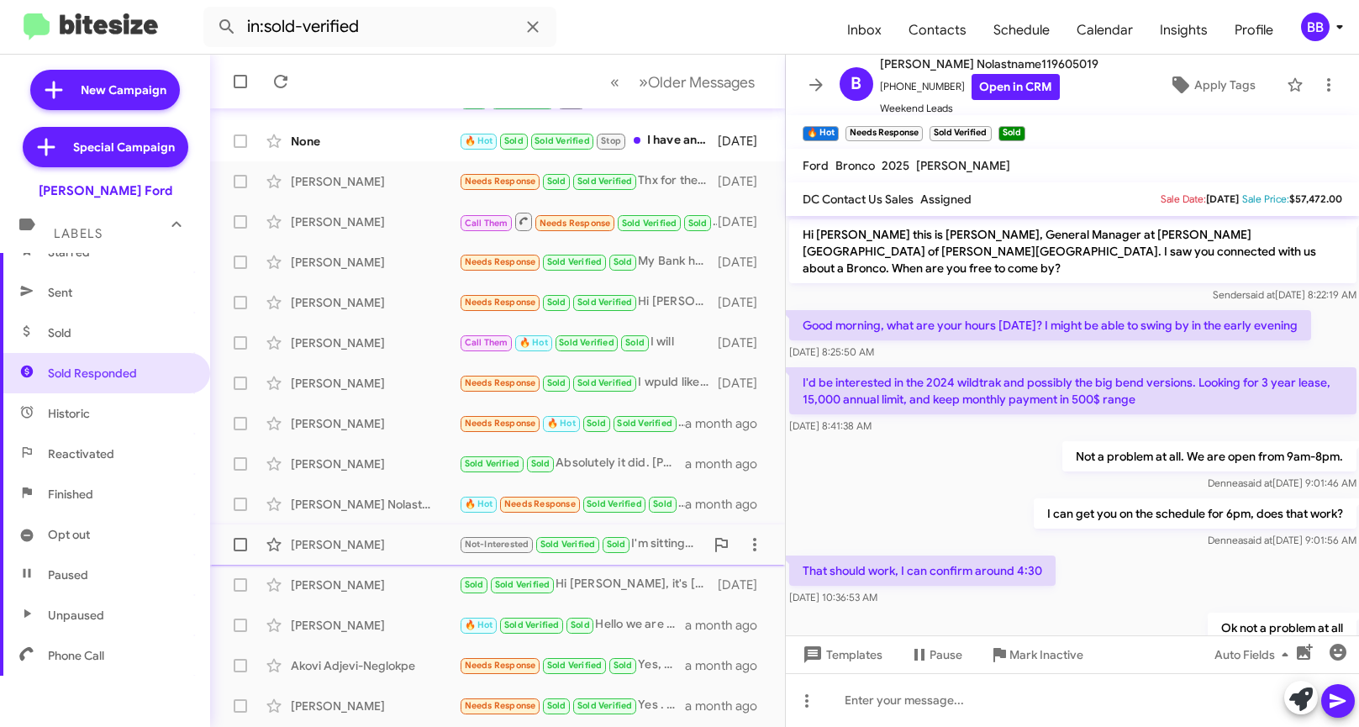
click at [364, 544] on div "[PERSON_NAME]" at bounding box center [375, 544] width 168 height 17
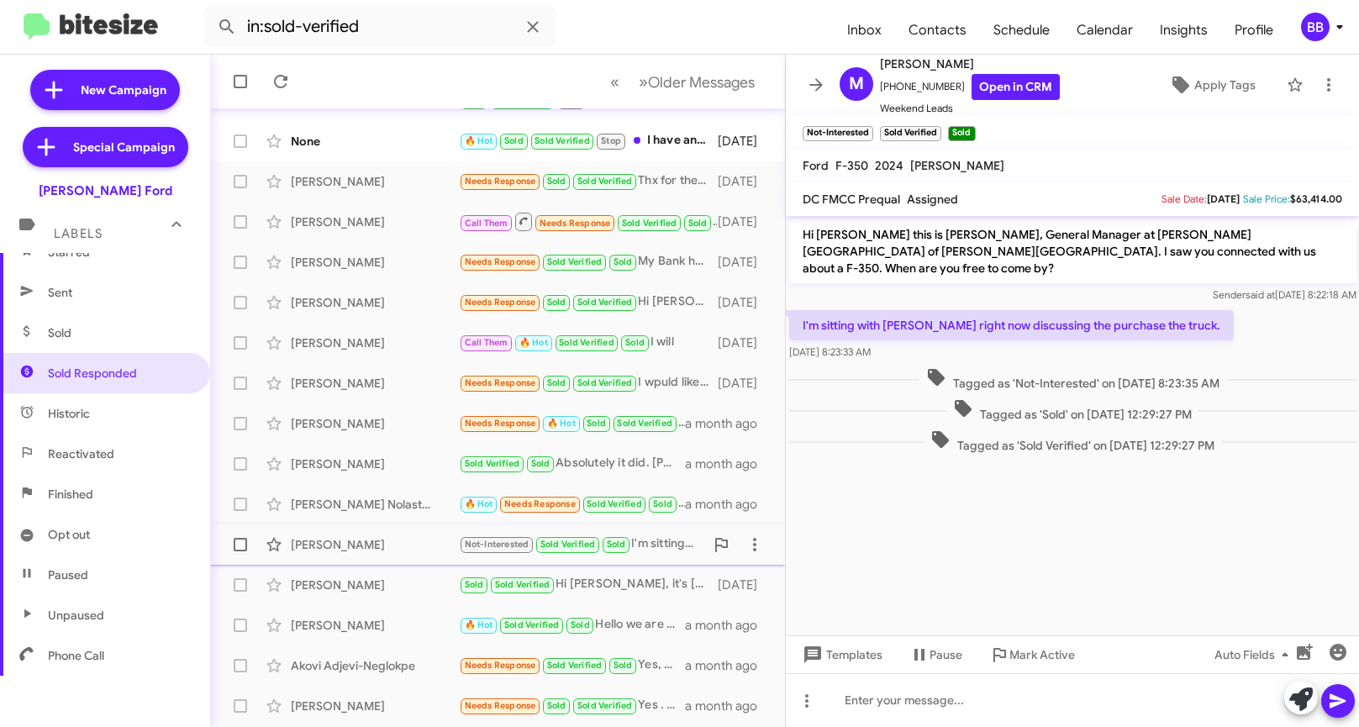
click at [366, 543] on div "[PERSON_NAME]" at bounding box center [375, 544] width 168 height 17
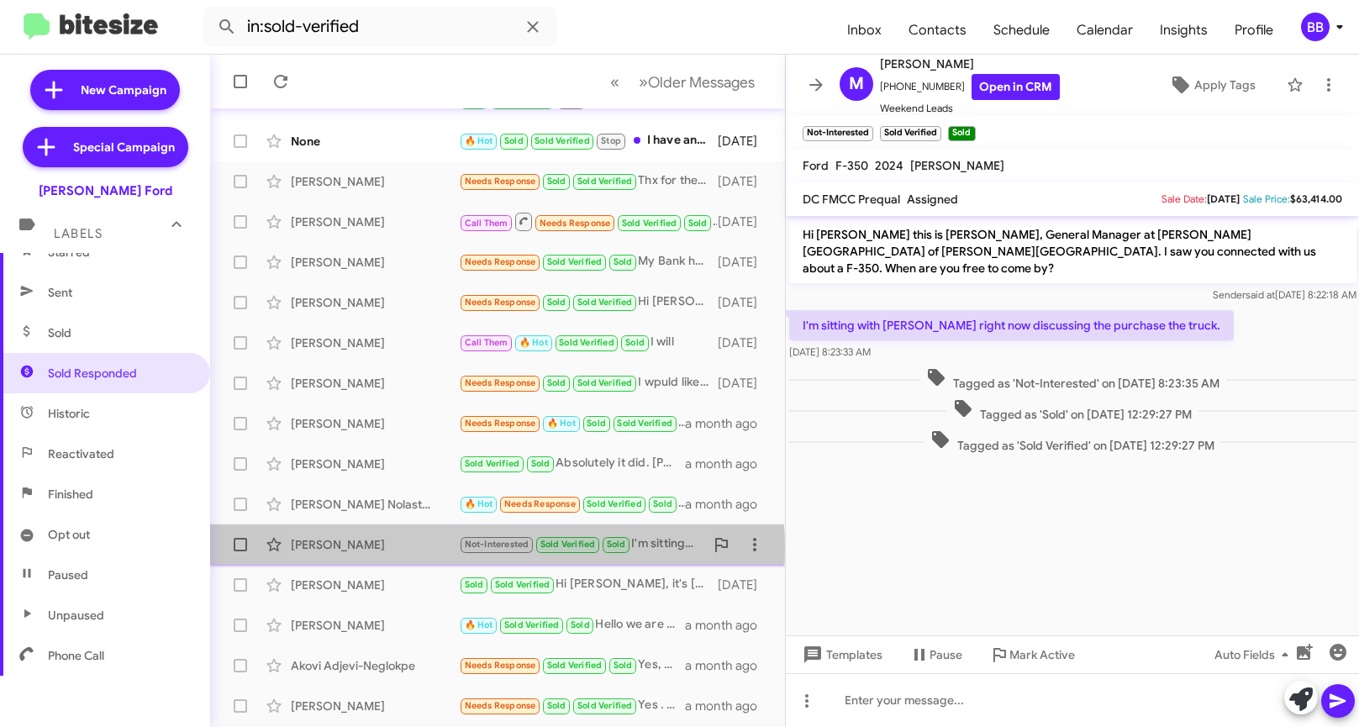
click at [429, 549] on div "[PERSON_NAME]" at bounding box center [375, 544] width 168 height 17
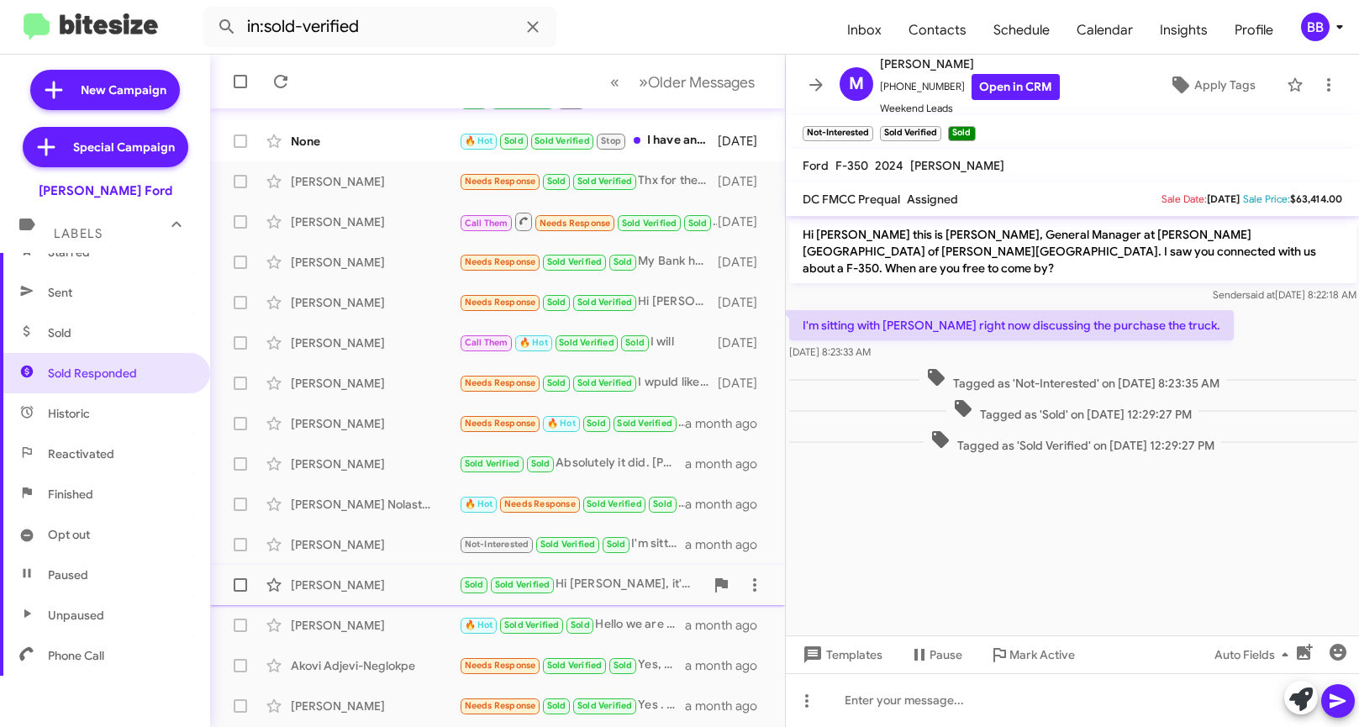
click at [403, 582] on div "[PERSON_NAME]" at bounding box center [375, 585] width 168 height 17
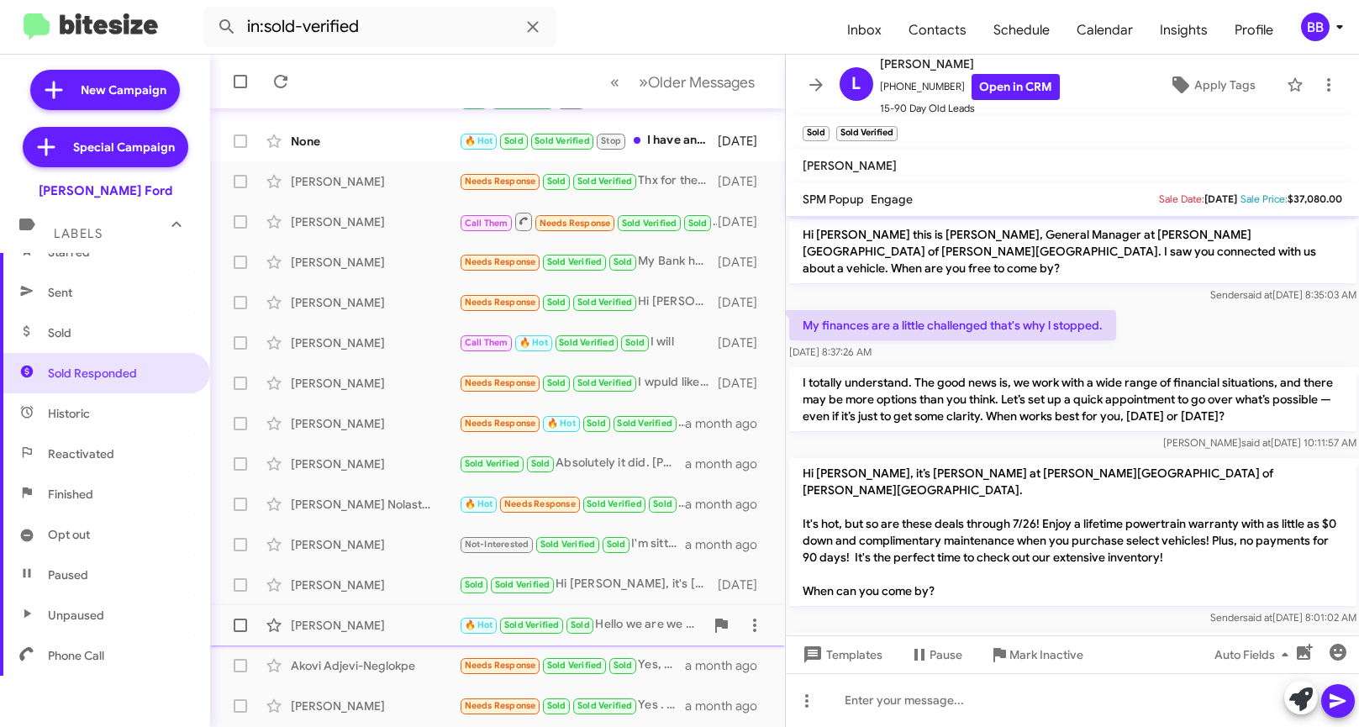
click at [368, 619] on div "[PERSON_NAME]" at bounding box center [375, 625] width 168 height 17
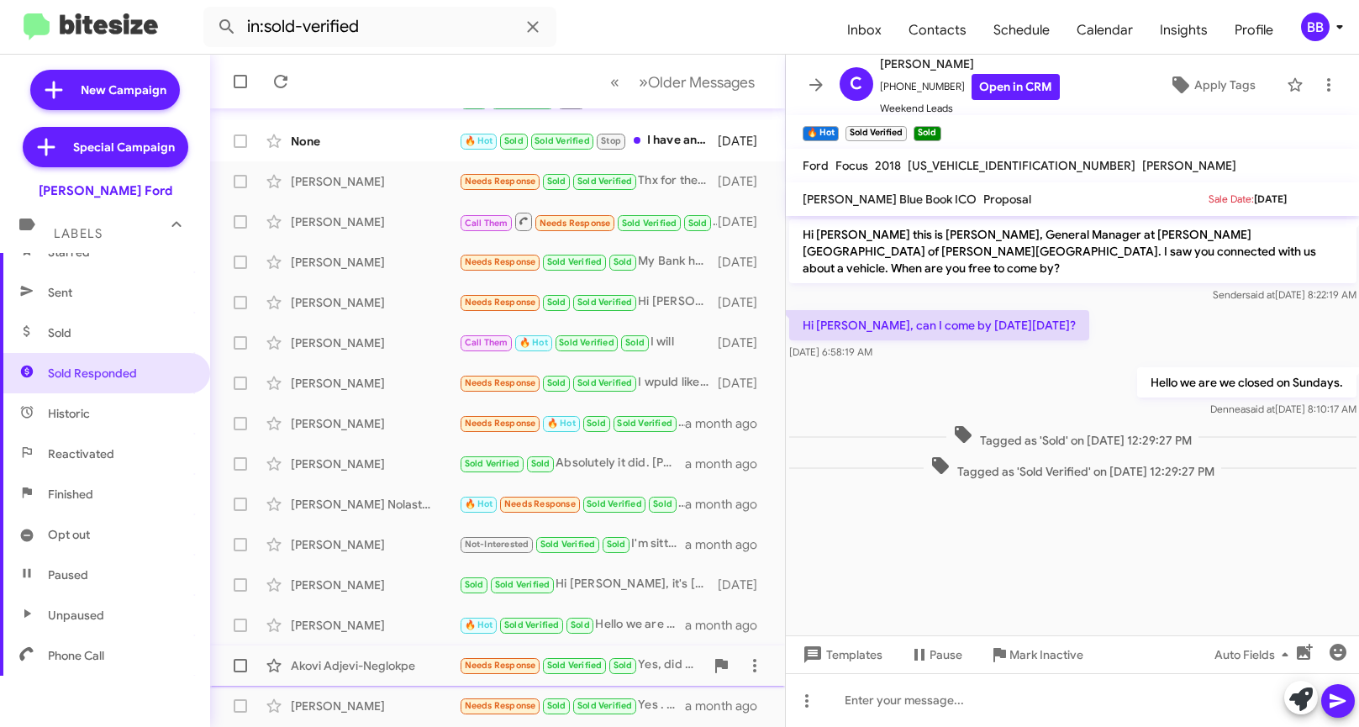
click at [376, 666] on div "Akovi Adjevi-Neglokpe" at bounding box center [375, 665] width 168 height 17
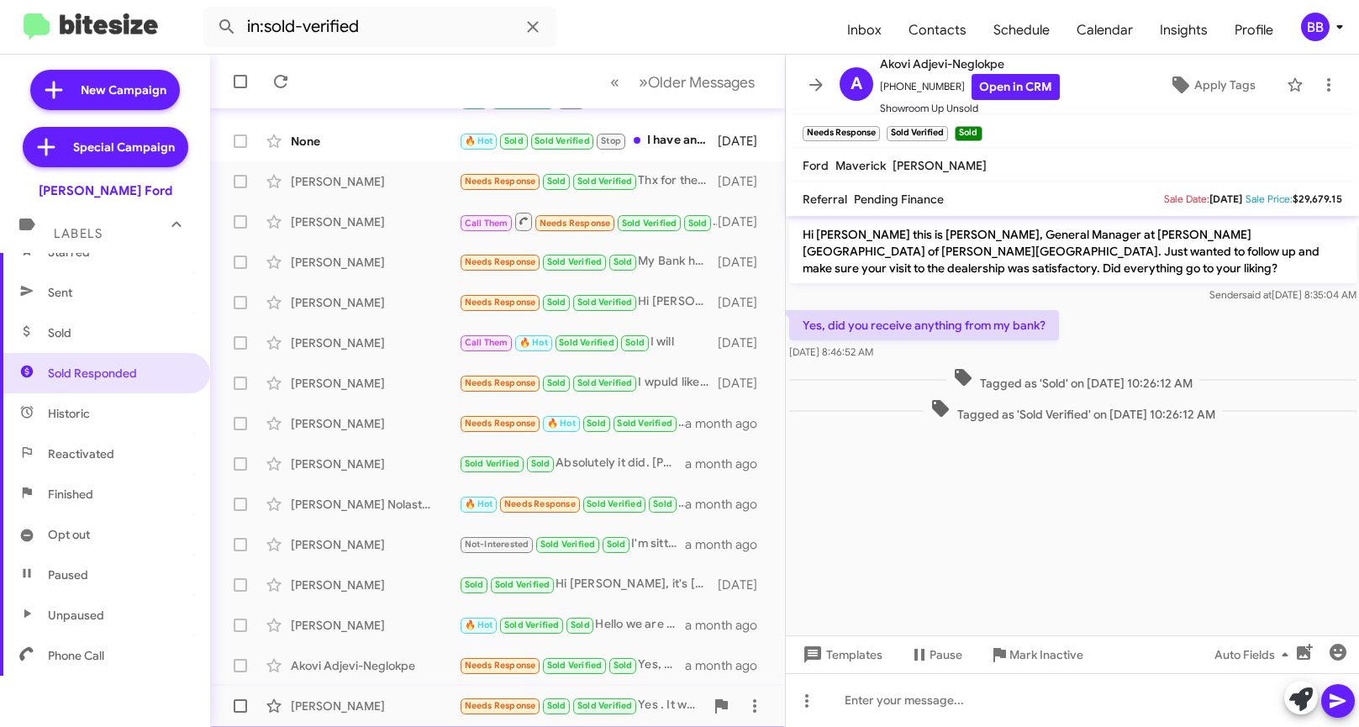
click at [371, 693] on div "[PERSON_NAME] Needs Response Sold Sold Verified Yes . It was a great experience…" at bounding box center [498, 706] width 548 height 34
